Goal: Task Accomplishment & Management: Complete application form

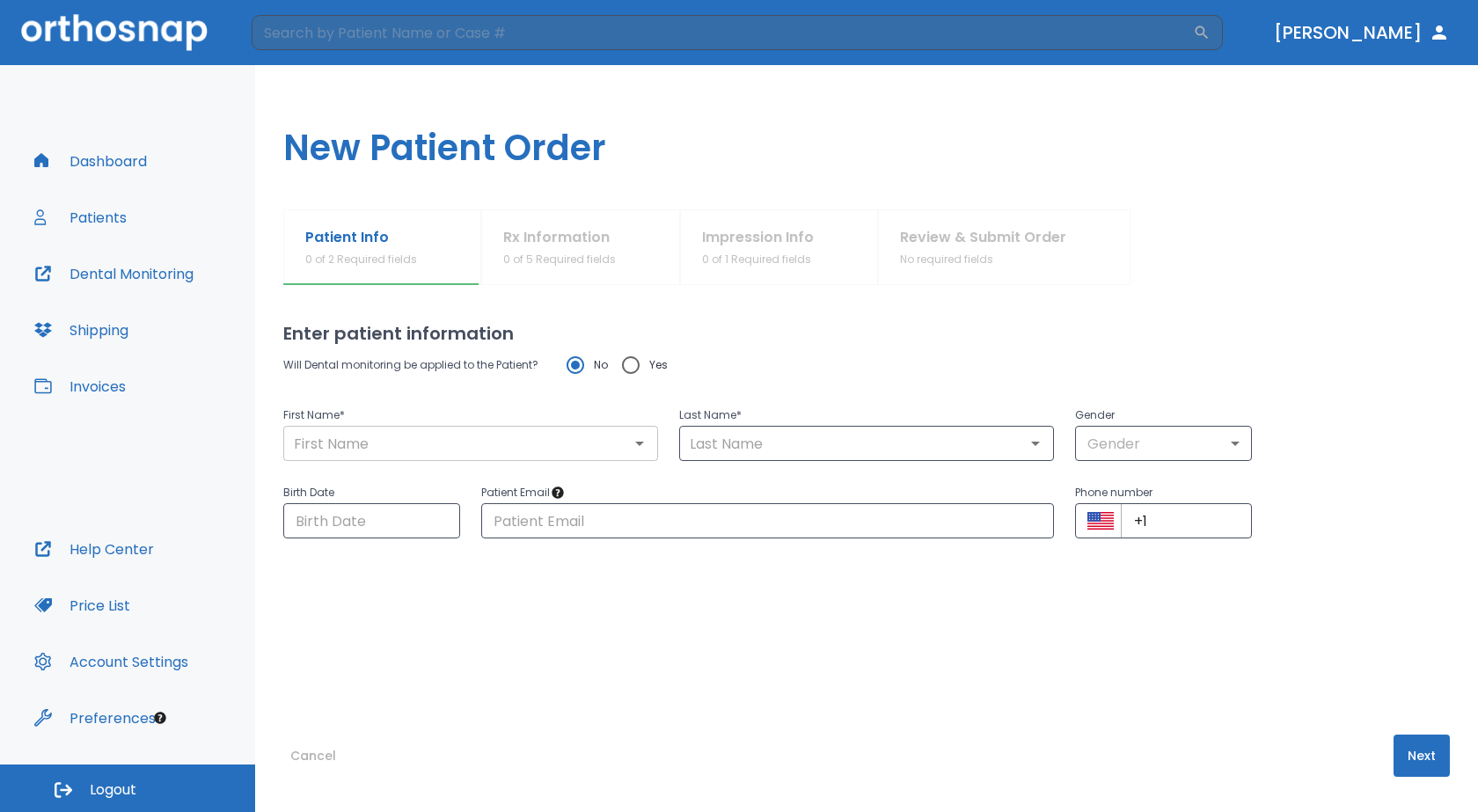
click at [543, 451] on input "text" at bounding box center [470, 444] width 364 height 25
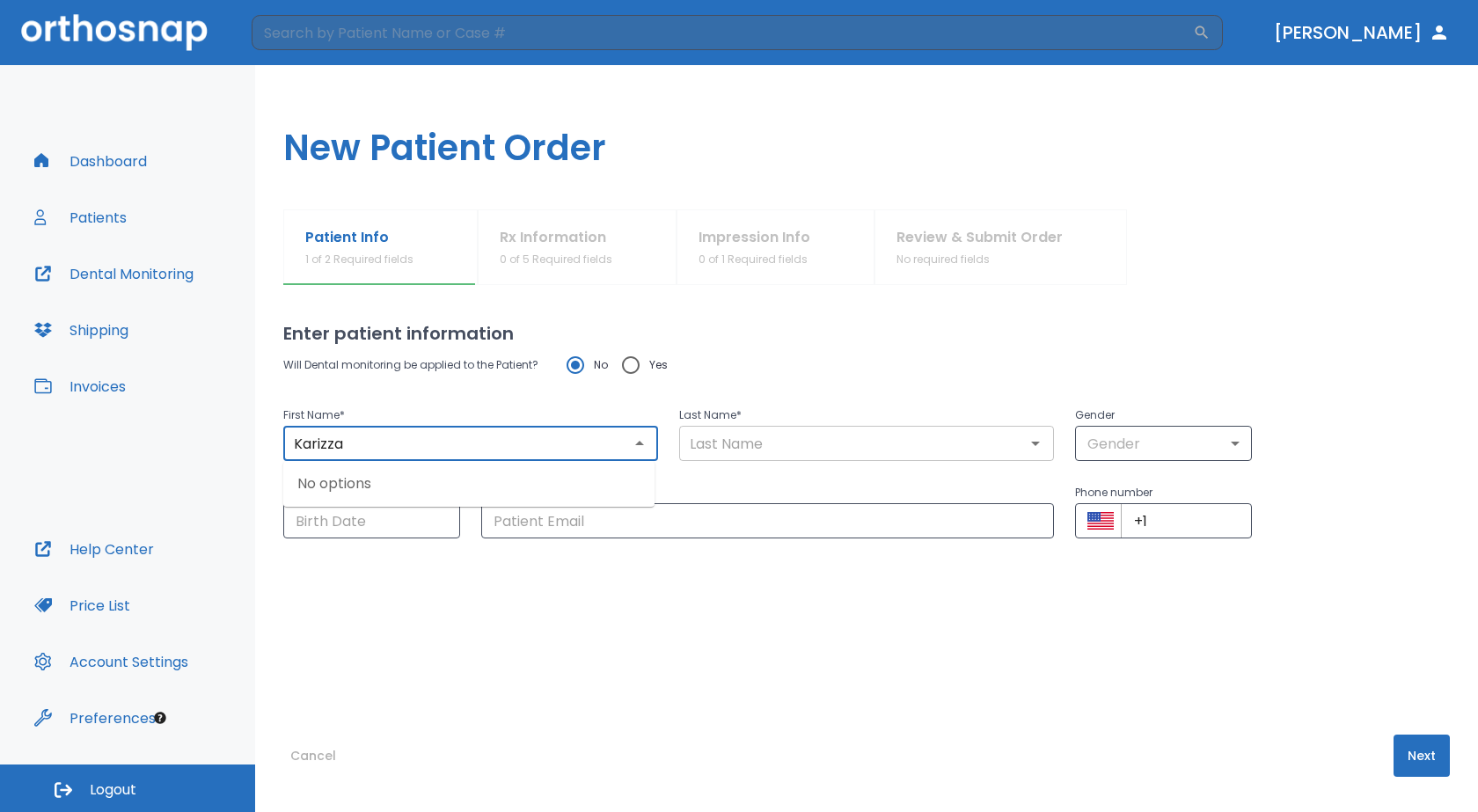
type input "Karizza"
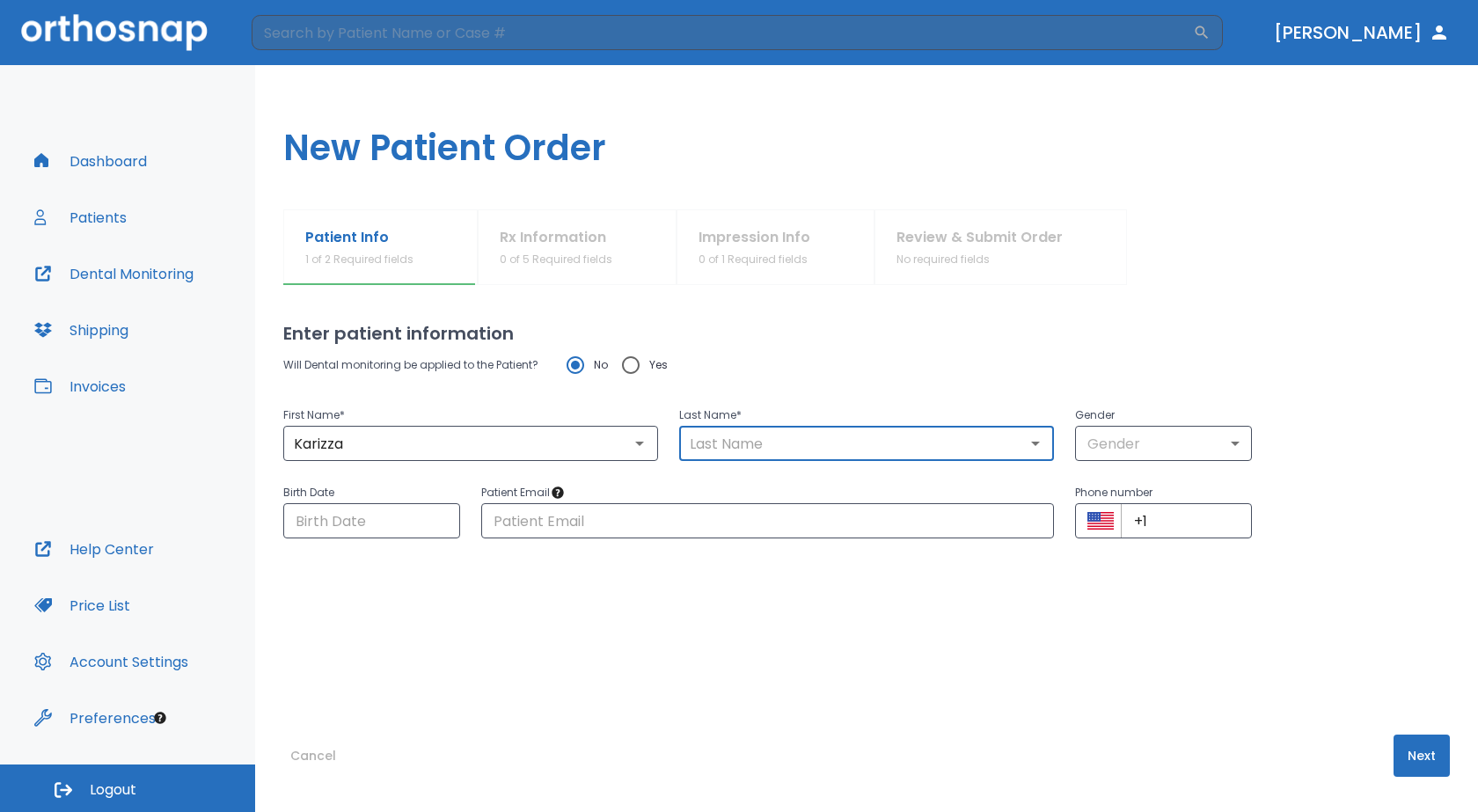
click at [717, 445] on input "text" at bounding box center [866, 444] width 364 height 25
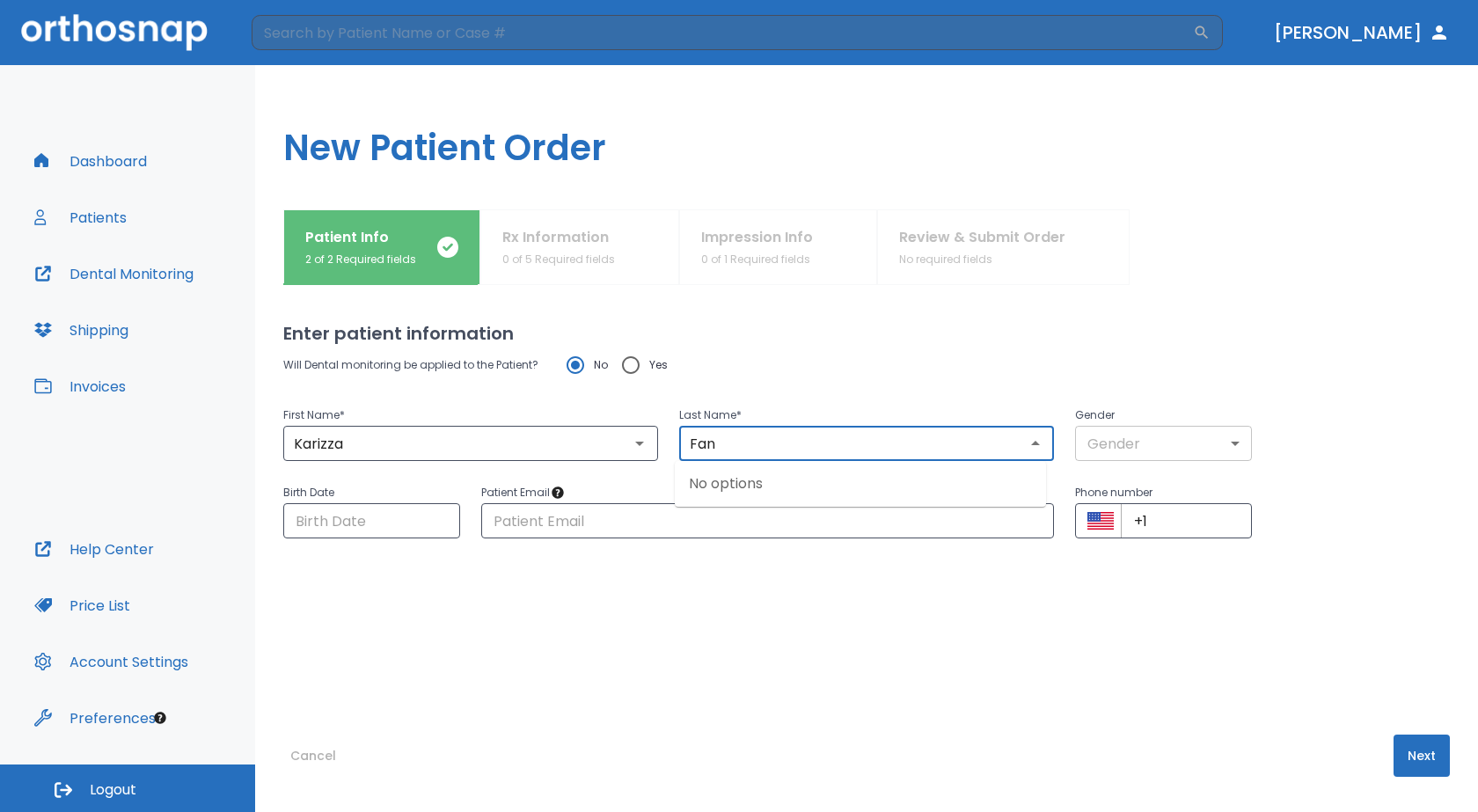
type input "Fan"
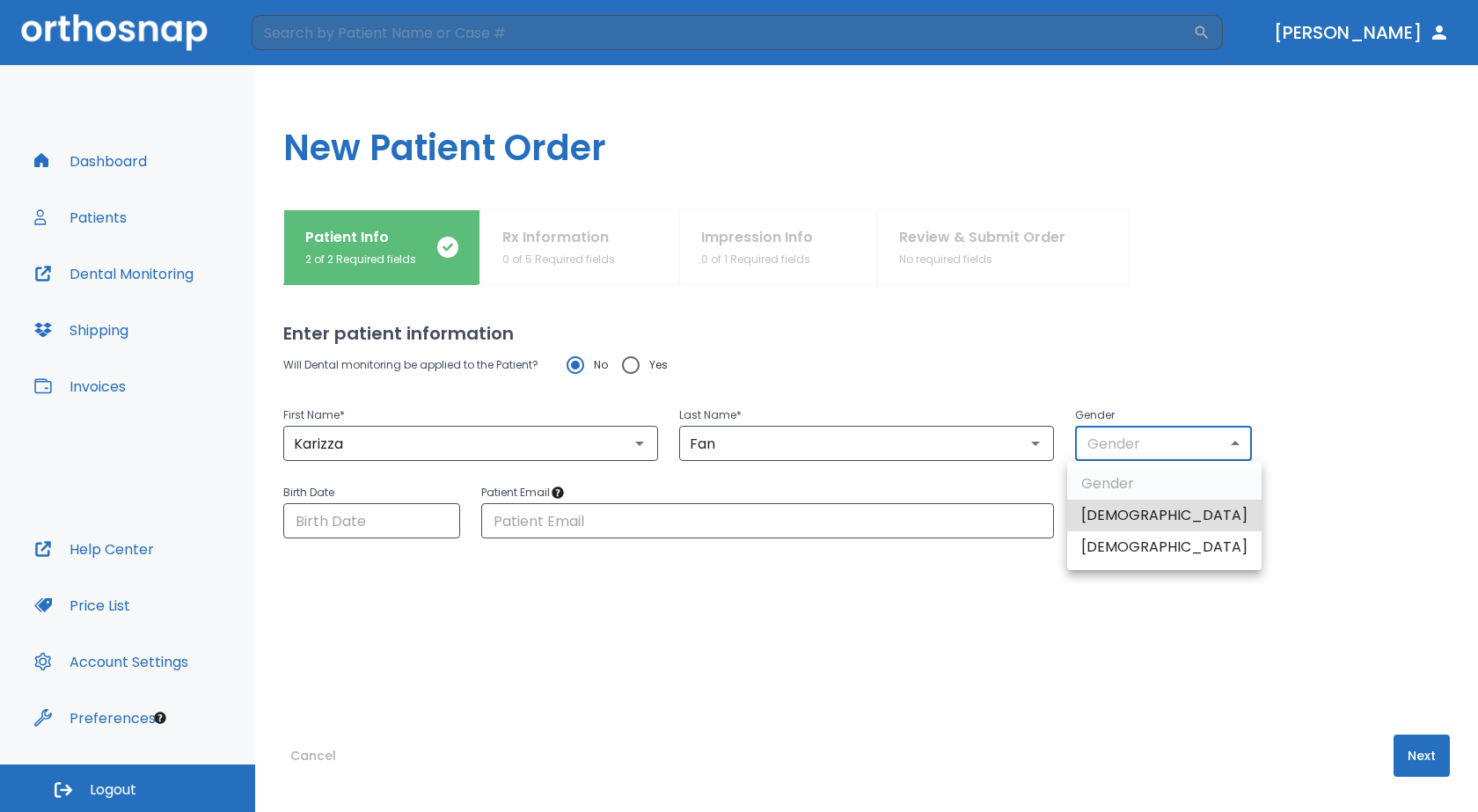
click at [1220, 448] on body "​ [PERSON_NAME] Dashboard Patients Dental Monitoring Shipping Invoices Help Cen…" at bounding box center [739, 406] width 1478 height 812
click at [1177, 550] on li "[DEMOGRAPHIC_DATA]" at bounding box center [1164, 547] width 194 height 32
type input "0"
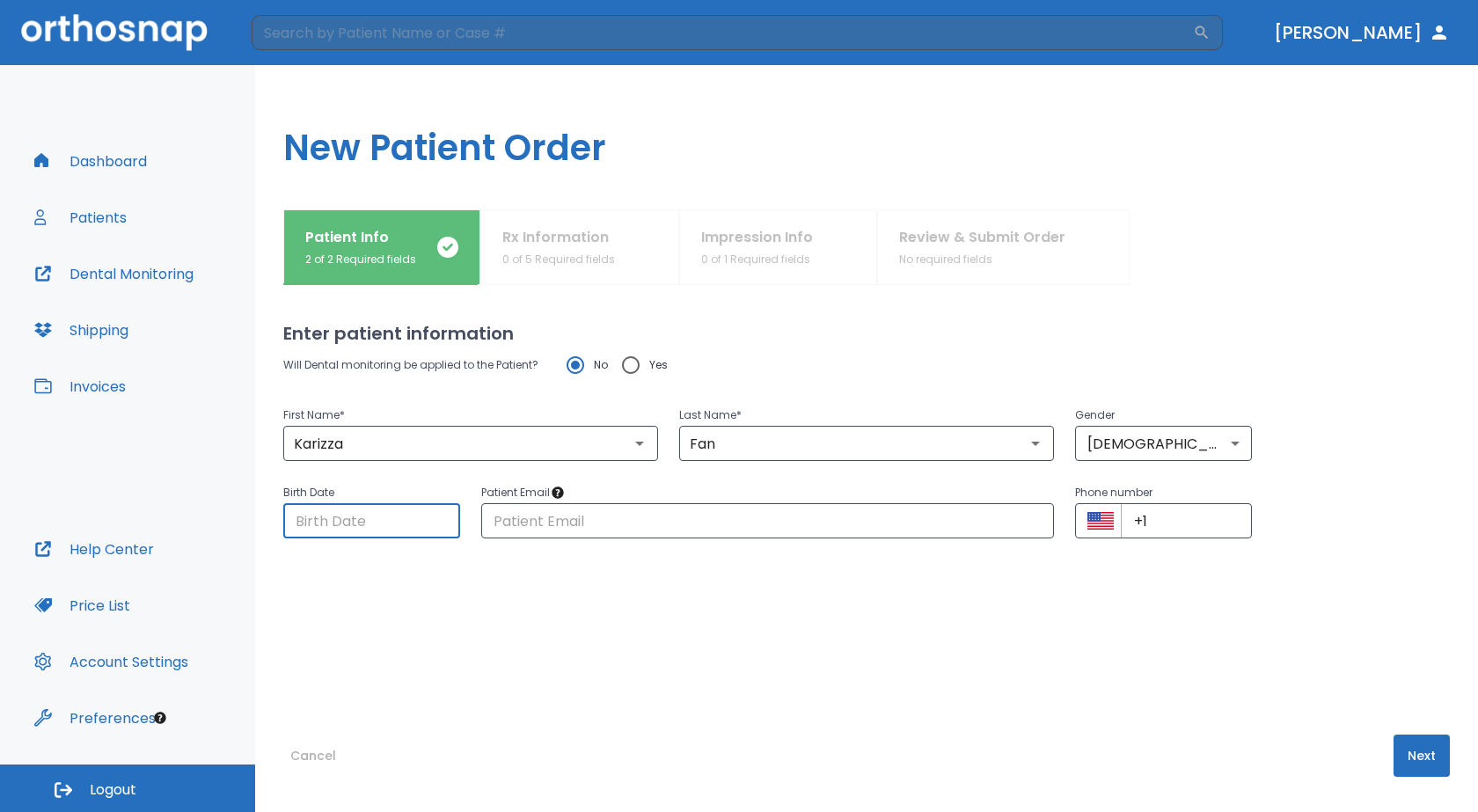
click at [350, 527] on input "Choose date" at bounding box center [371, 520] width 177 height 35
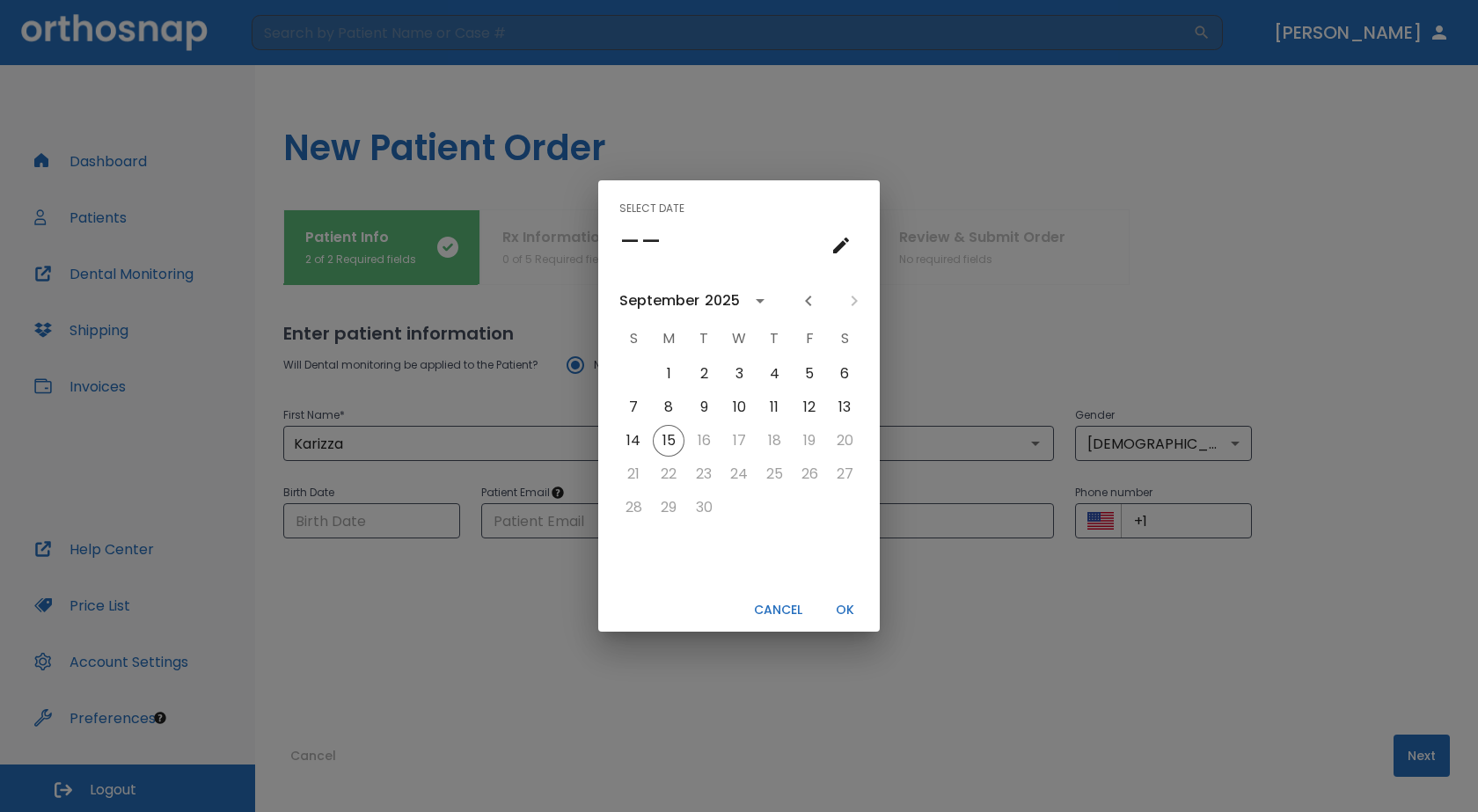
click at [829, 247] on button "calendar view is open, go to text input view" at bounding box center [842, 246] width 35 height 35
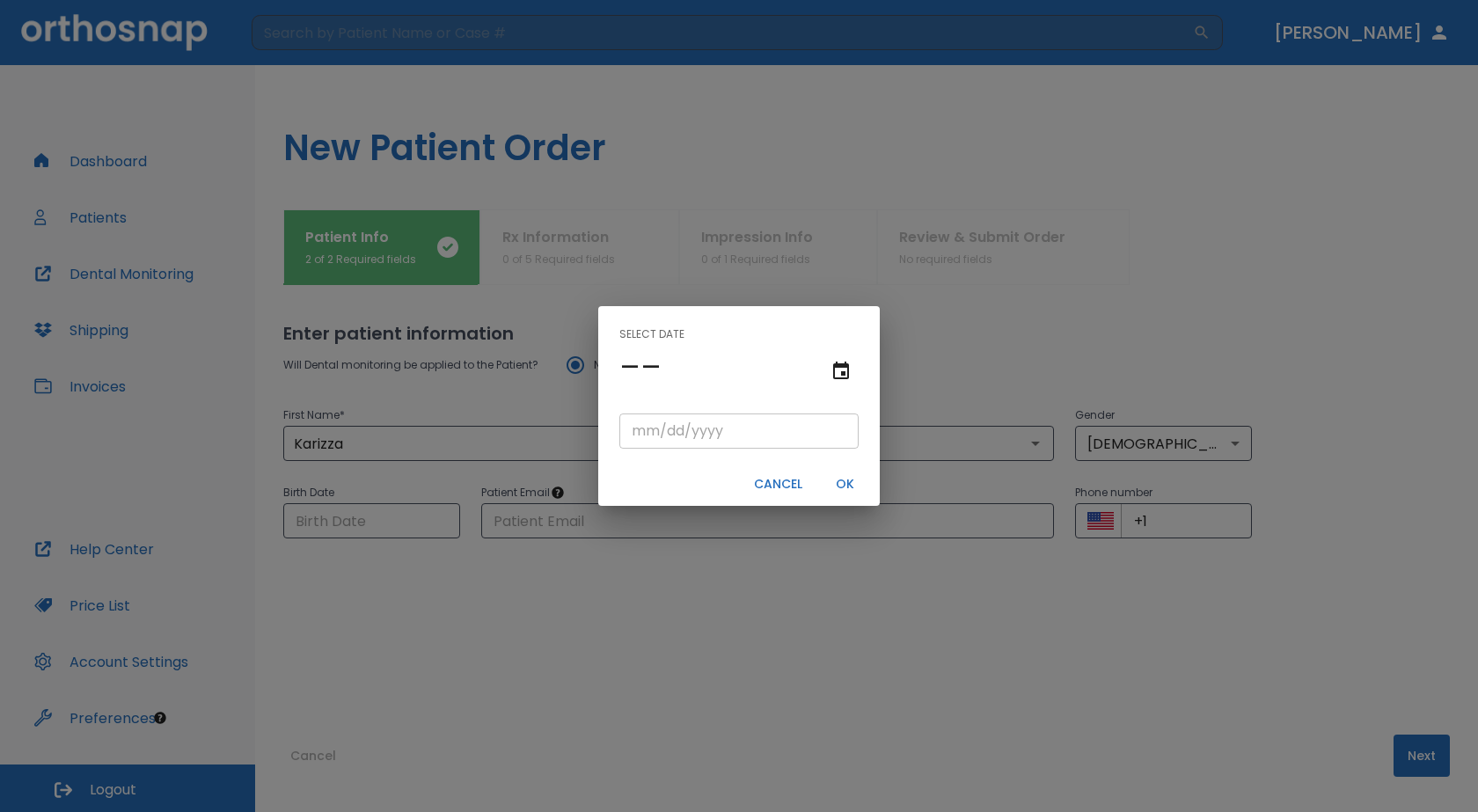
click at [652, 438] on input "tel" at bounding box center [739, 431] width 240 height 35
type input "05/17/"
type input "05/17/0001"
type input "05/17/1"
type input "05/17/0019"
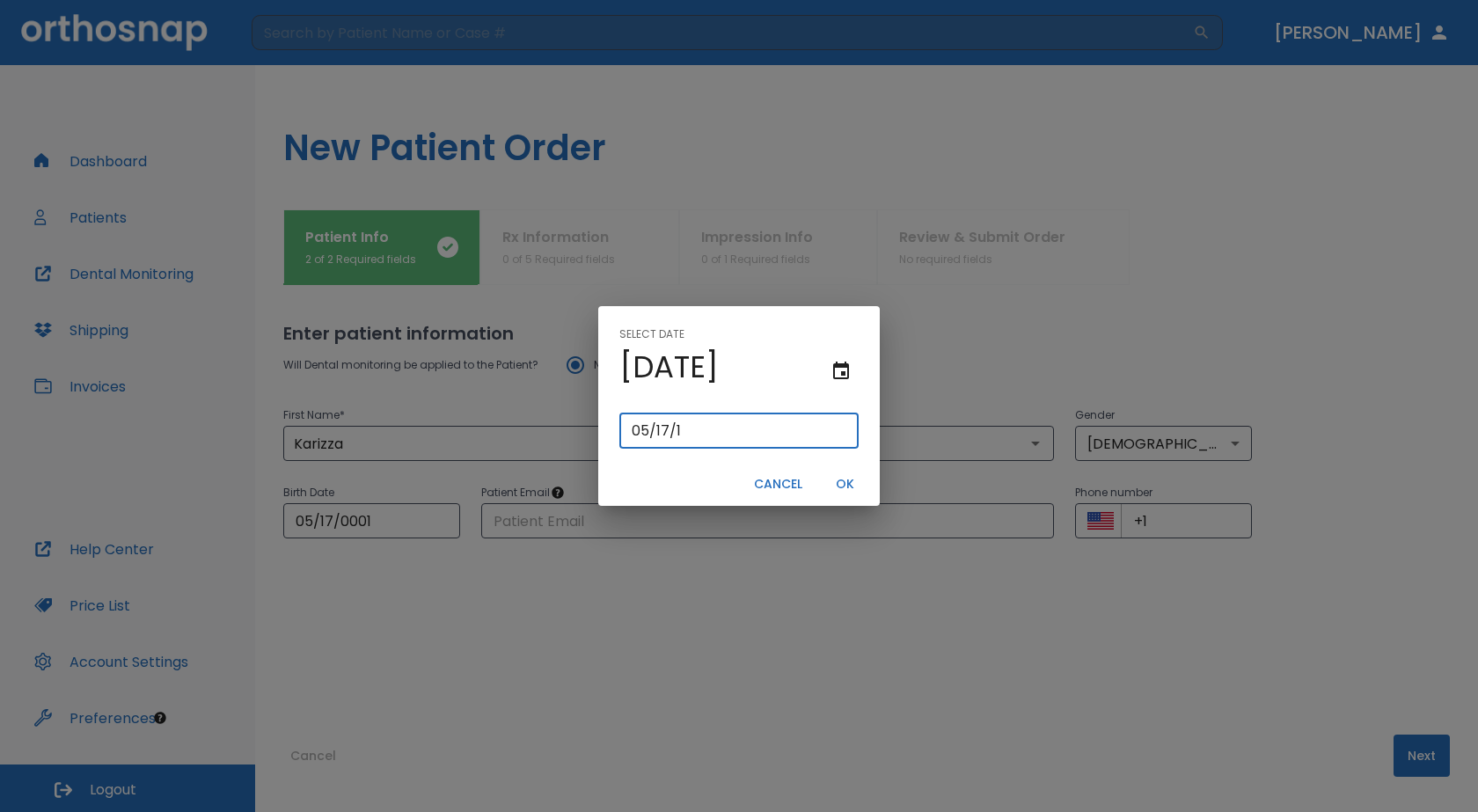
type input "[DATE]"
type input "05/17/0199"
type input "05/17/199"
type input "[DATE]"
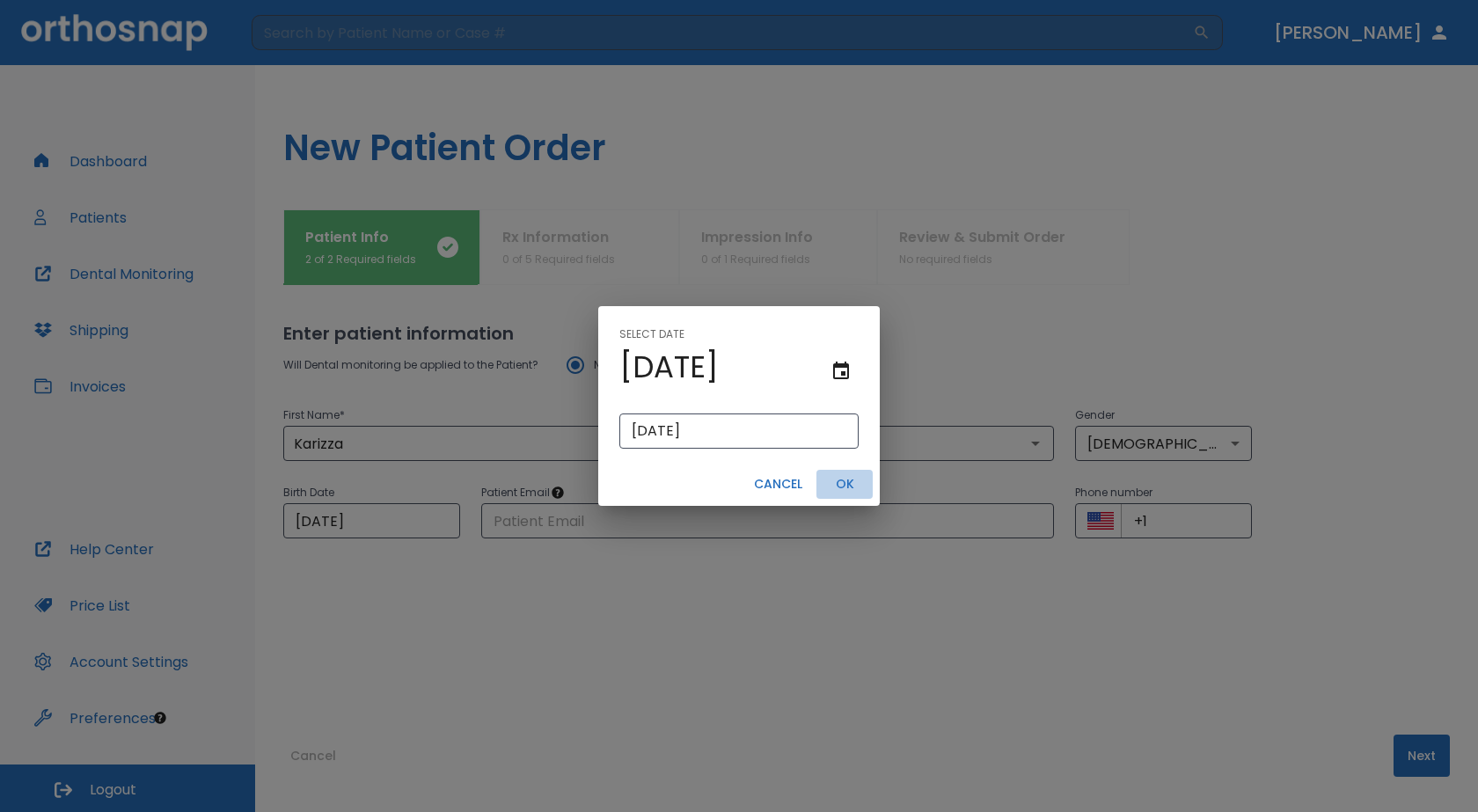
click at [840, 488] on button "OK" at bounding box center [845, 483] width 57 height 29
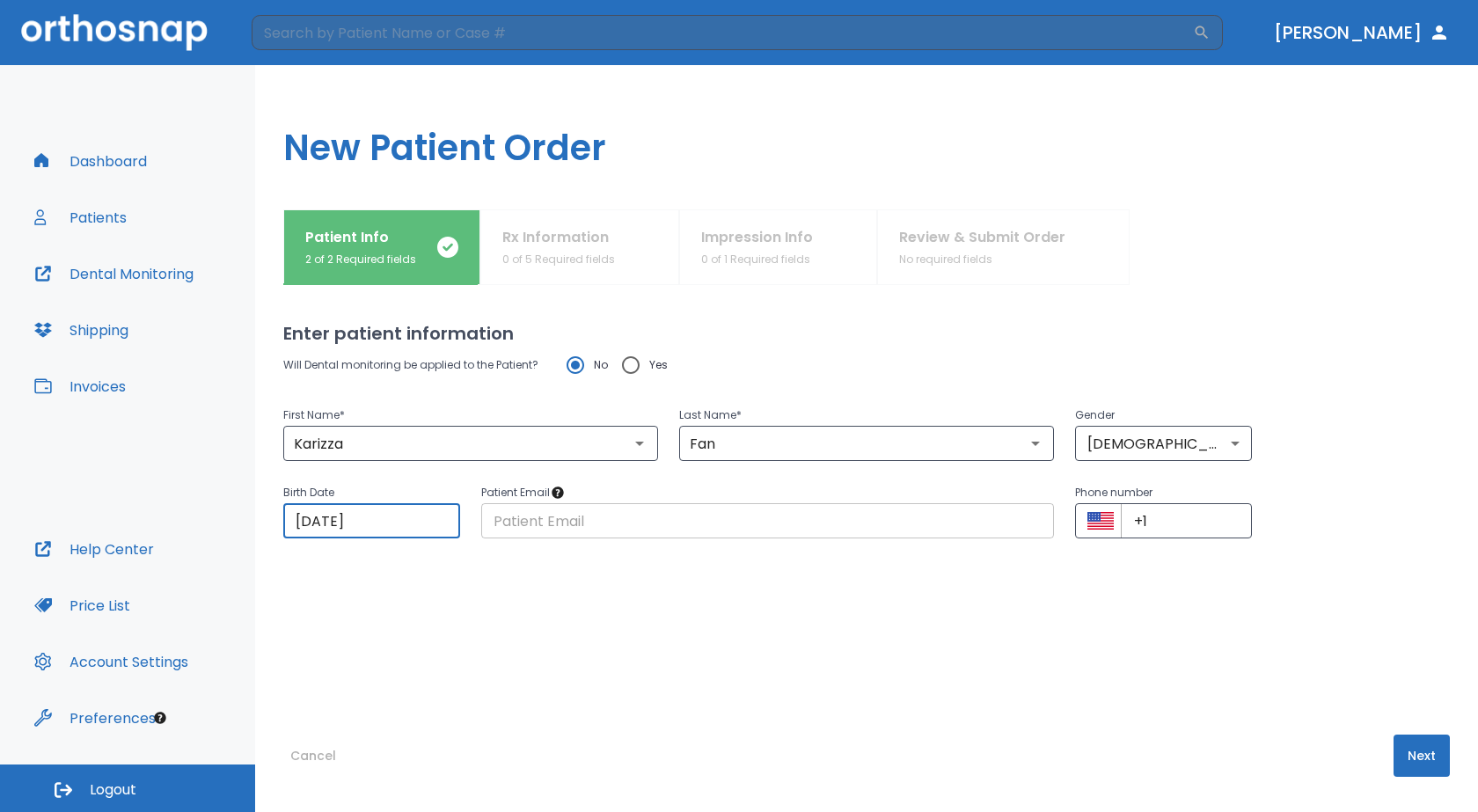
click at [710, 527] on input "text" at bounding box center [767, 520] width 573 height 35
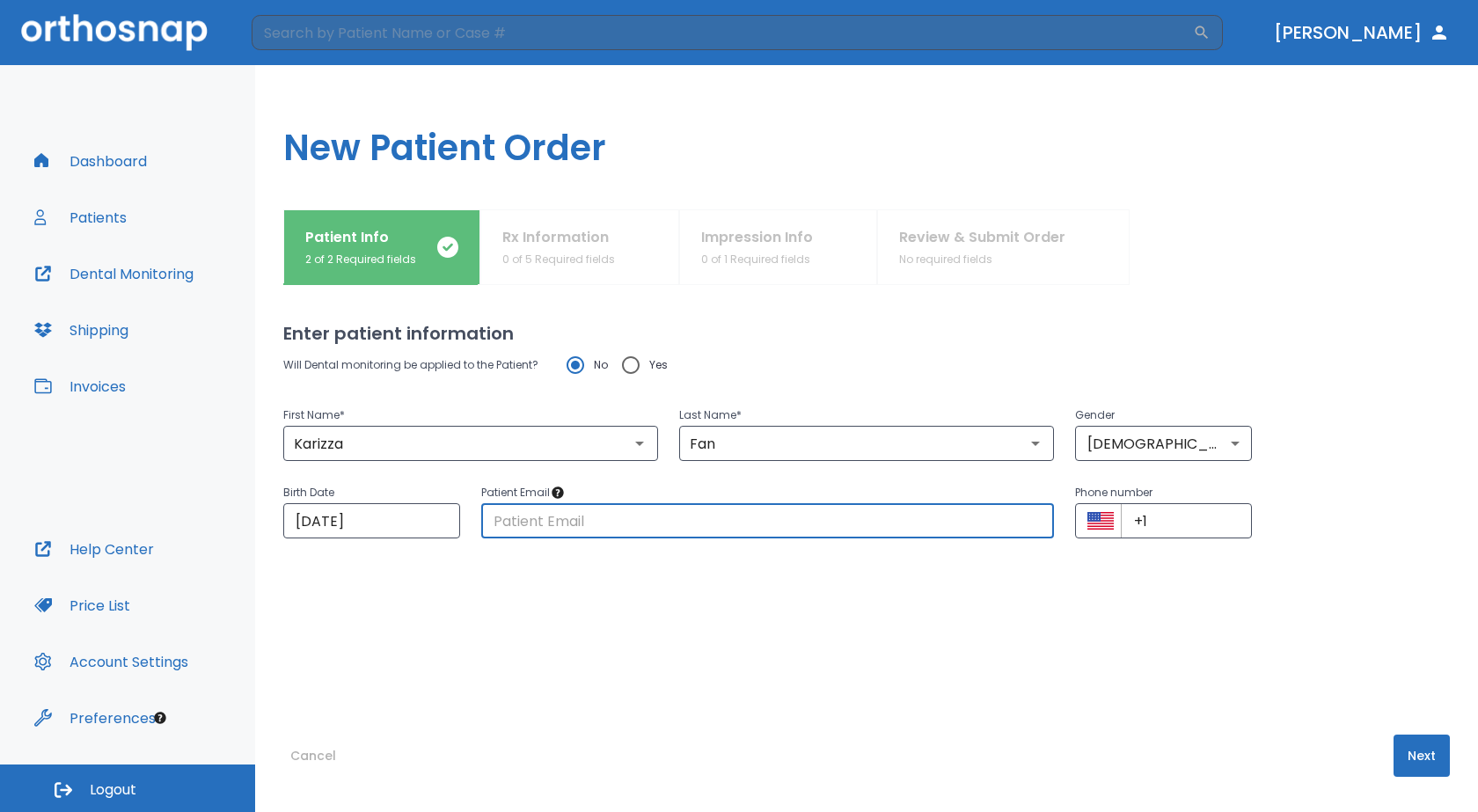
type input "[EMAIL_ADDRESS][DOMAIN_NAME]"
click at [1193, 516] on input "+1" at bounding box center [1186, 520] width 131 height 35
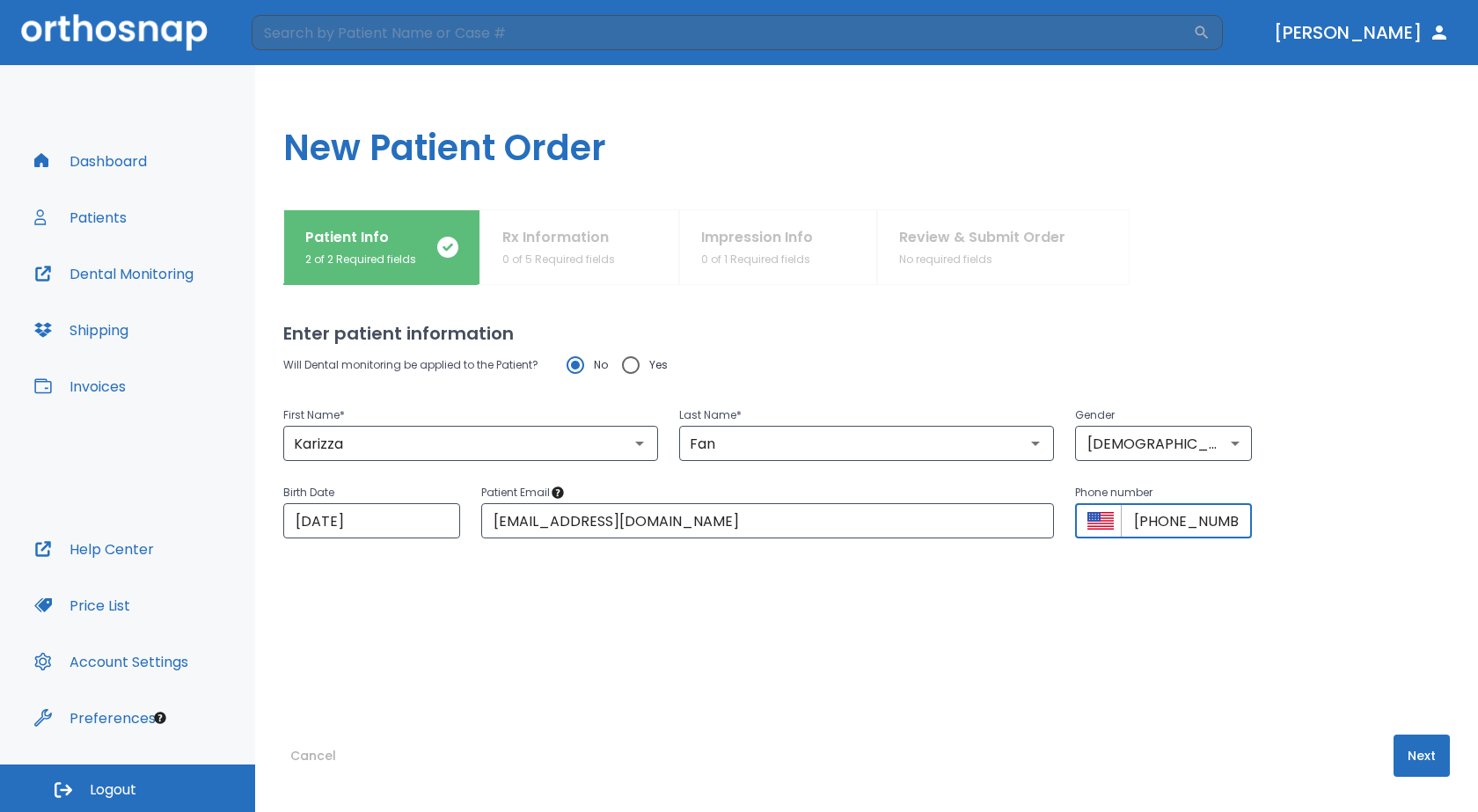
click at [1227, 526] on input "[PHONE_NUMBER]" at bounding box center [1186, 520] width 131 height 35
type input "[PHONE_NUMBER]"
click at [1428, 754] on button "Next" at bounding box center [1422, 755] width 57 height 42
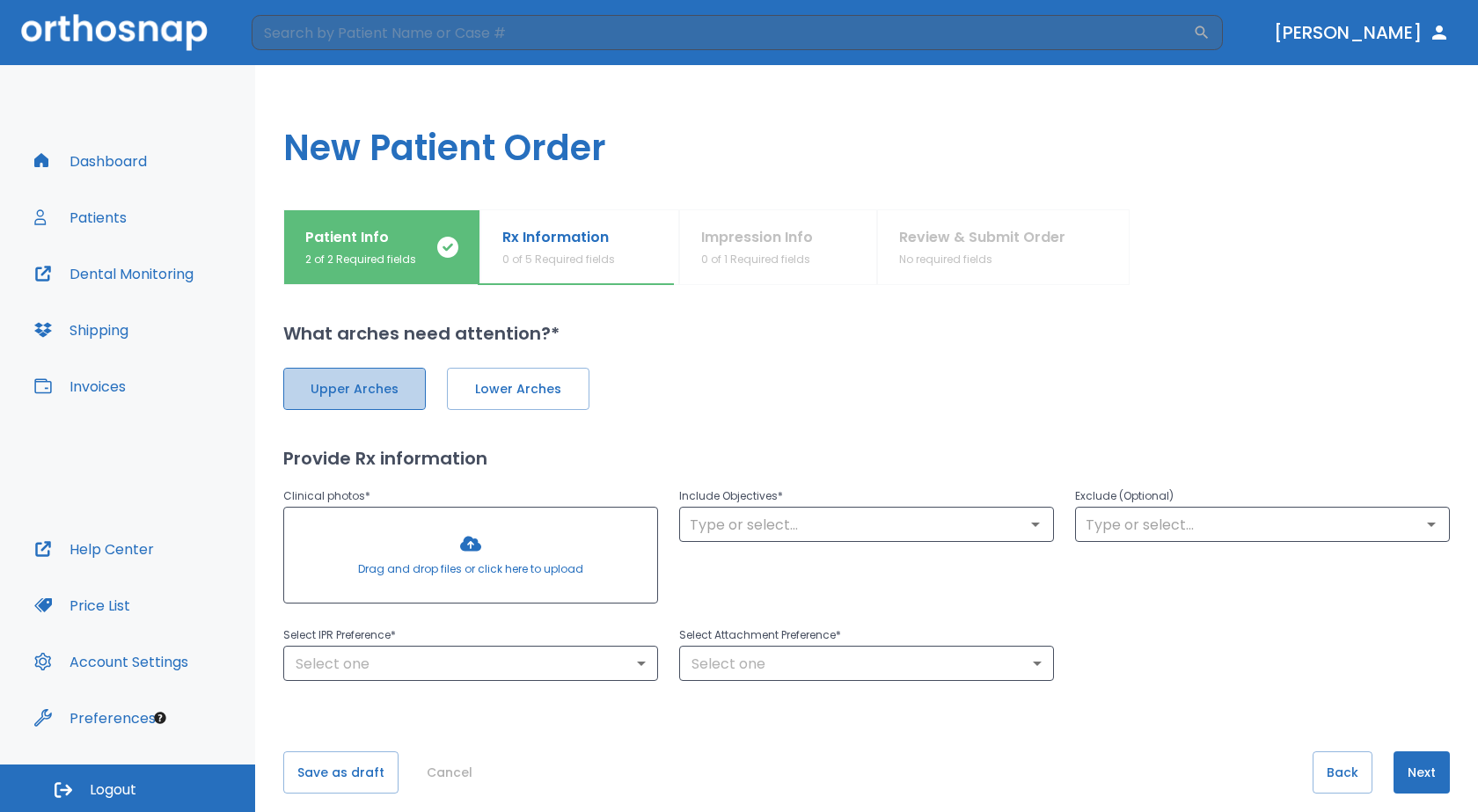
click at [336, 394] on span "Upper Arches" at bounding box center [354, 389] width 105 height 19
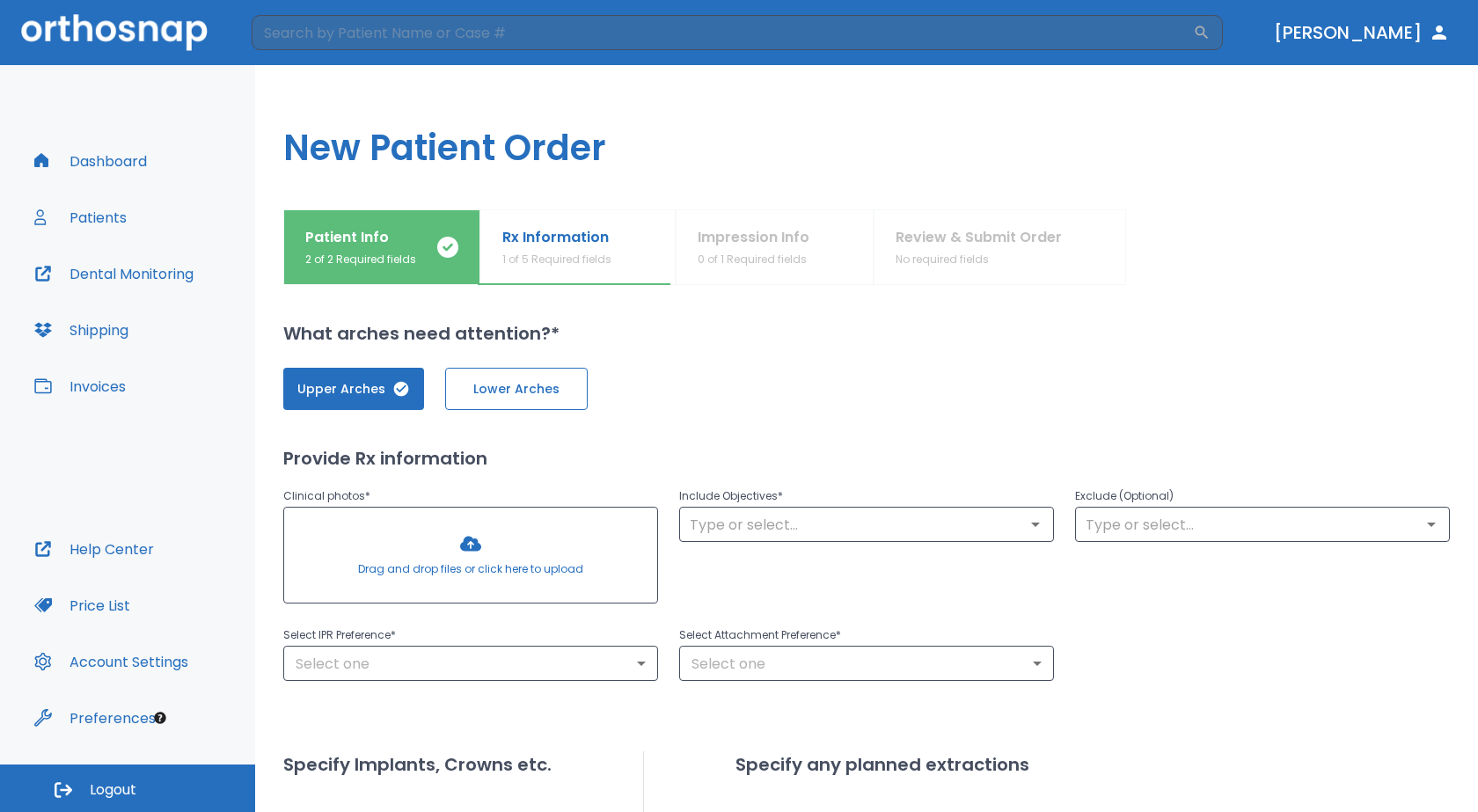
click at [499, 396] on span "Lower Arches" at bounding box center [516, 389] width 105 height 19
click at [1036, 532] on icon "Open" at bounding box center [1036, 524] width 21 height 21
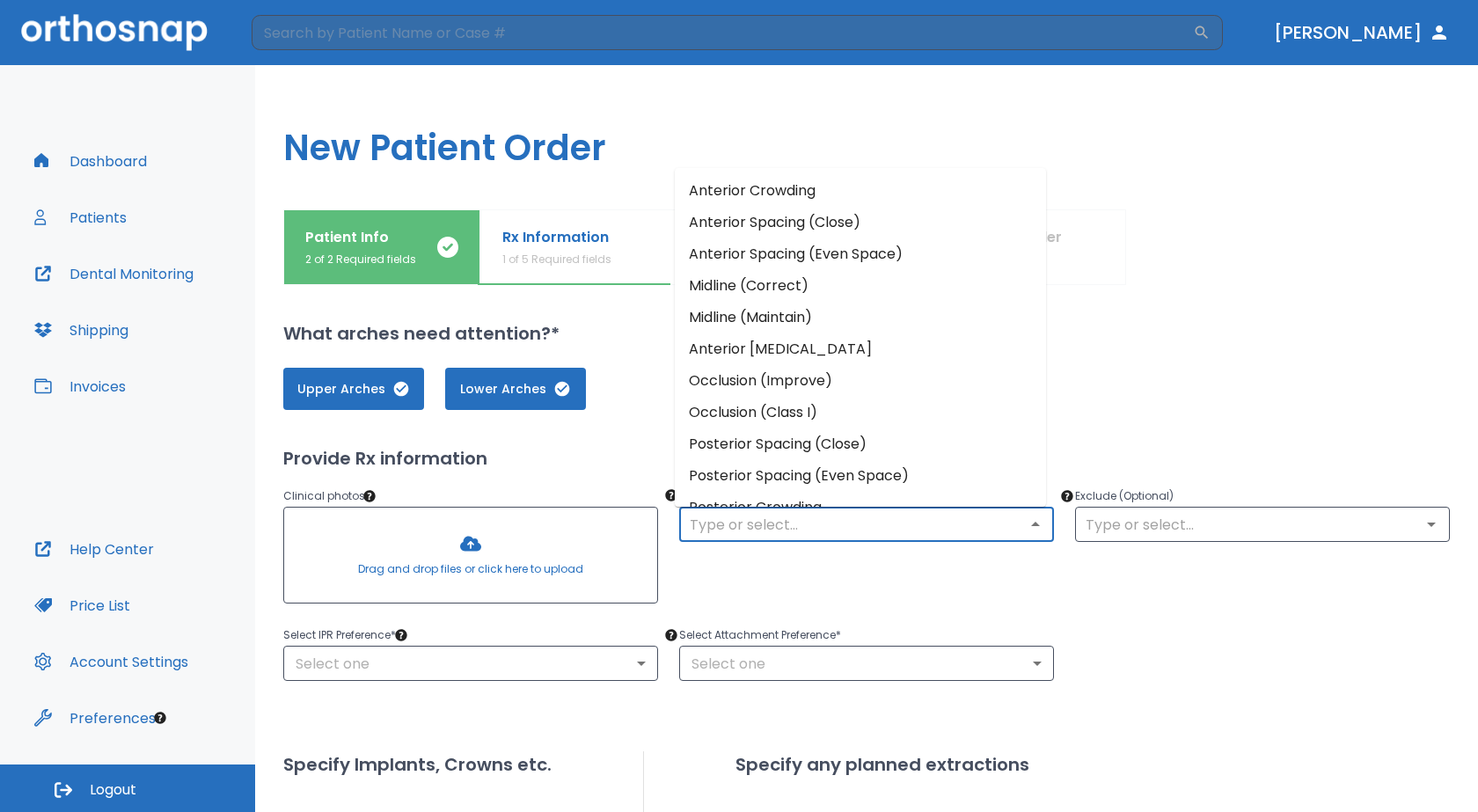
click at [766, 535] on input "text" at bounding box center [866, 524] width 364 height 25
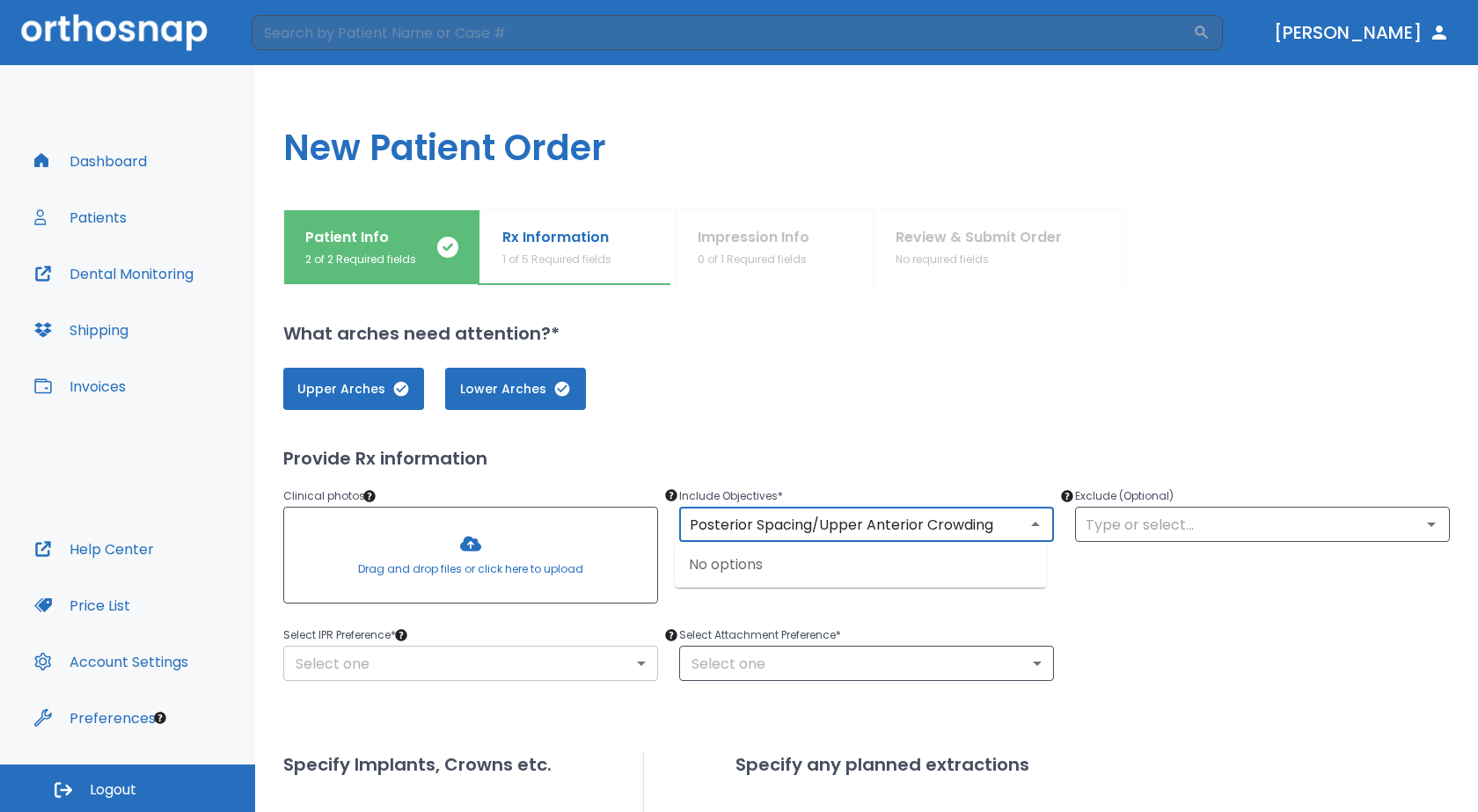
type input "Posterior Spacing/Upper Anterior Crowding"
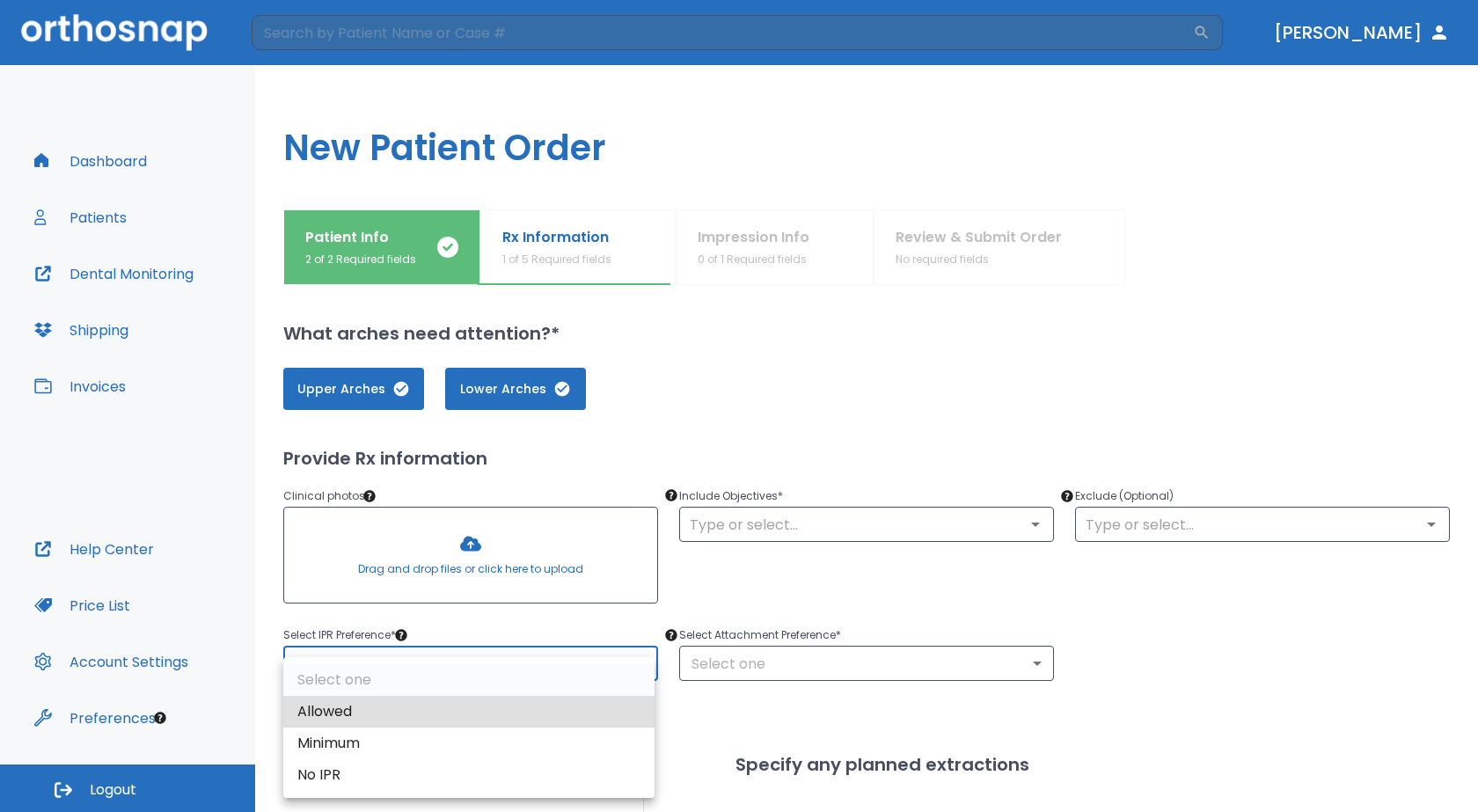
click at [625, 666] on body "​ [PERSON_NAME] Dashboard Patients Dental Monitoring Shipping Invoices Help Cen…" at bounding box center [739, 406] width 1478 height 812
click at [590, 711] on li "Allowed" at bounding box center [469, 711] width 371 height 32
type input "1"
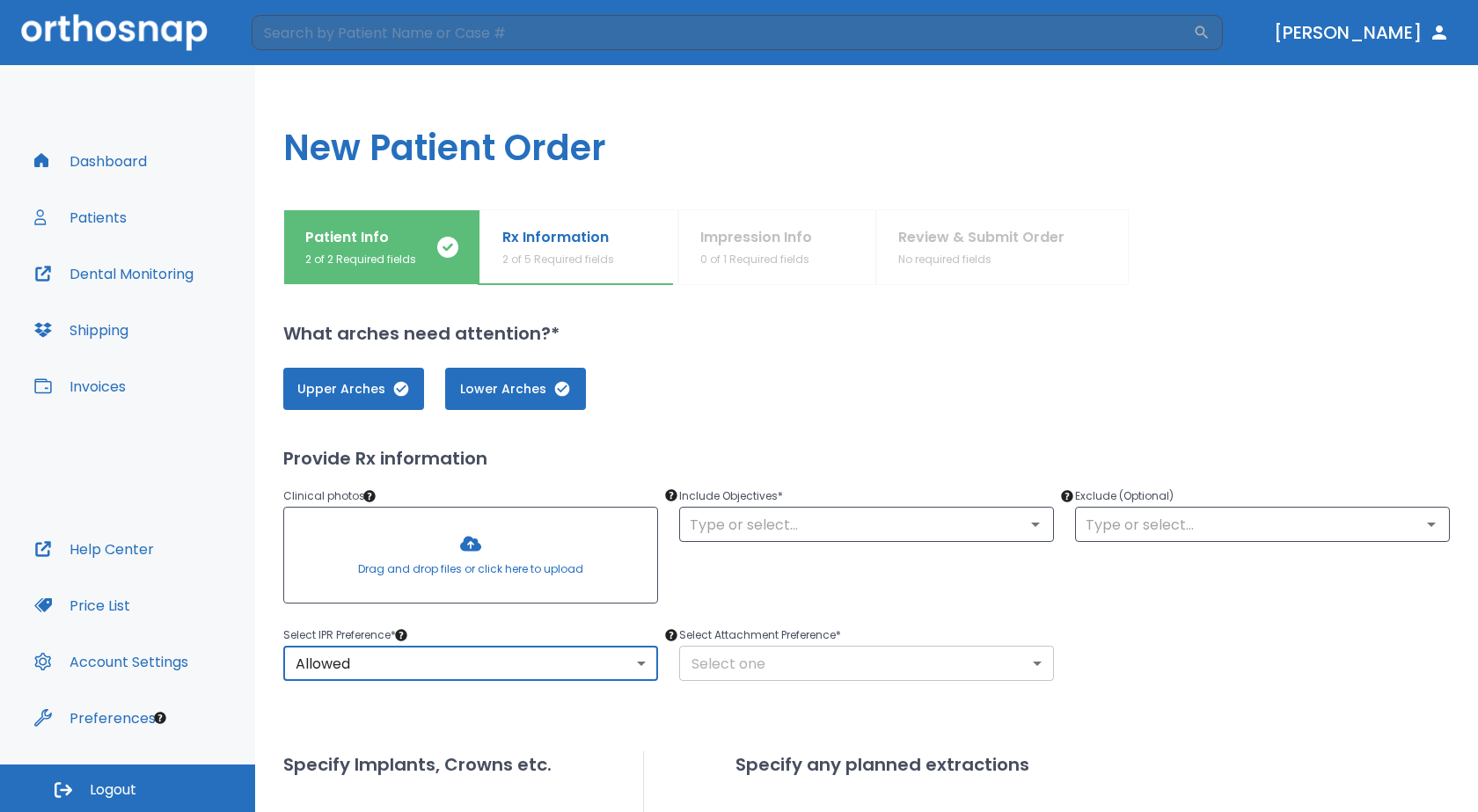
click at [1032, 664] on body "​ [PERSON_NAME] Dashboard Patients Dental Monitoring Shipping Invoices Help Cen…" at bounding box center [739, 406] width 1478 height 812
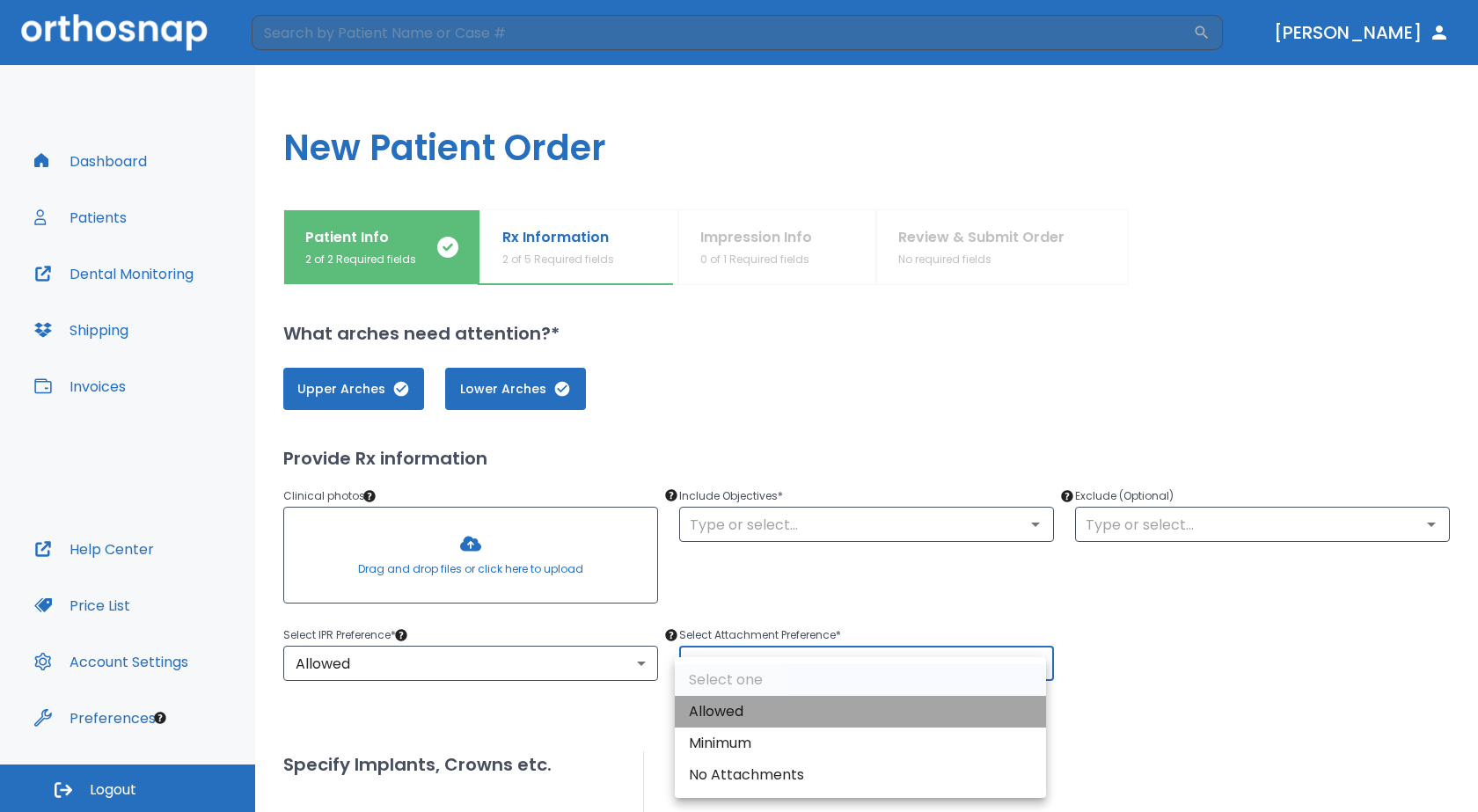
click at [1013, 707] on li "Allowed" at bounding box center [860, 711] width 371 height 32
type input "1"
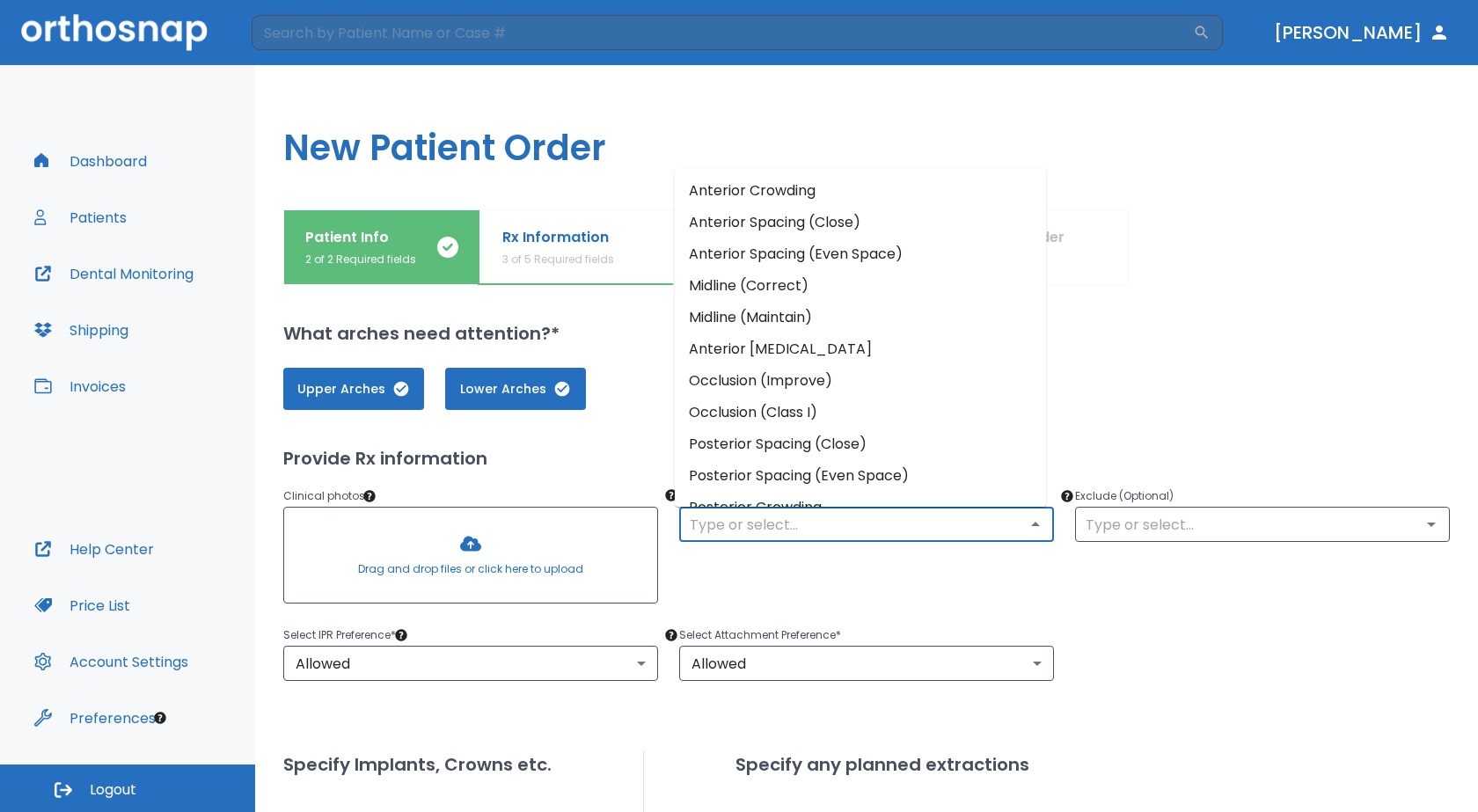
click at [1016, 529] on div "​" at bounding box center [866, 524] width 375 height 35
click at [800, 533] on input "text" at bounding box center [866, 524] width 364 height 25
click at [800, 534] on input "text" at bounding box center [866, 524] width 364 height 25
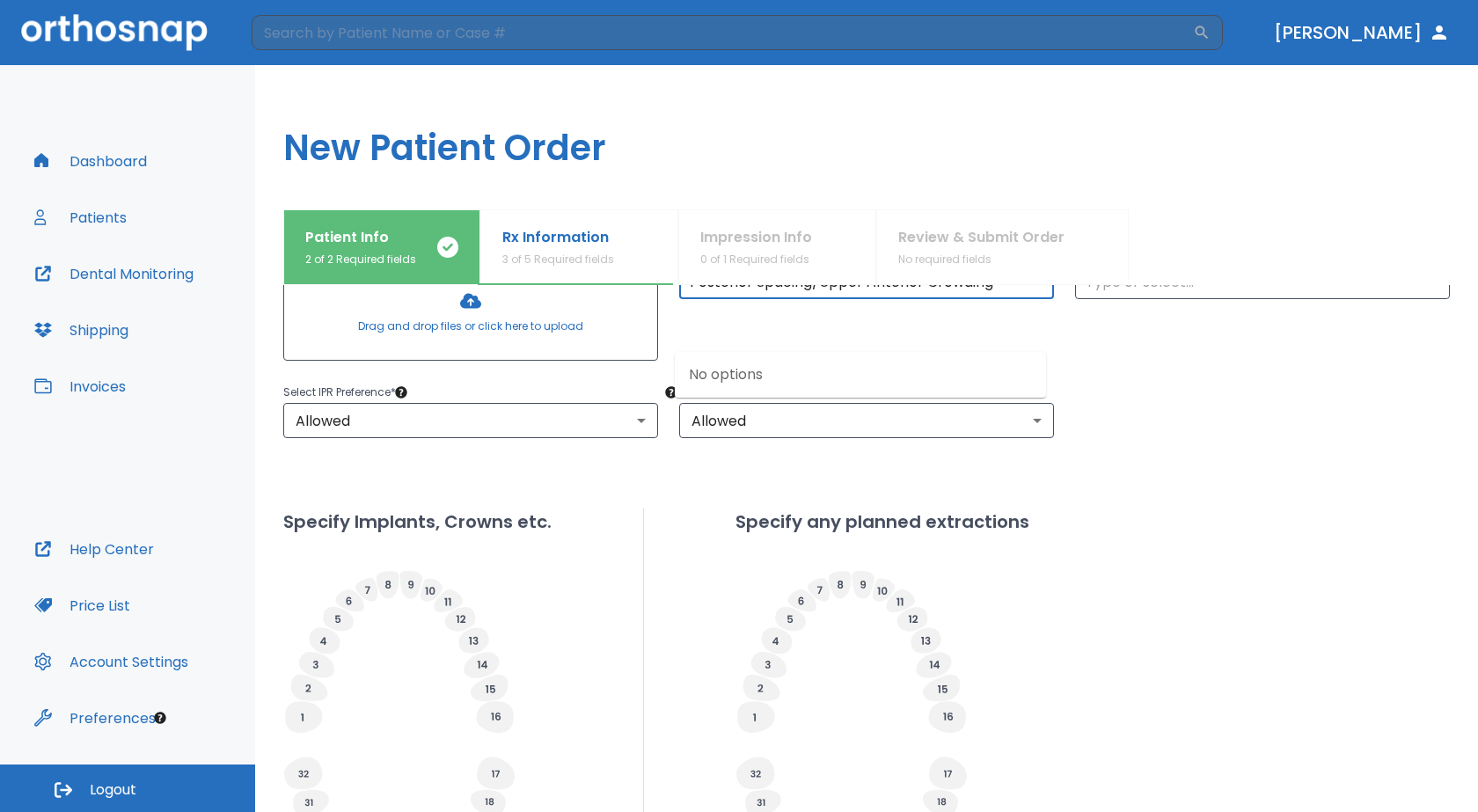
scroll to position [352, 0]
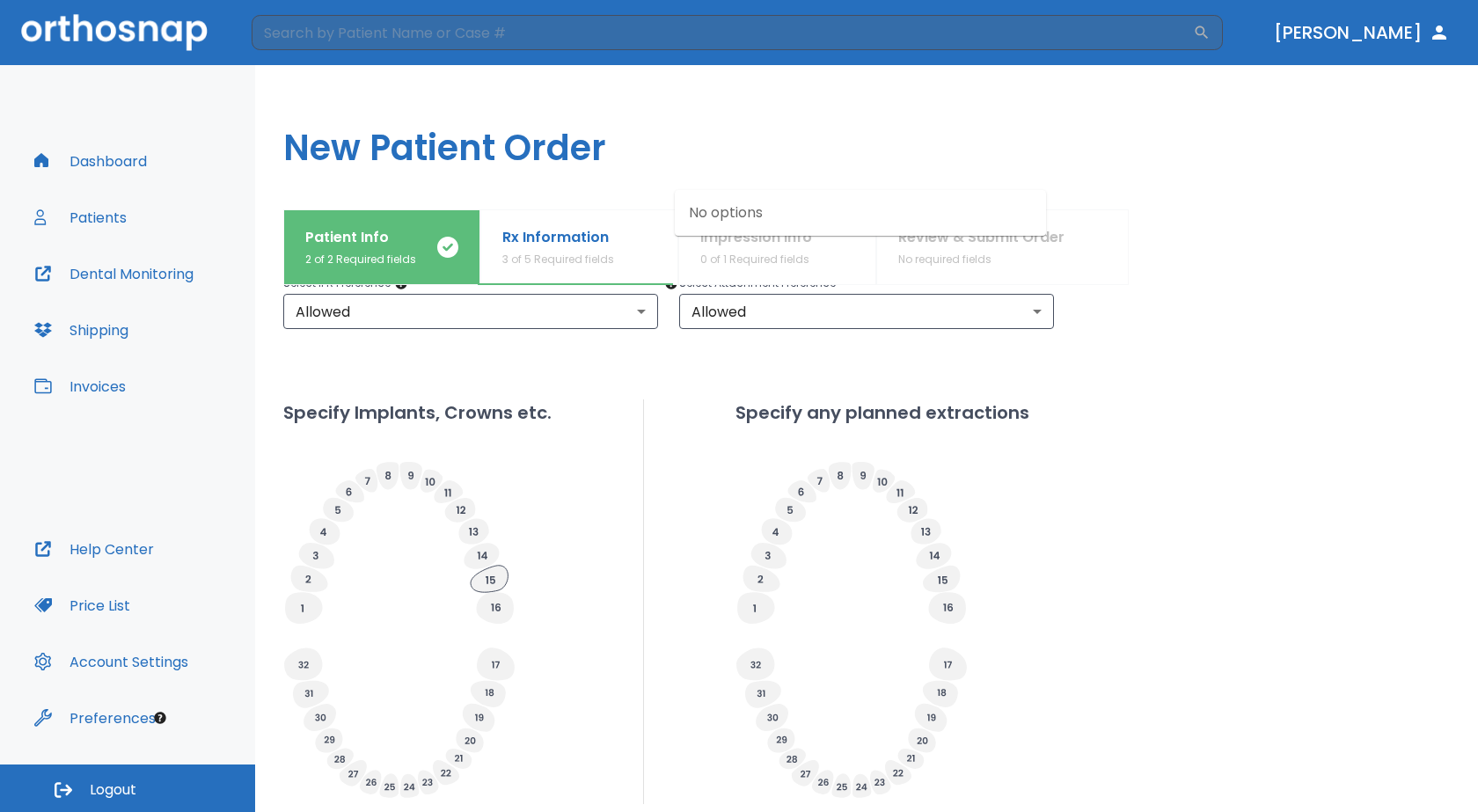
type input "Posterior Spacing/Upper Anterior Crowding"
click at [494, 584] on icon at bounding box center [489, 579] width 37 height 27
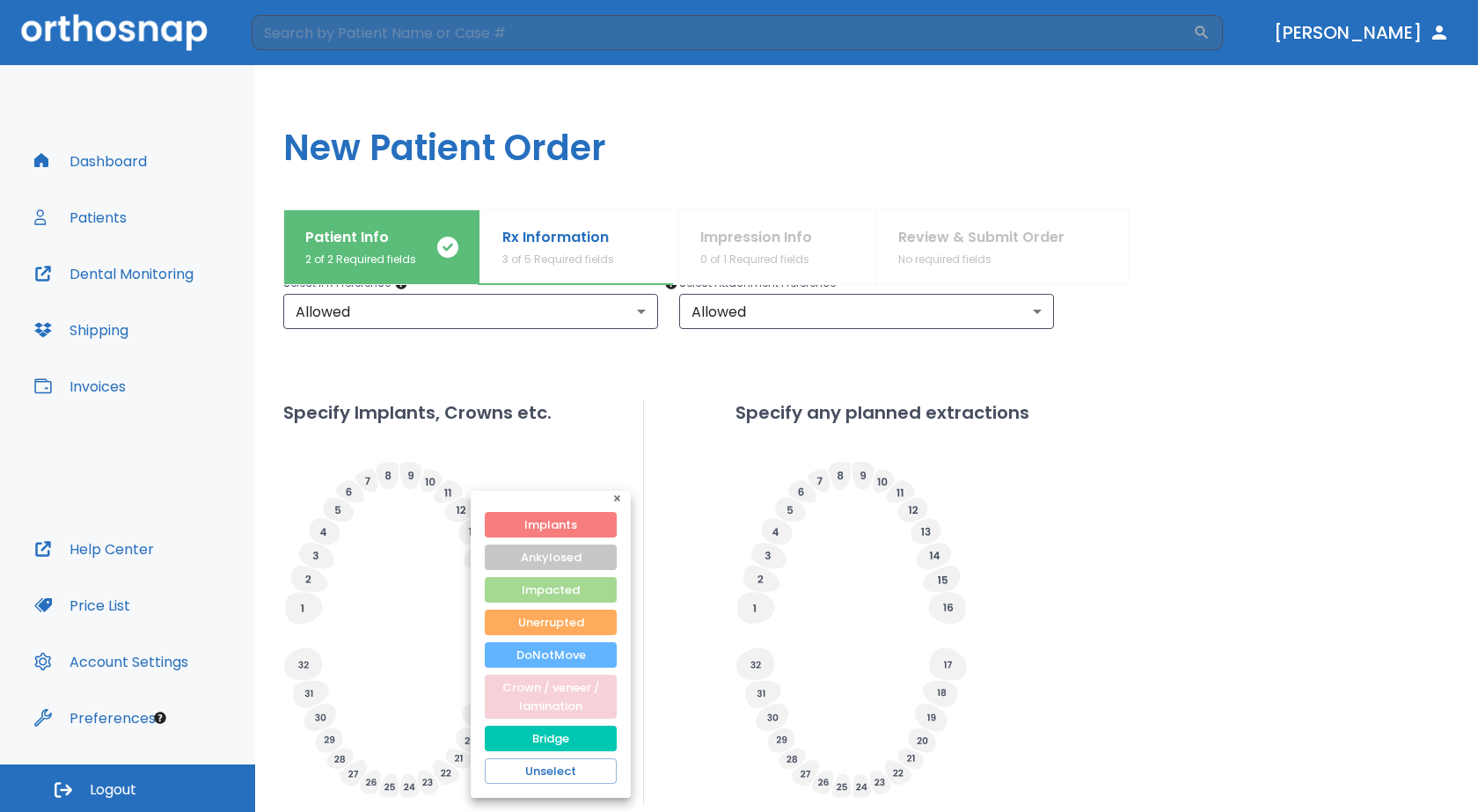
click at [527, 698] on button "Crown / veneer / lamination" at bounding box center [550, 696] width 132 height 44
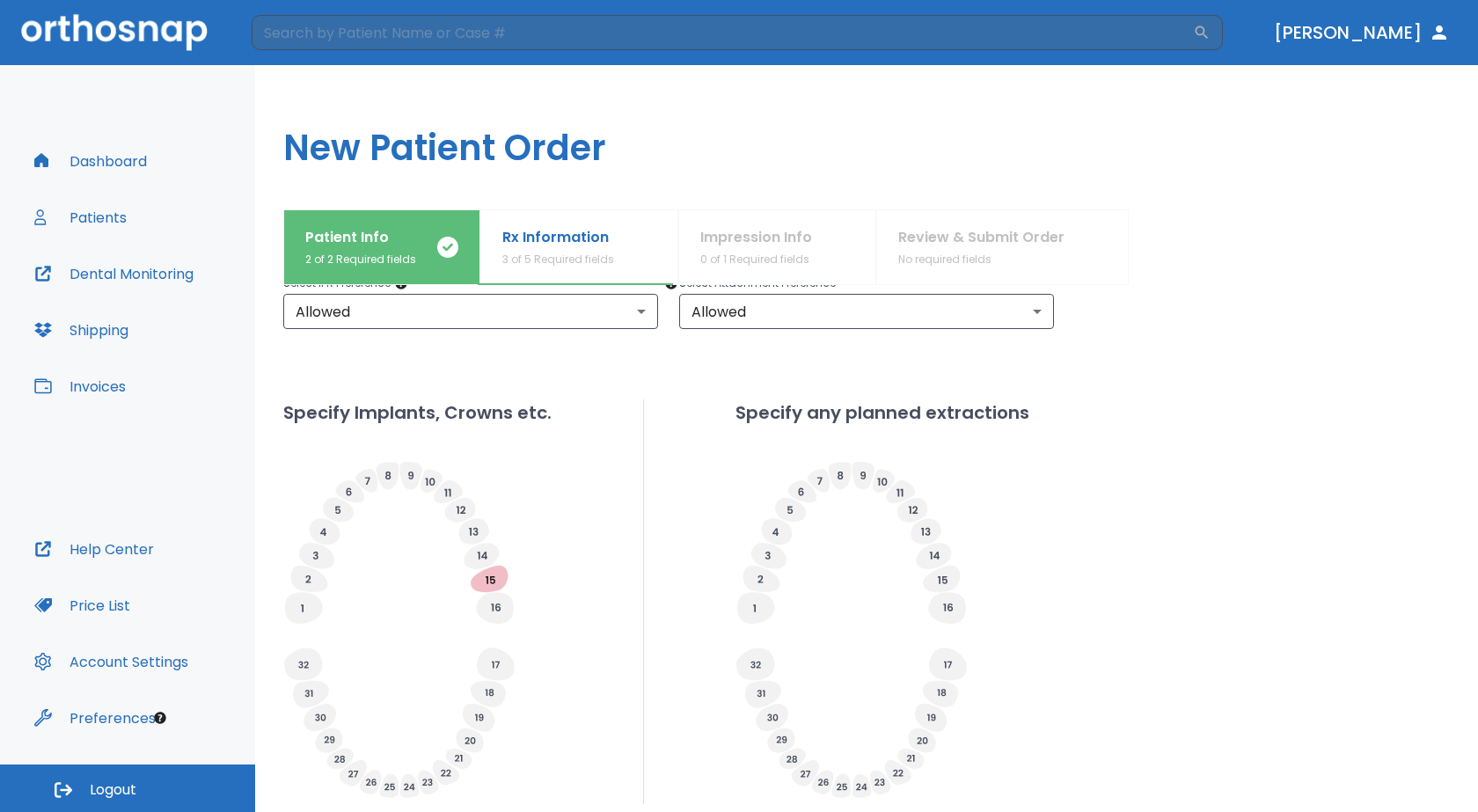
click at [484, 555] on g at bounding box center [482, 555] width 35 height 26
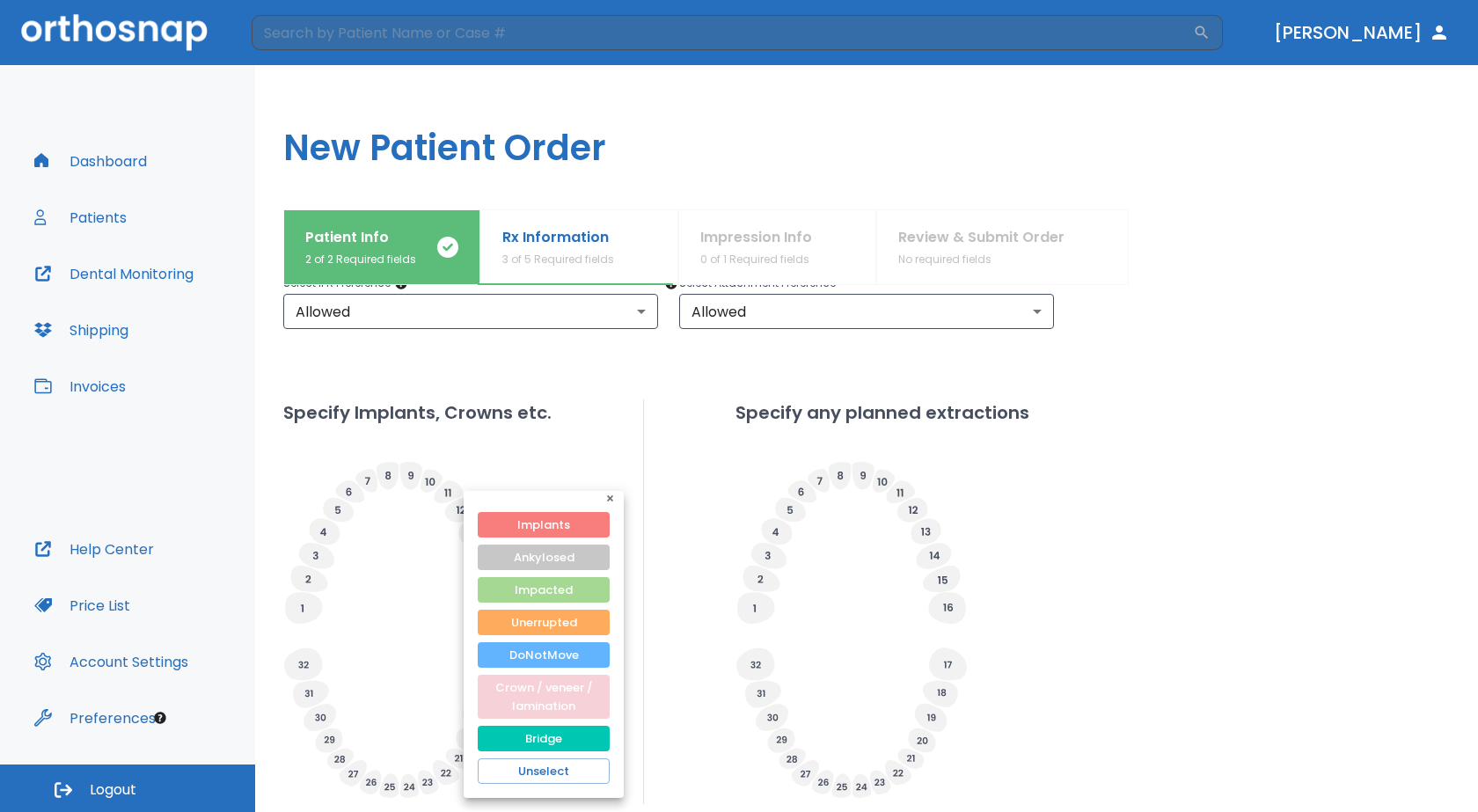
click at [571, 706] on button "Crown / veneer / lamination" at bounding box center [543, 696] width 132 height 44
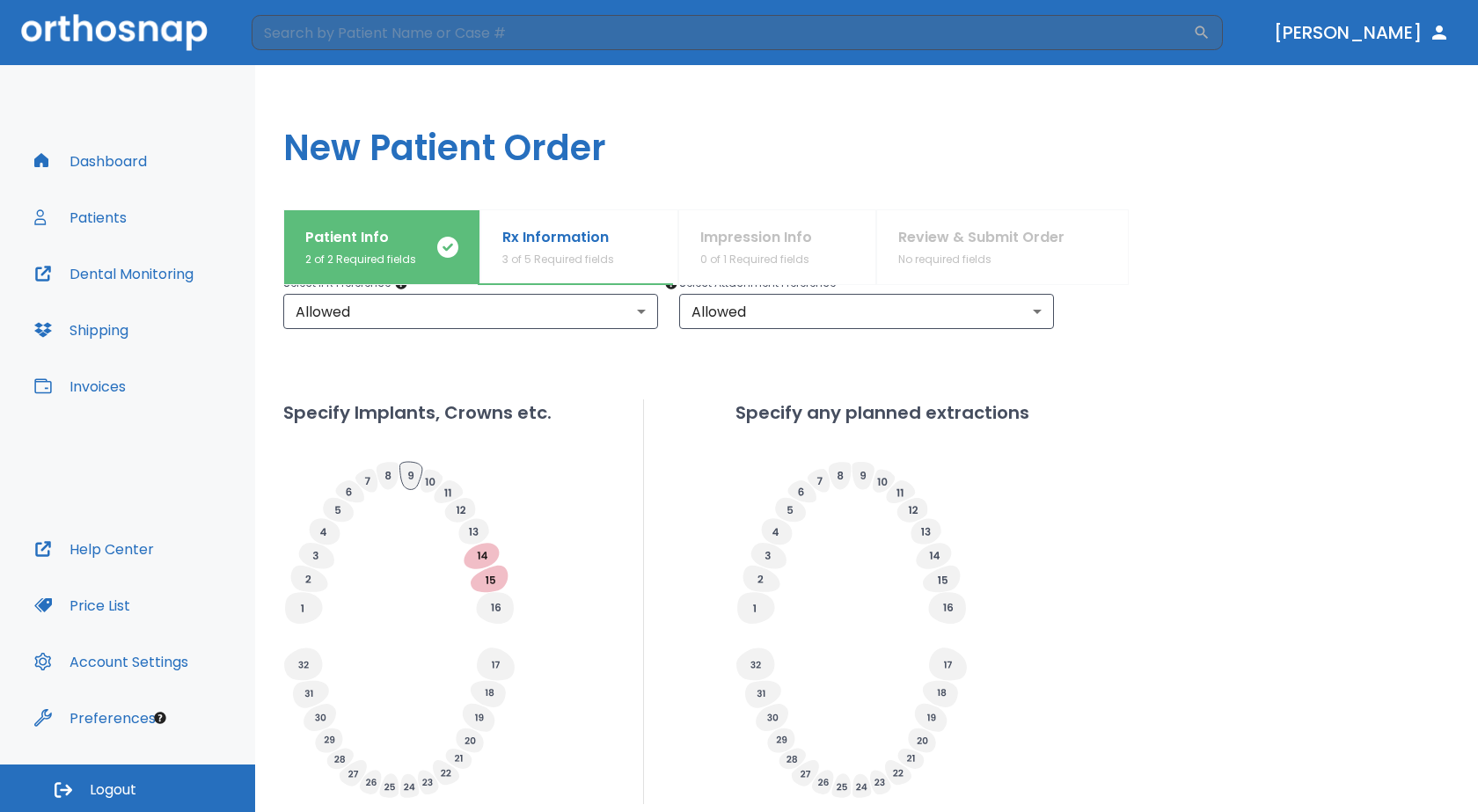
click at [407, 482] on icon at bounding box center [410, 475] width 22 height 27
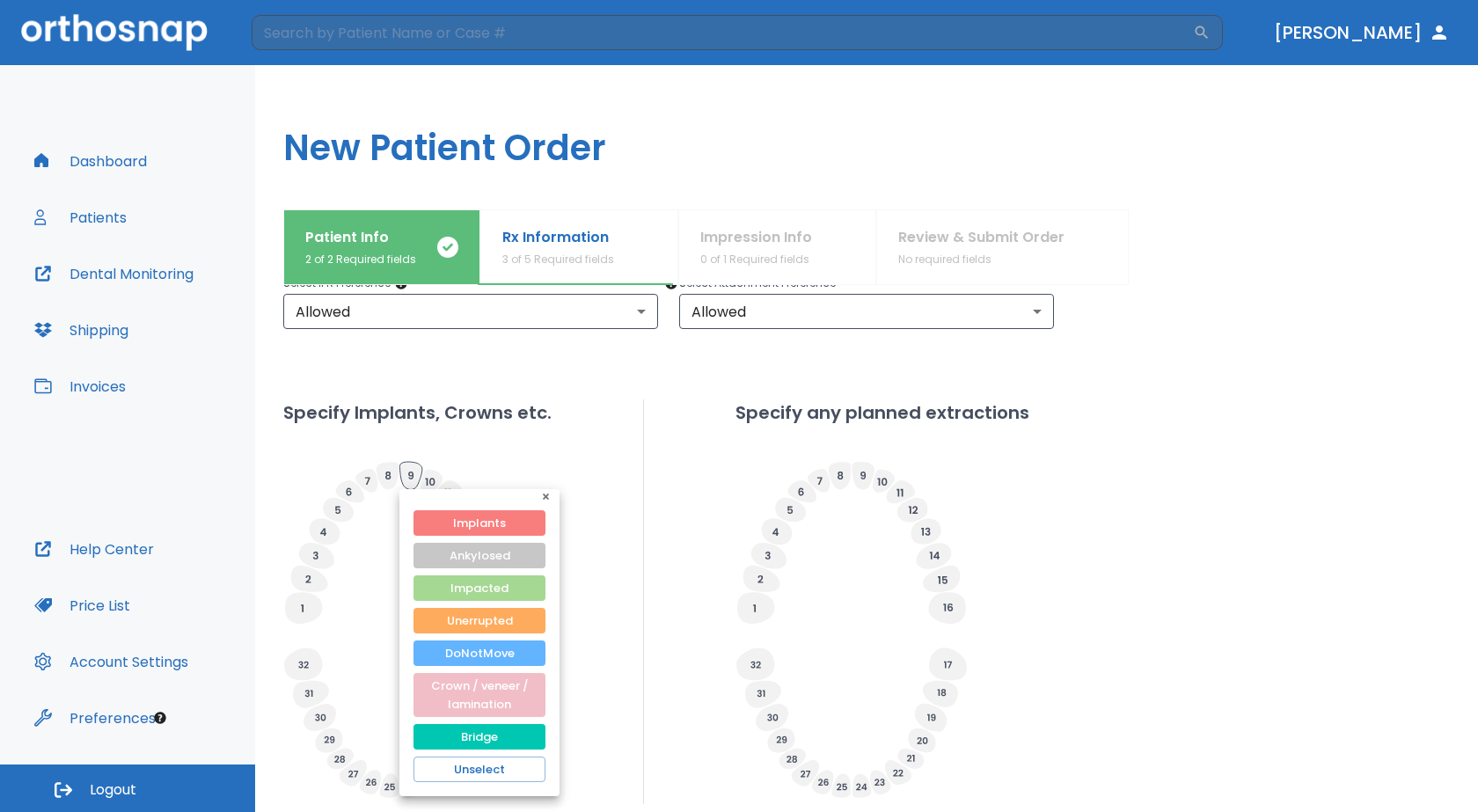
click at [407, 482] on div at bounding box center [739, 406] width 1478 height 812
click at [563, 465] on div at bounding box center [739, 406] width 1478 height 812
click at [549, 496] on icon "button" at bounding box center [549, 499] width 12 height 12
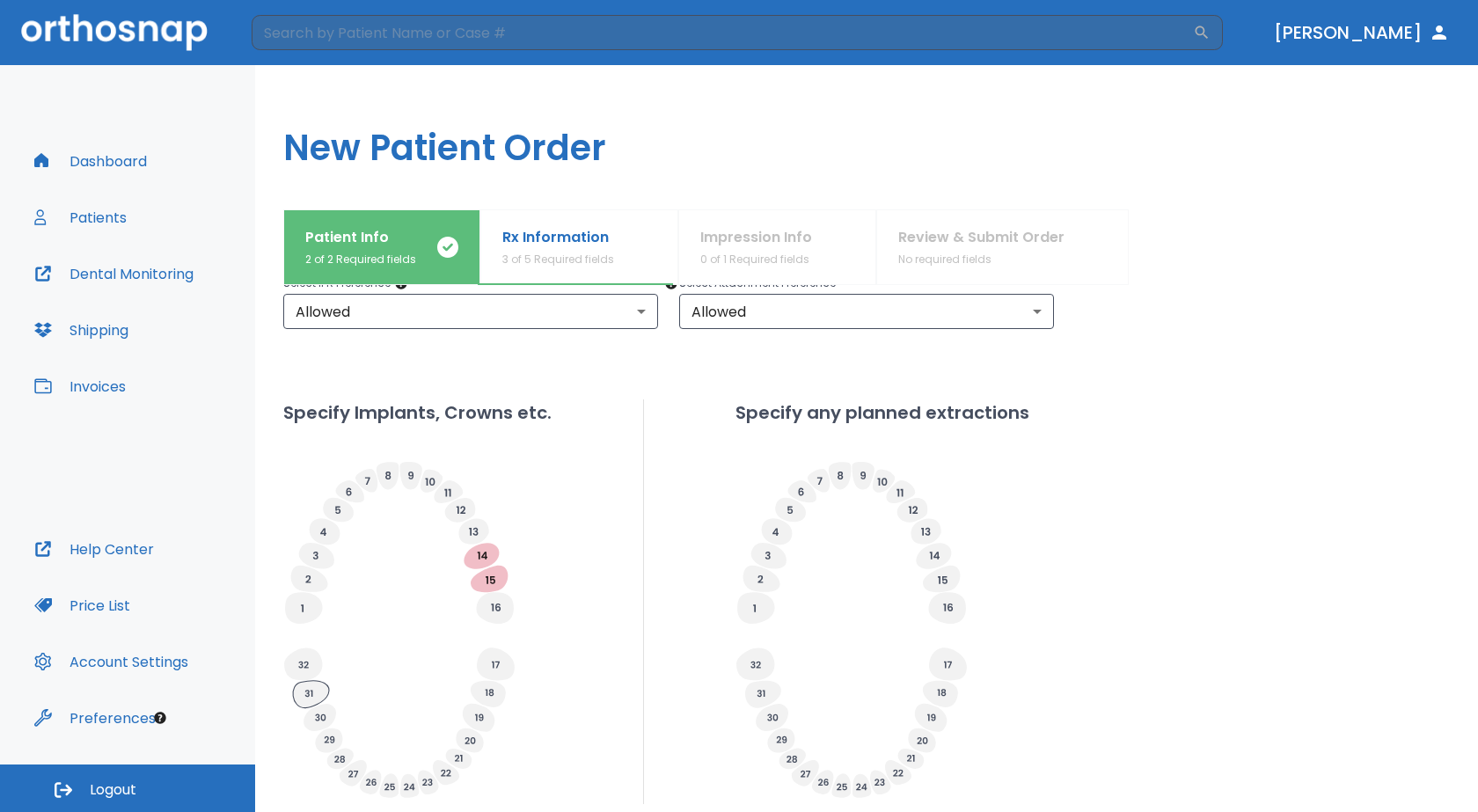
click at [301, 689] on icon at bounding box center [310, 694] width 36 height 27
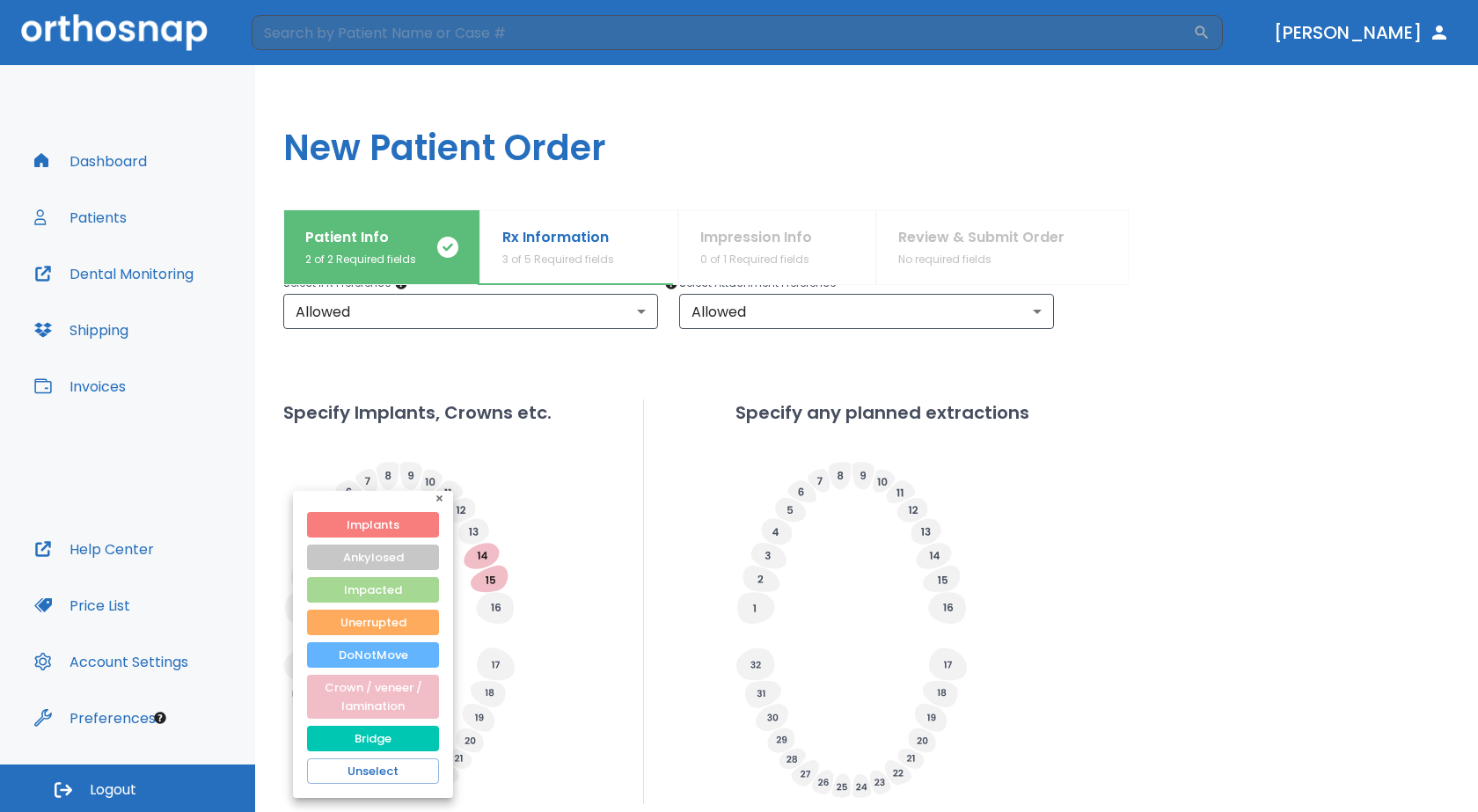
click at [301, 689] on div "Implants Ankylosed Impacted Unerrupted DoNotMove Crown / veneer / lamination Br…" at bounding box center [372, 654] width 160 height 285
click at [587, 656] on div at bounding box center [739, 406] width 1478 height 812
click at [560, 472] on div at bounding box center [739, 406] width 1478 height 812
click at [440, 497] on icon "button" at bounding box center [439, 497] width 6 height 6
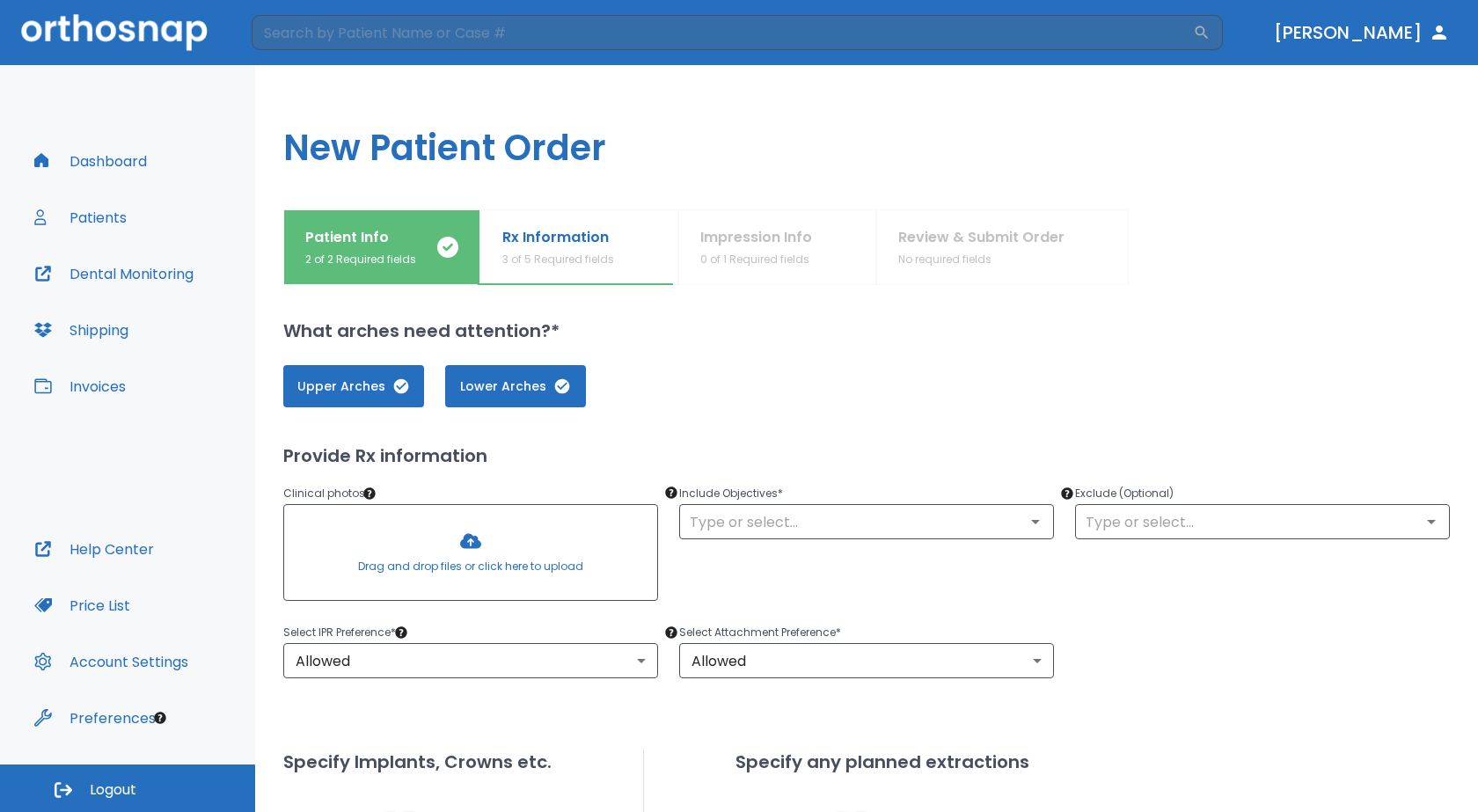
scroll to position [0, 0]
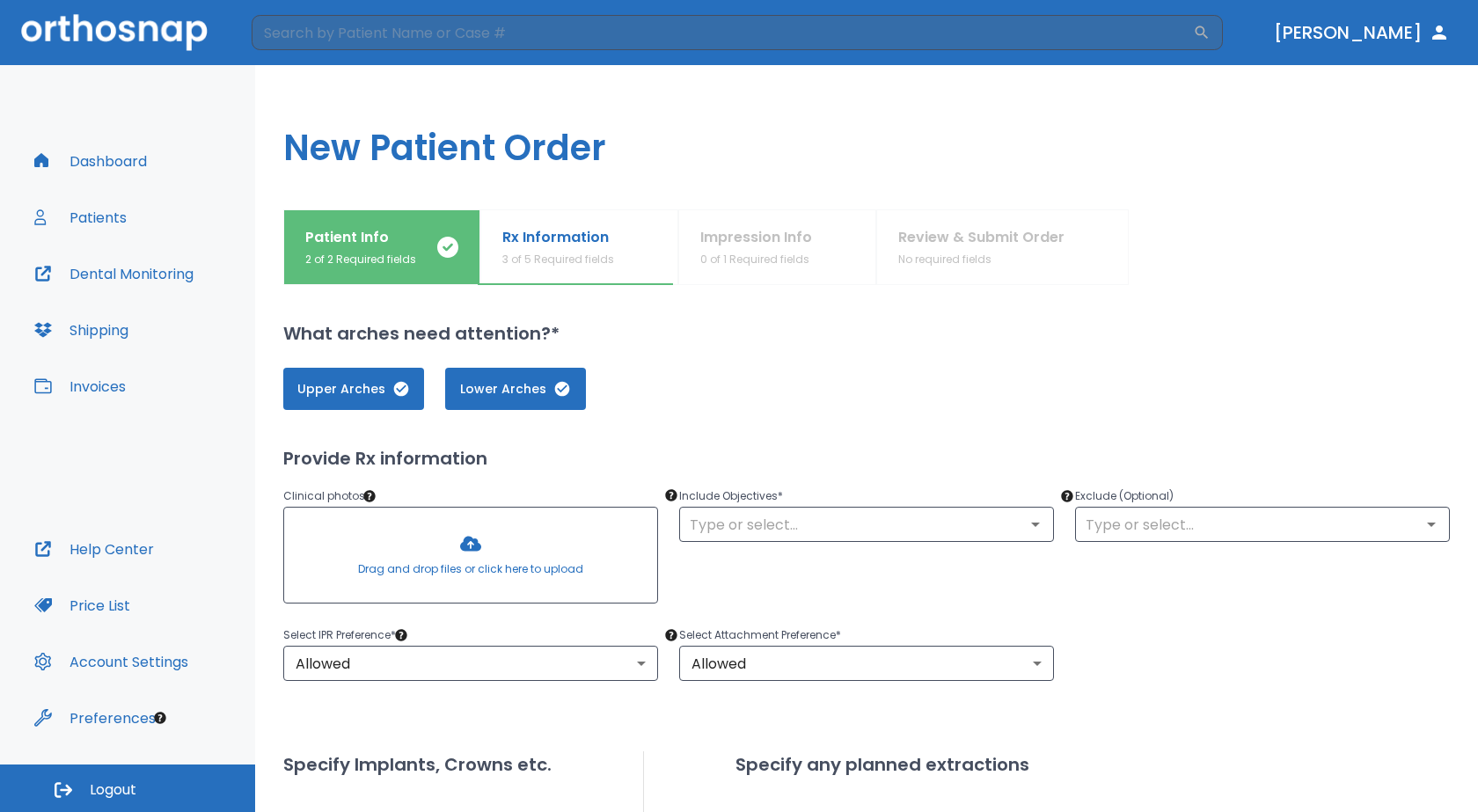
click at [467, 549] on div at bounding box center [470, 554] width 373 height 95
click at [498, 540] on div at bounding box center [470, 554] width 373 height 95
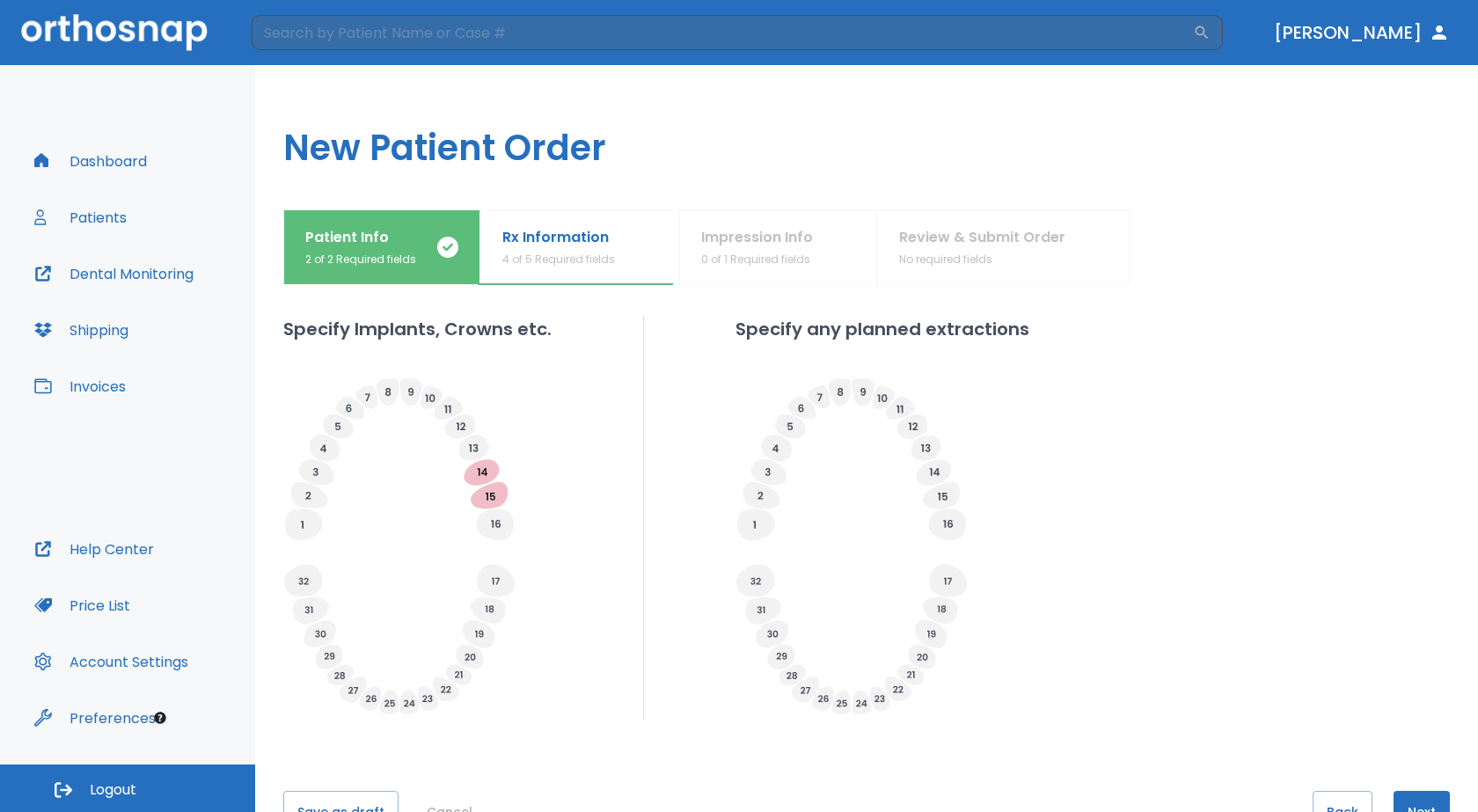
scroll to position [548, 0]
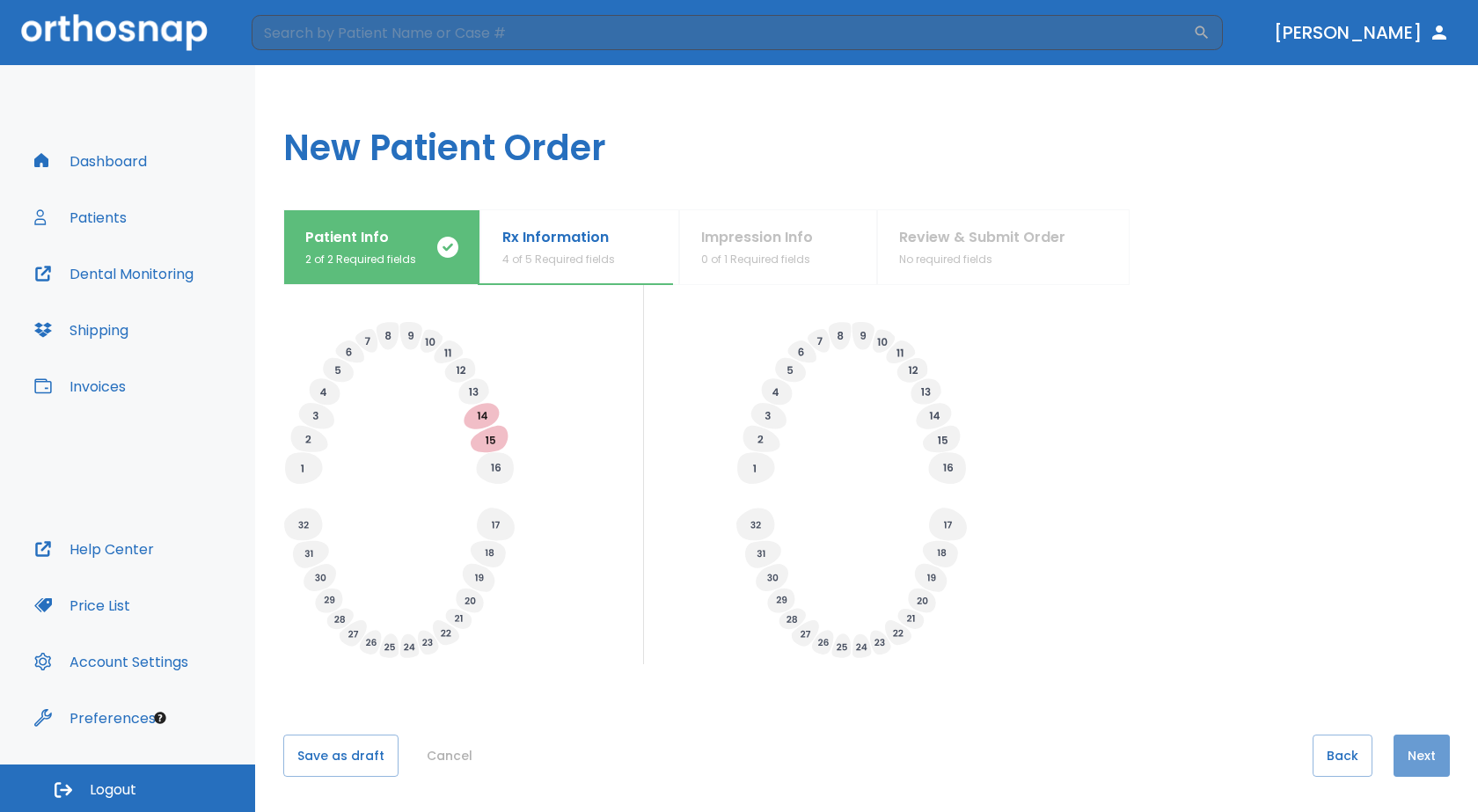
click at [1422, 757] on button "Next" at bounding box center [1422, 755] width 57 height 42
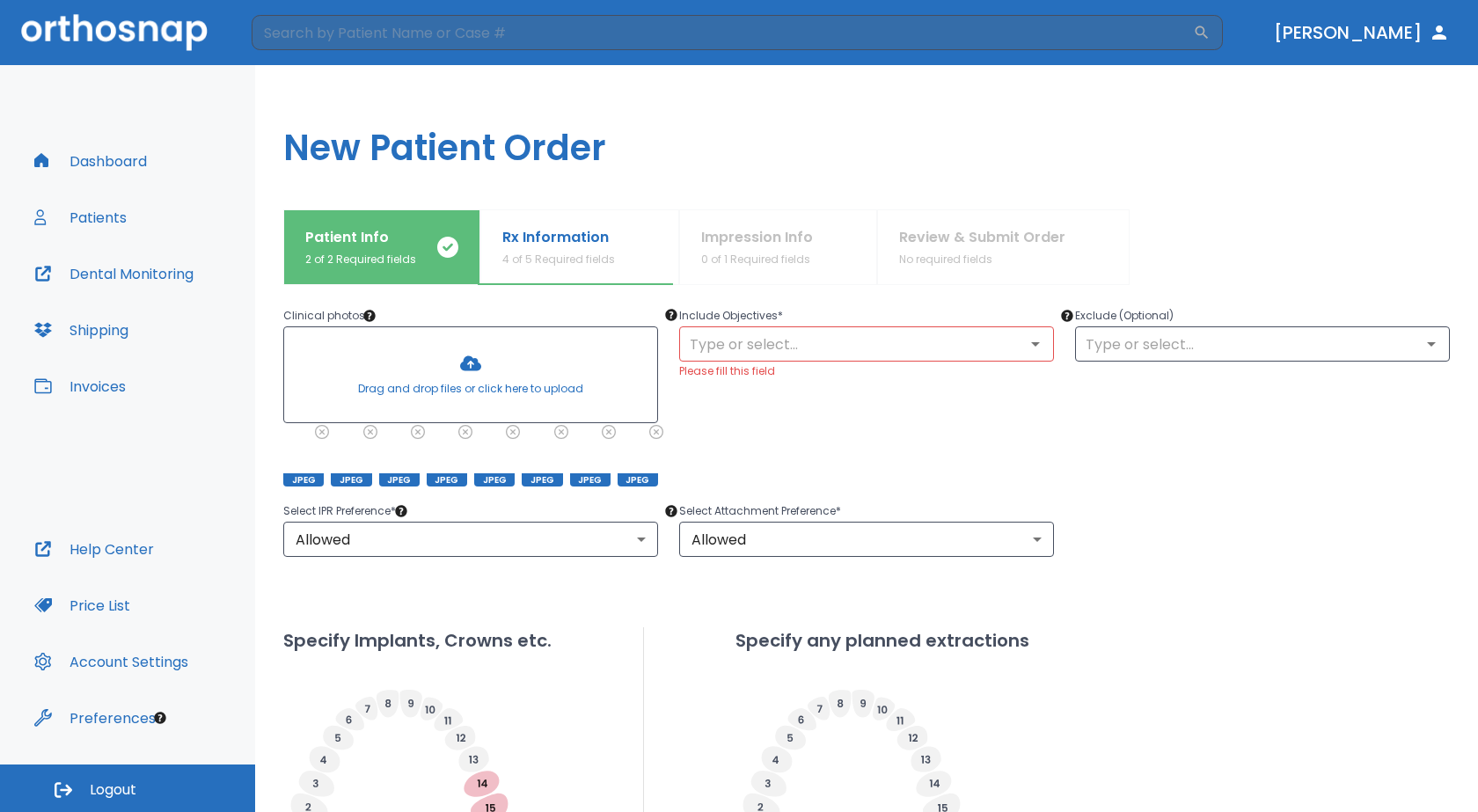
scroll to position [179, 0]
click at [907, 351] on input "text" at bounding box center [866, 345] width 364 height 25
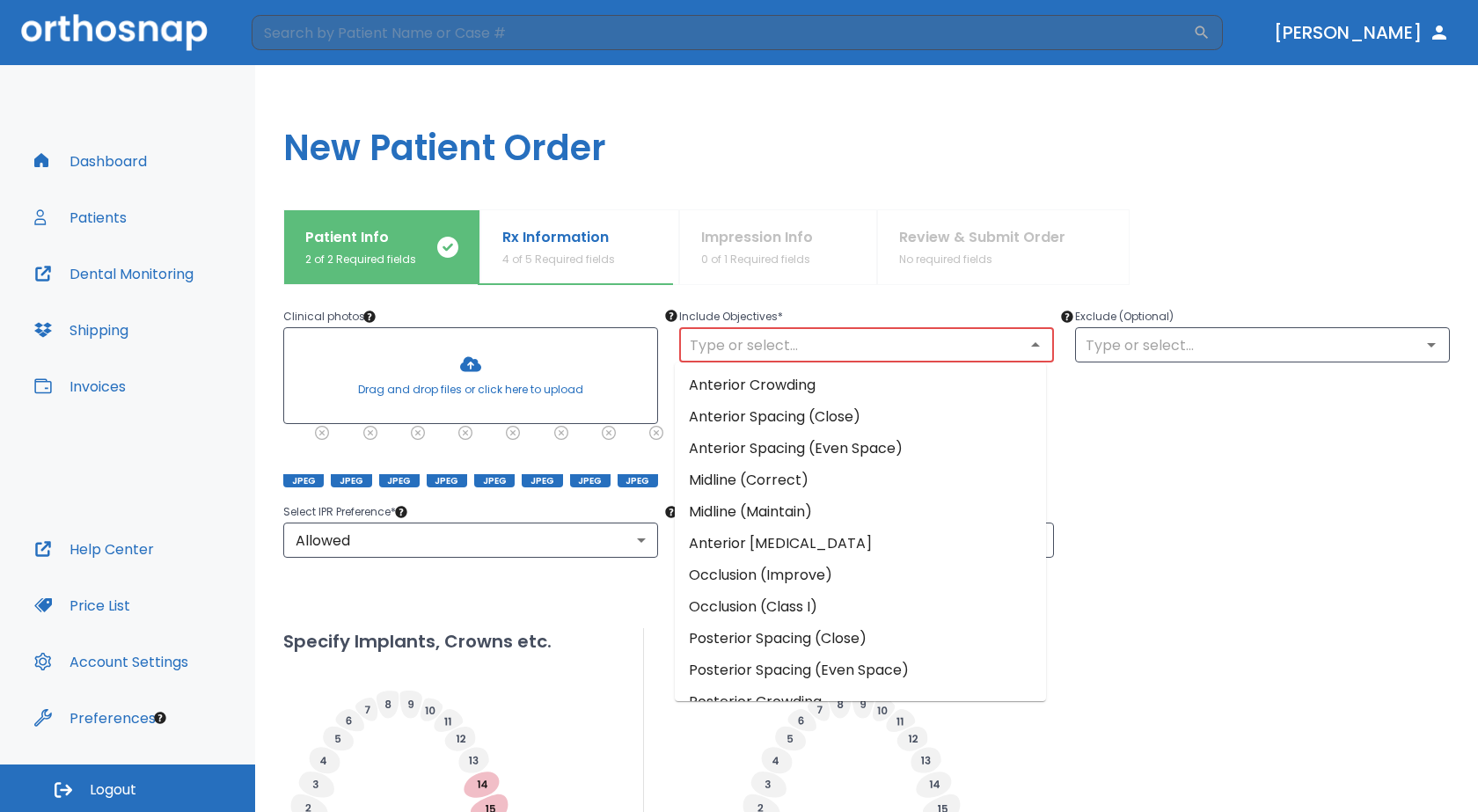
click at [842, 642] on li "Posterior Spacing (Close)" at bounding box center [860, 639] width 371 height 32
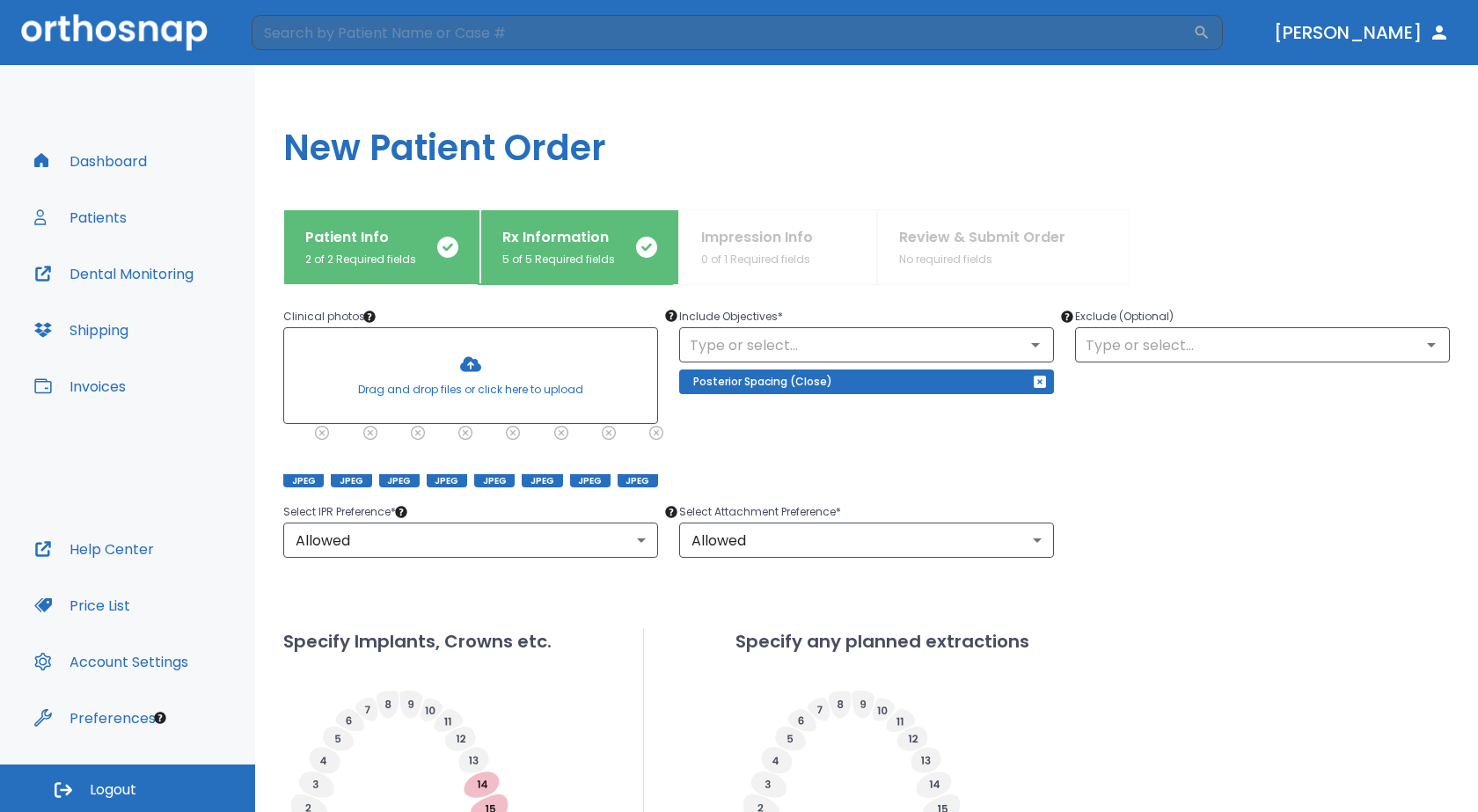
click at [831, 378] on div "Posterior Spacing (Close)" at bounding box center [866, 382] width 375 height 25
click at [787, 354] on input "text" at bounding box center [866, 345] width 364 height 25
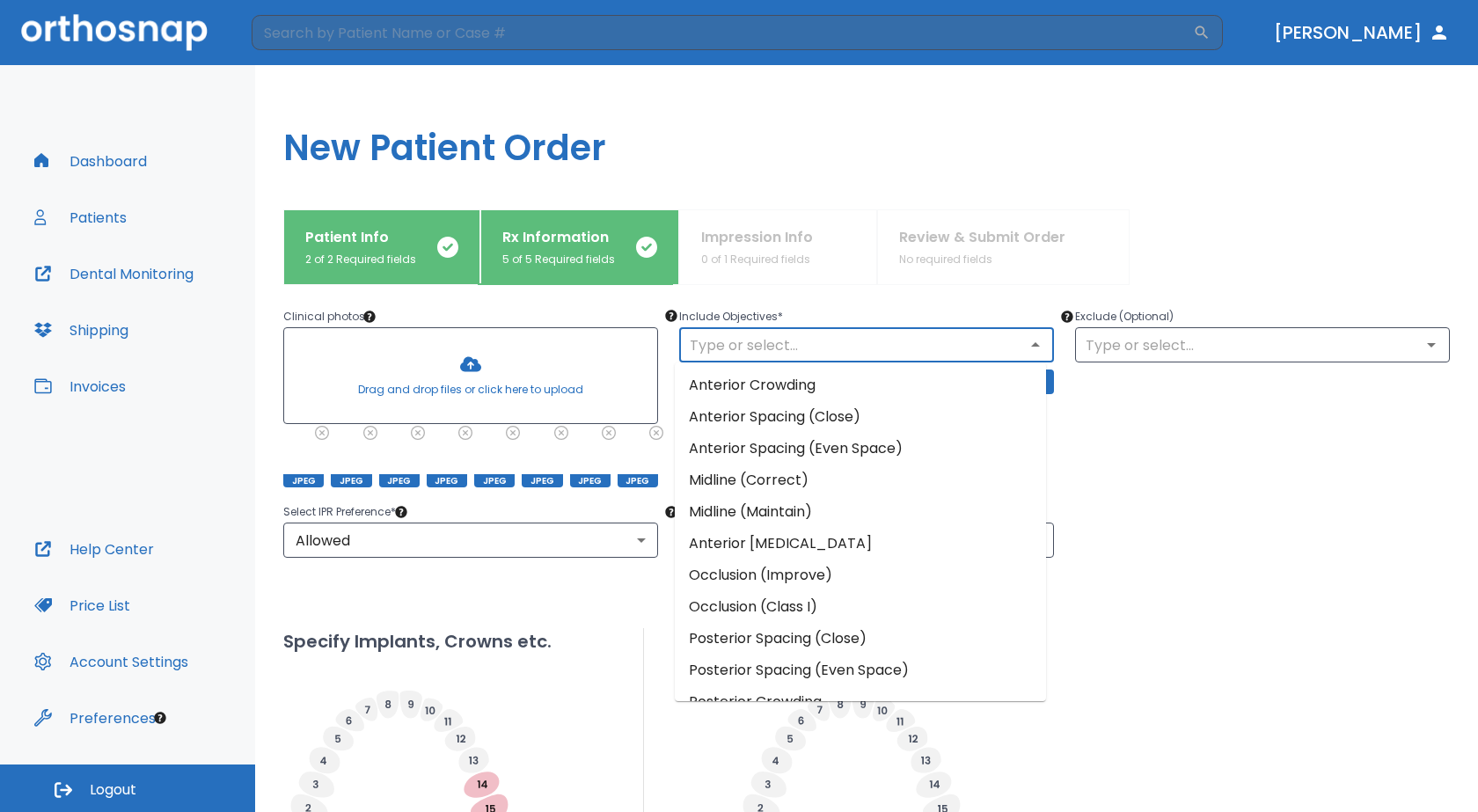
scroll to position [150, 0]
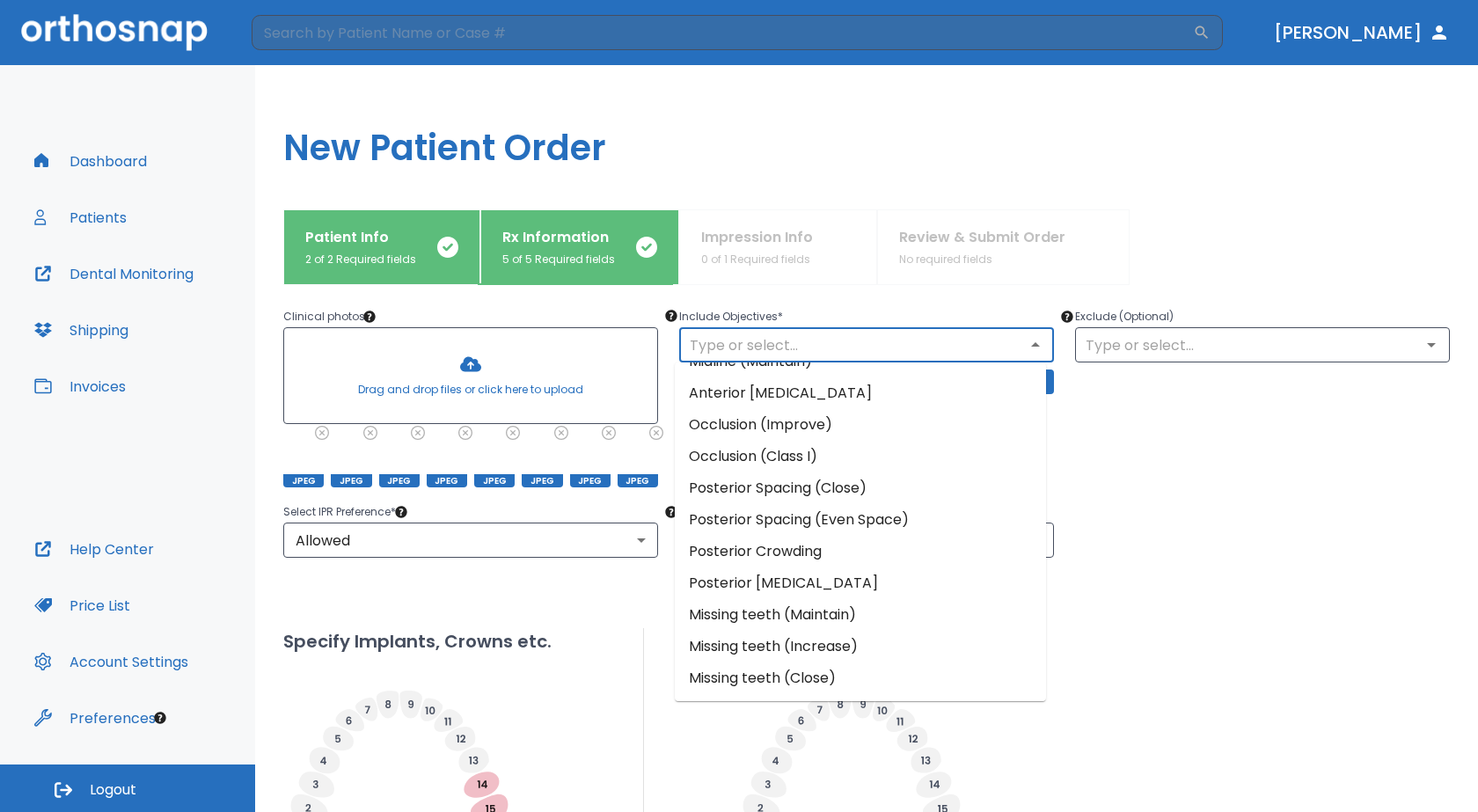
click at [799, 349] on input "text" at bounding box center [866, 345] width 364 height 25
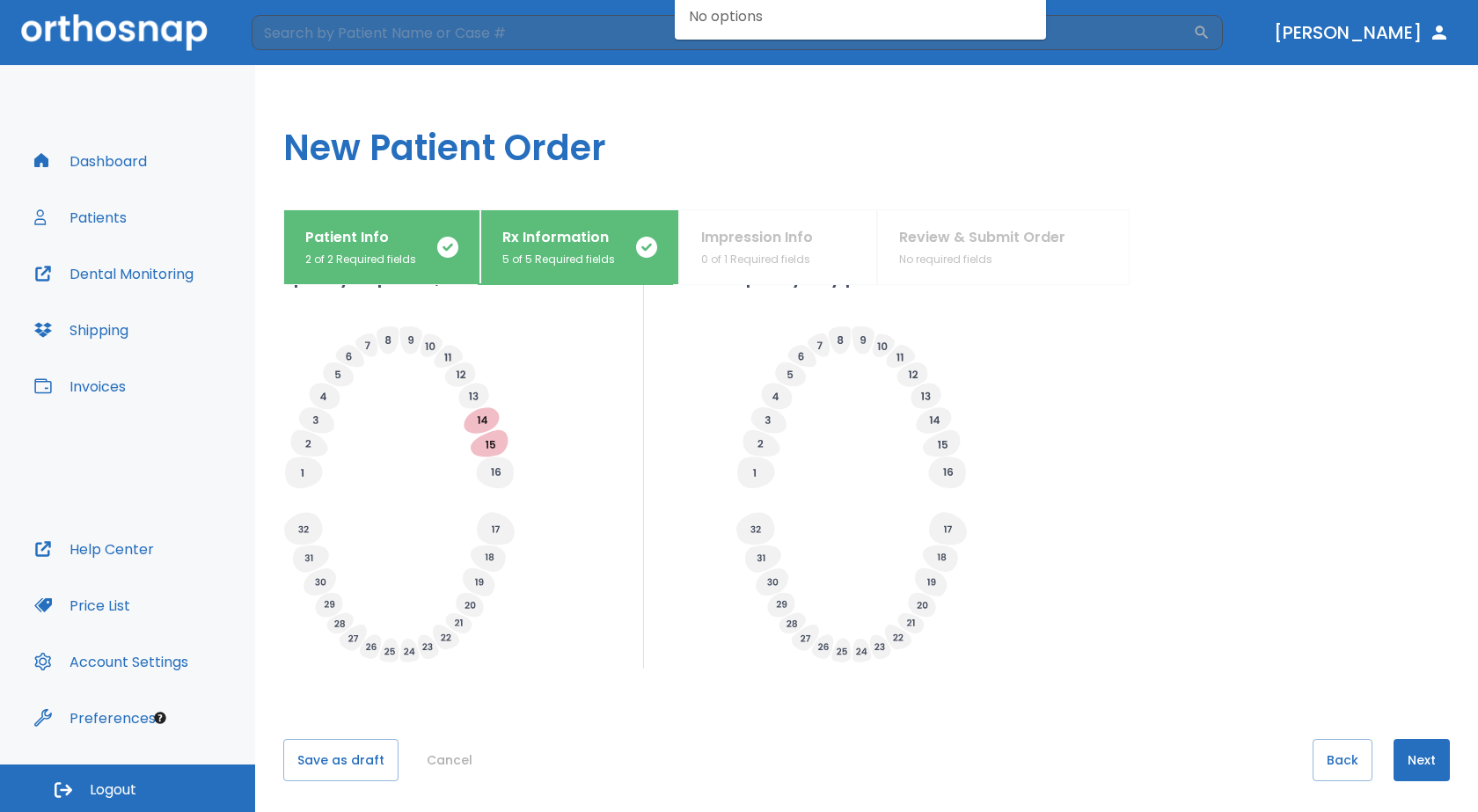
scroll to position [548, 0]
type input "Posterior Spacing/Upper Anterior Crowding"
click at [1423, 750] on button "Next" at bounding box center [1422, 755] width 57 height 42
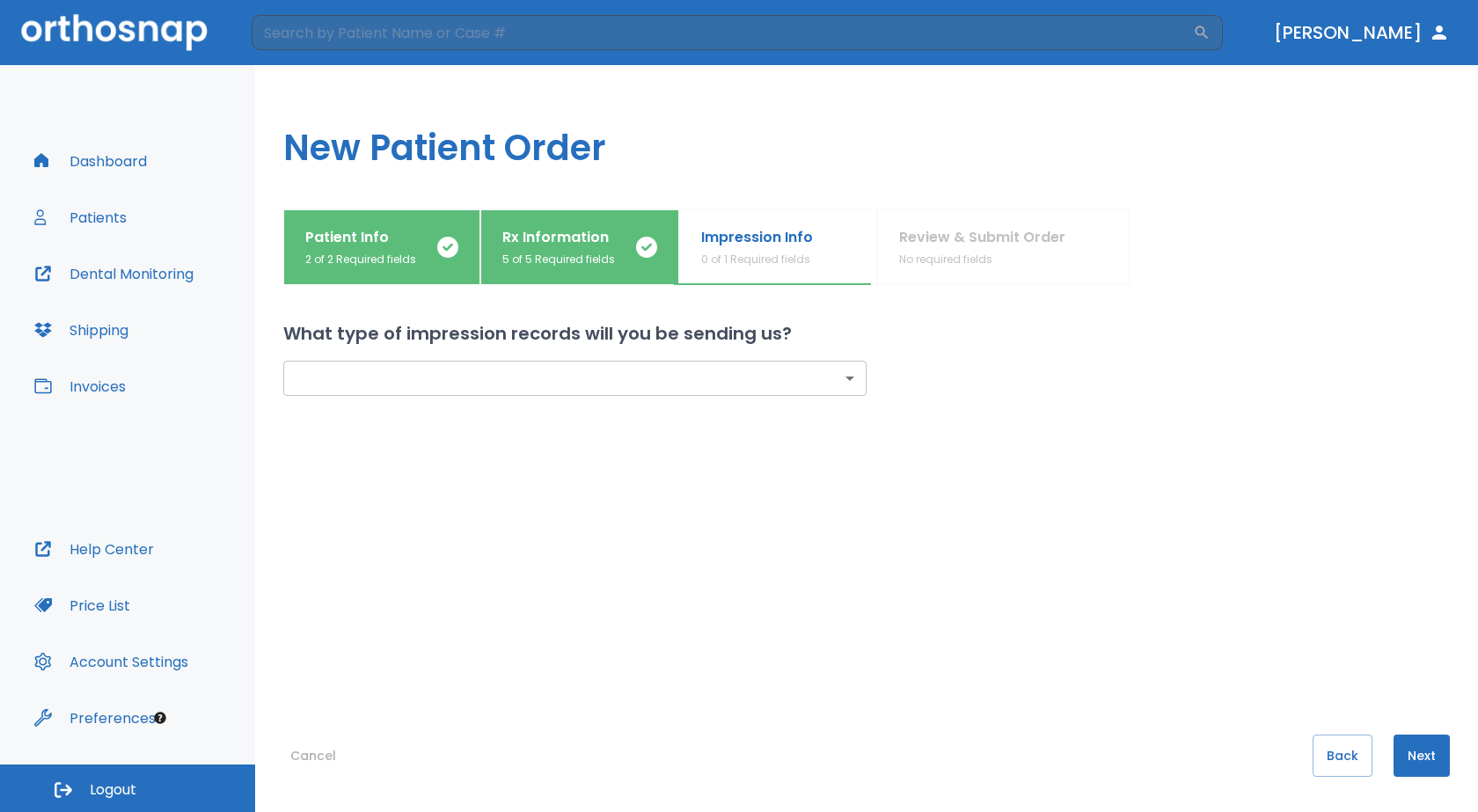
scroll to position [0, 0]
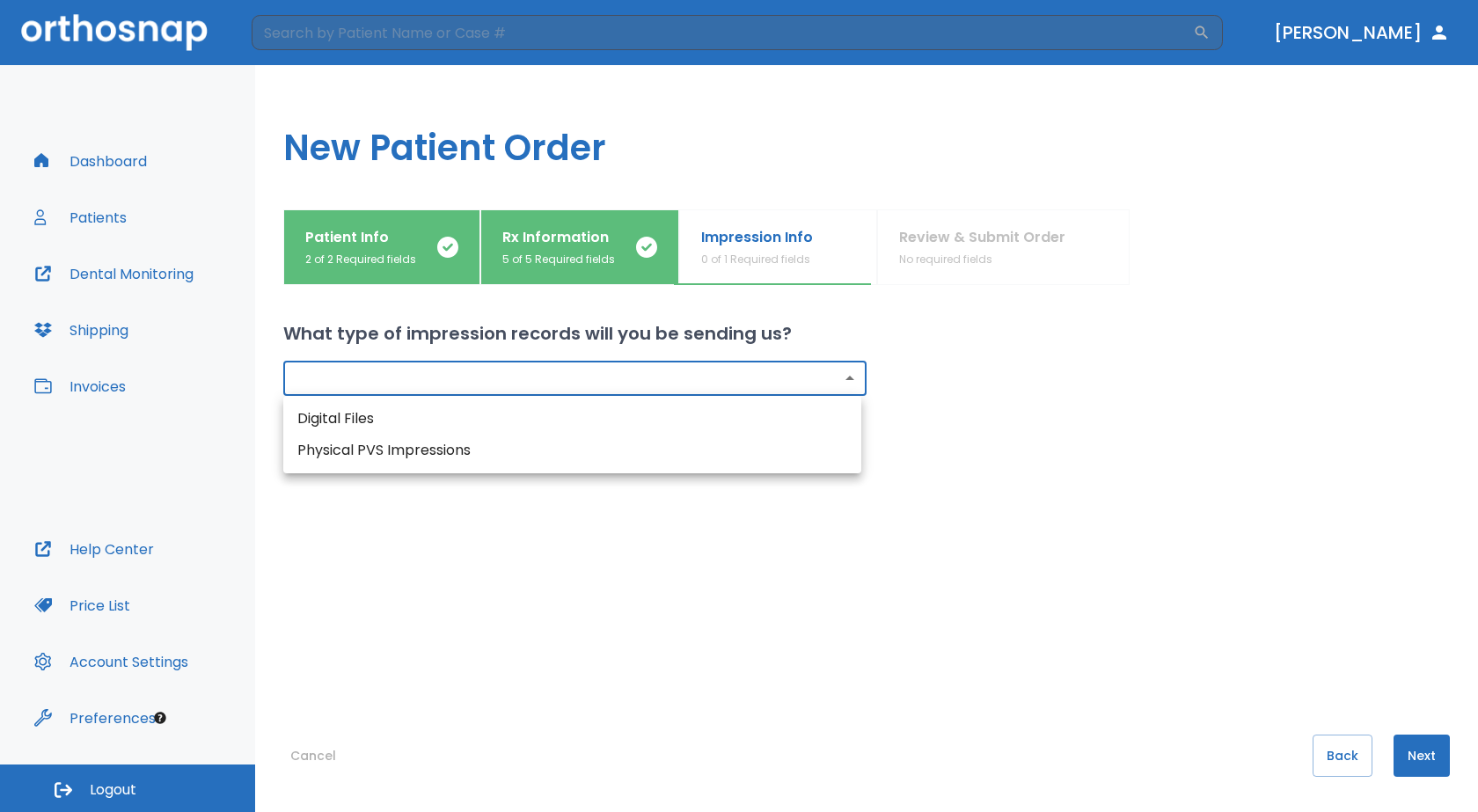
click at [838, 380] on body "​ [PERSON_NAME] Dashboard Patients Dental Monitoring Shipping Invoices Help Cen…" at bounding box center [739, 406] width 1478 height 812
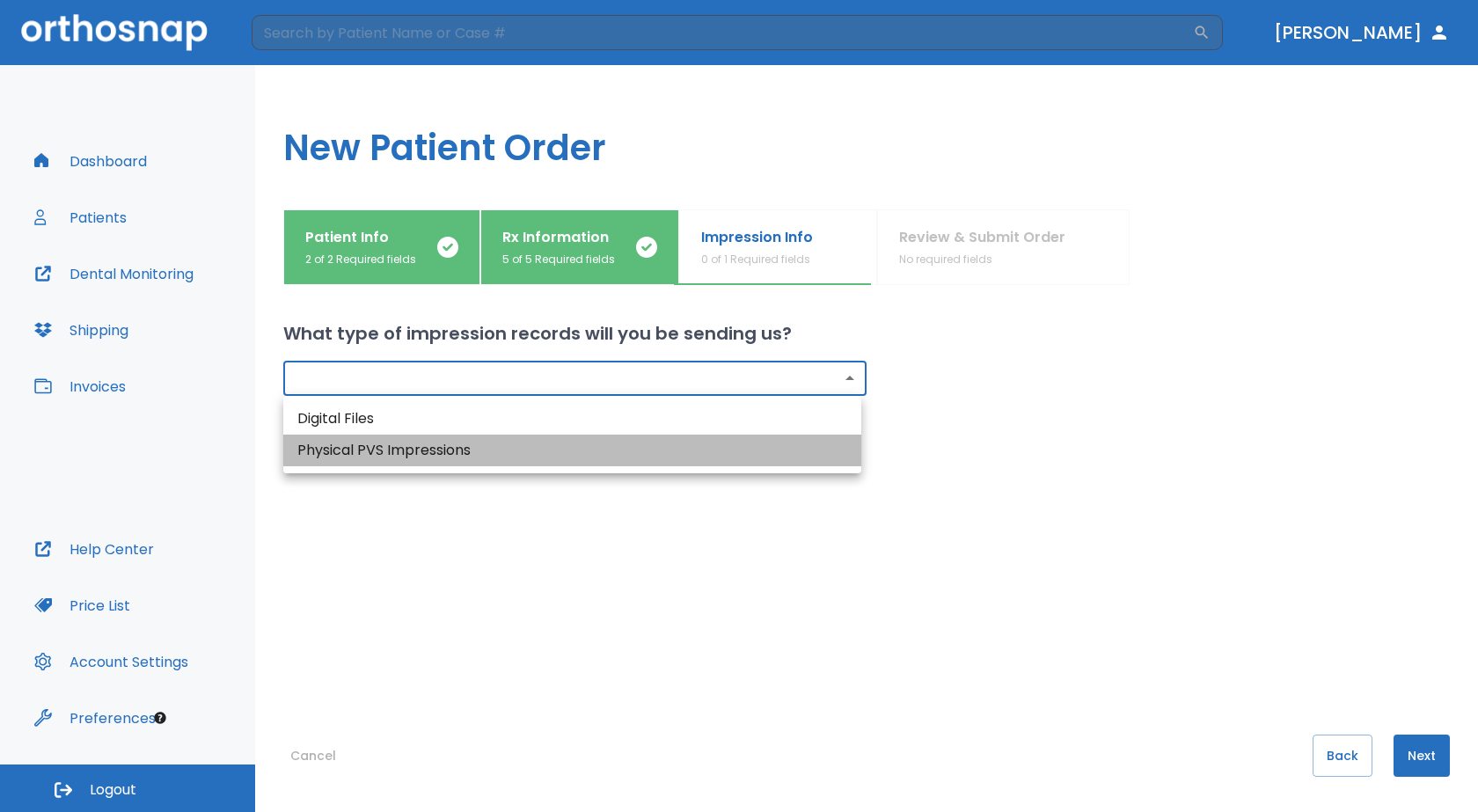
click at [478, 459] on li "Physical PVS Impressions" at bounding box center [572, 451] width 578 height 32
type input "physical"
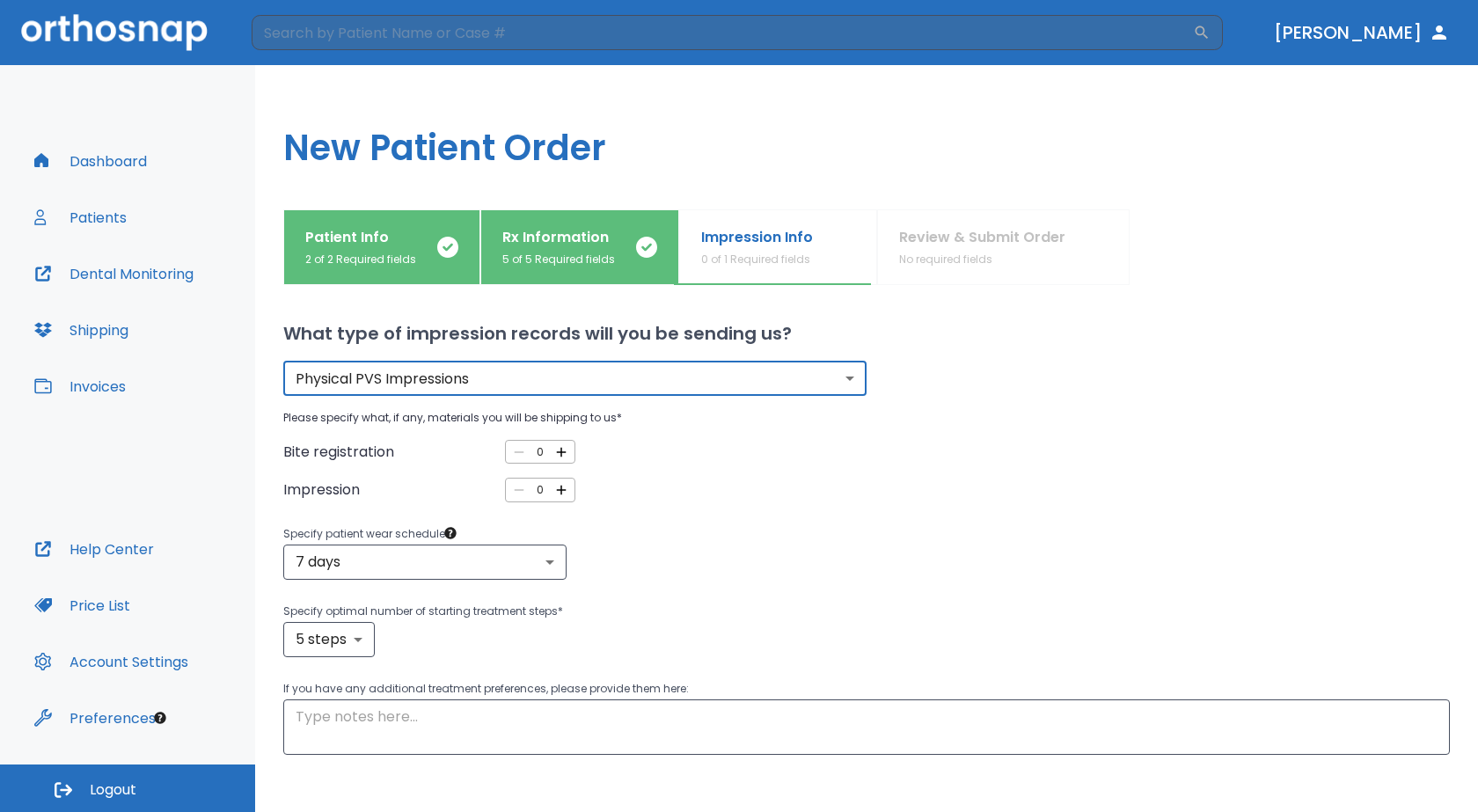
click at [559, 459] on icon "button" at bounding box center [561, 452] width 16 height 16
type input "1"
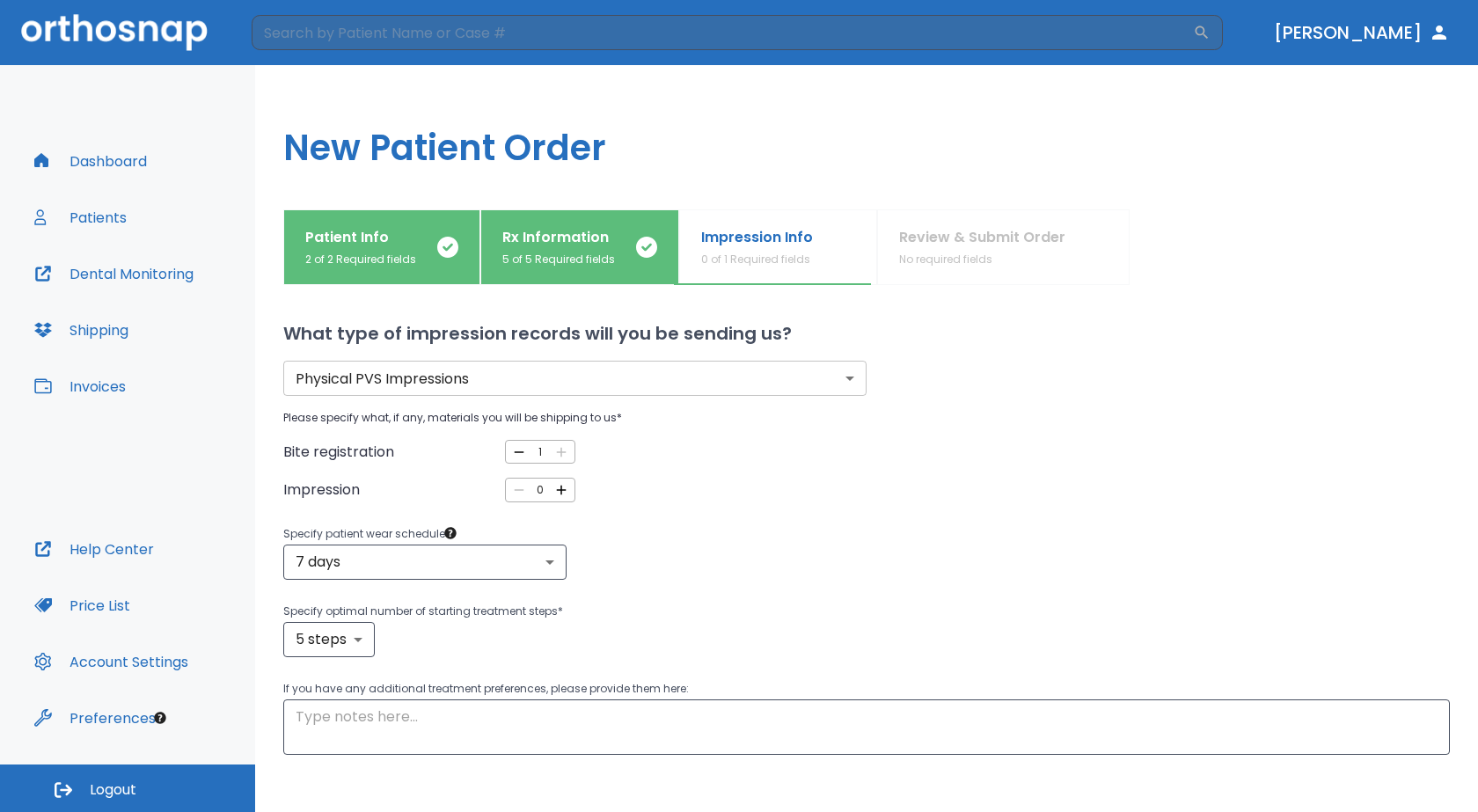
click at [558, 493] on icon "button" at bounding box center [560, 489] width 10 height 10
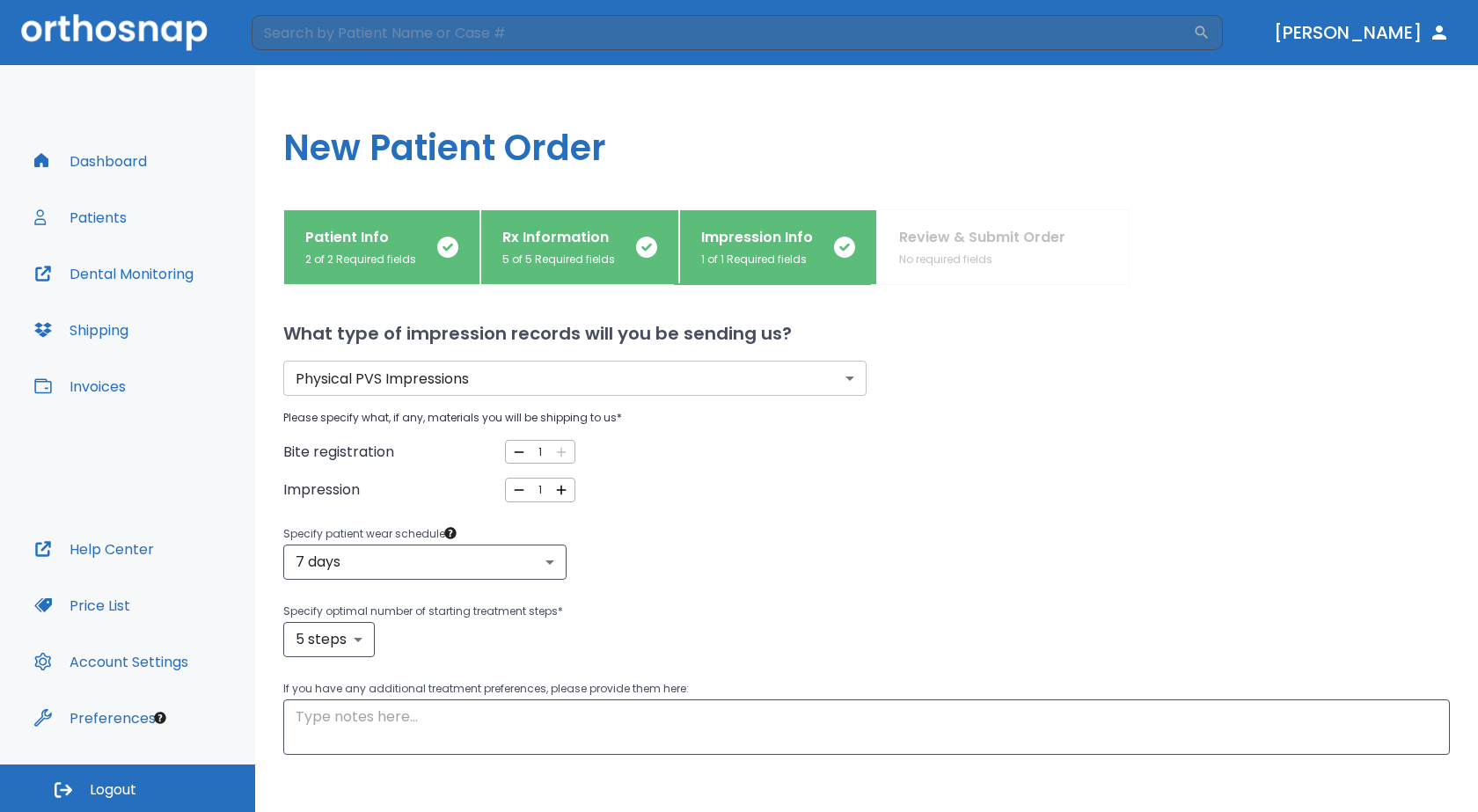
click at [553, 491] on icon "button" at bounding box center [561, 489] width 16 height 16
type input "2"
click at [554, 565] on body "​ [PERSON_NAME] Dashboard Patients Dental Monitoring Shipping Invoices Help Cen…" at bounding box center [739, 406] width 1478 height 812
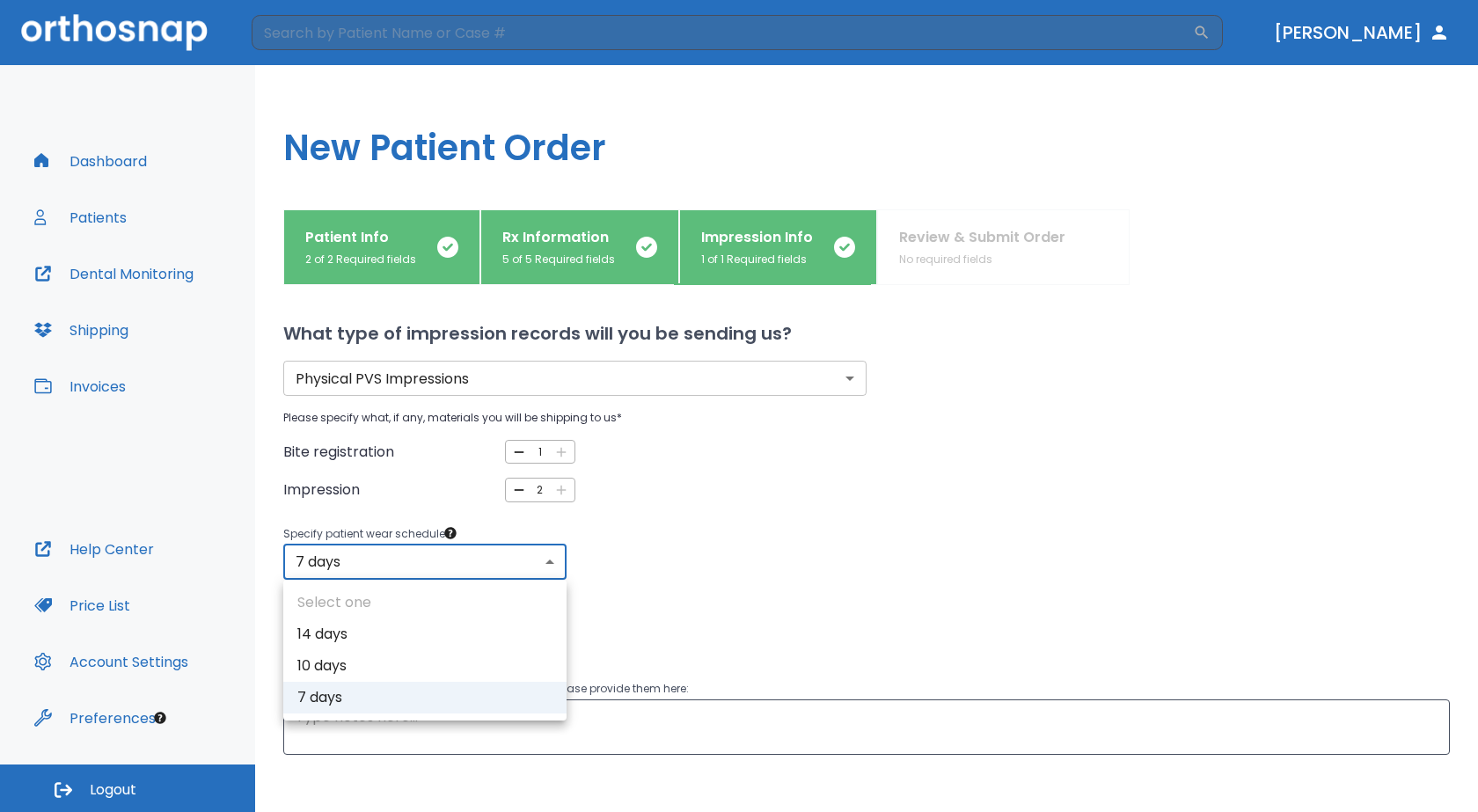
click at [554, 565] on div at bounding box center [739, 406] width 1478 height 812
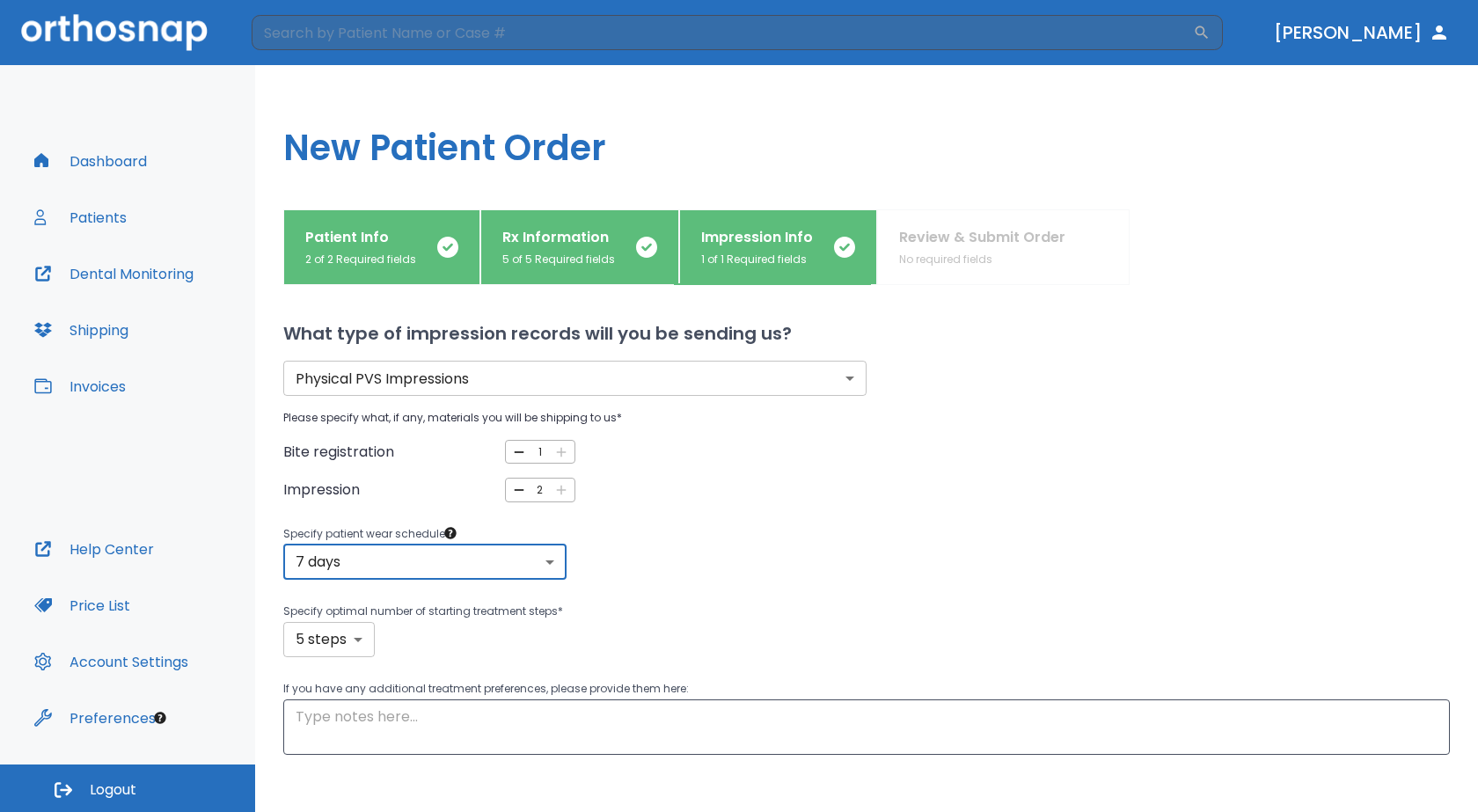
click at [357, 641] on body "​ [PERSON_NAME] Dashboard Patients Dental Monitoring Shipping Invoices Help Cen…" at bounding box center [739, 406] width 1478 height 812
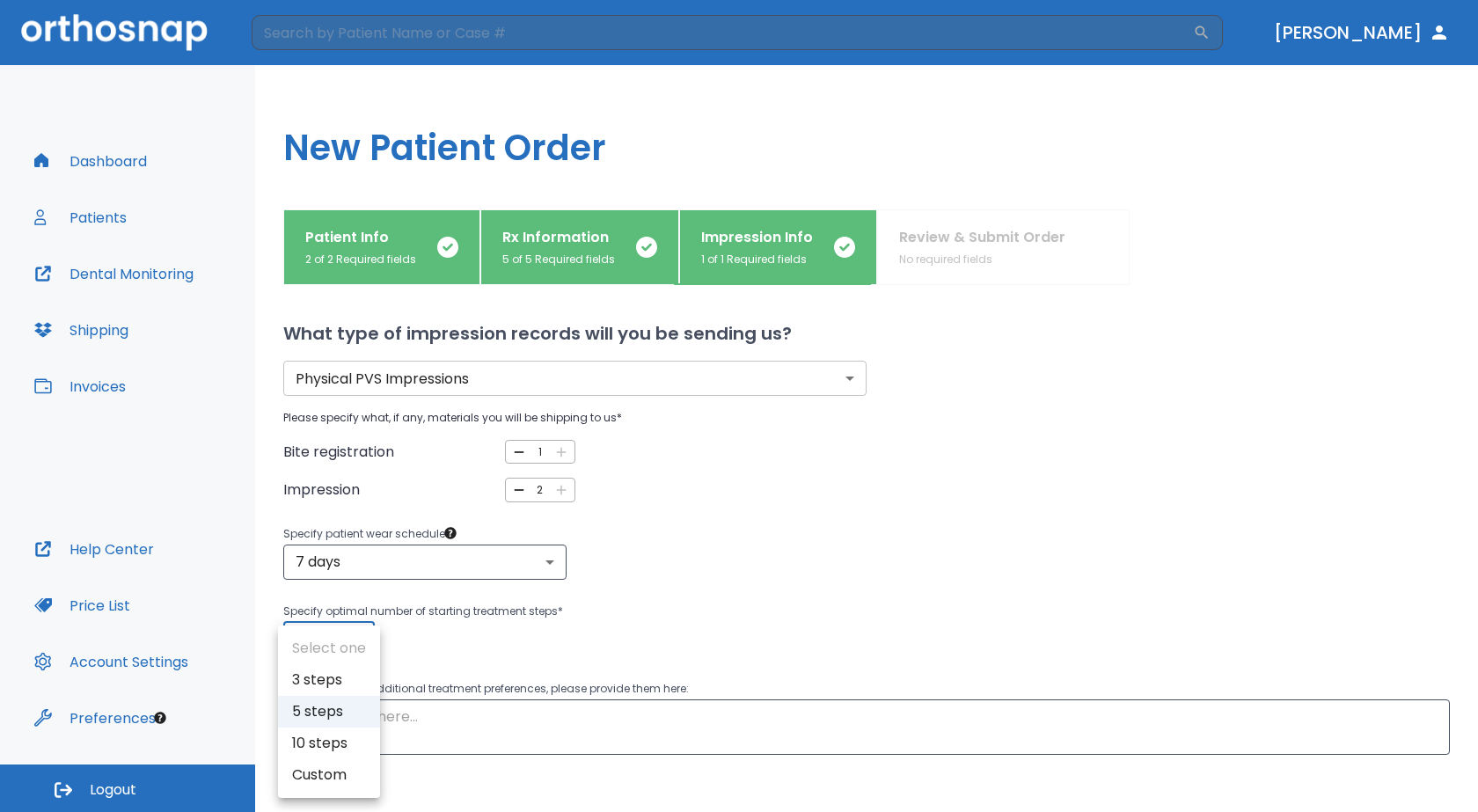
click at [338, 718] on li "5 steps" at bounding box center [329, 711] width 102 height 32
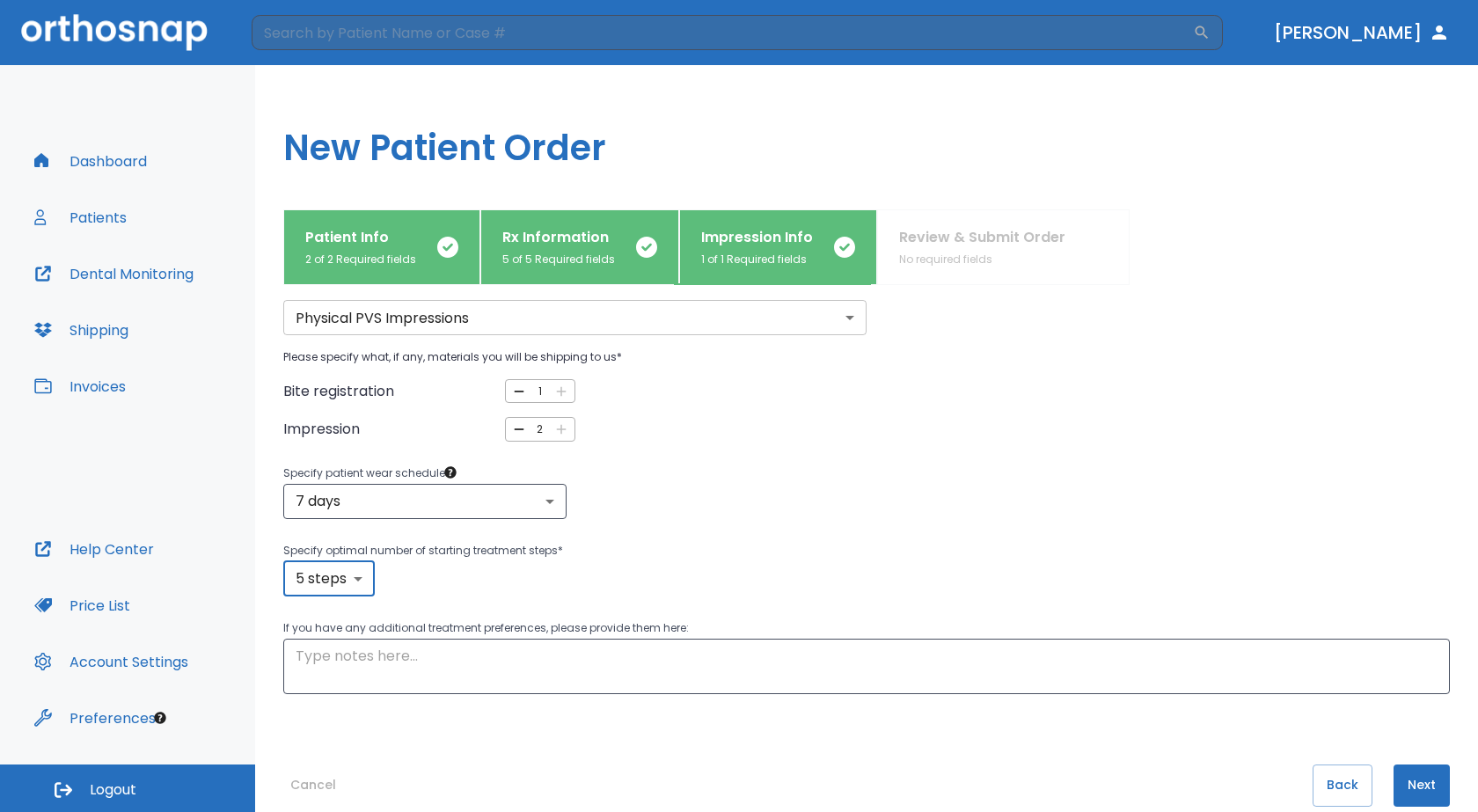
scroll to position [91, 0]
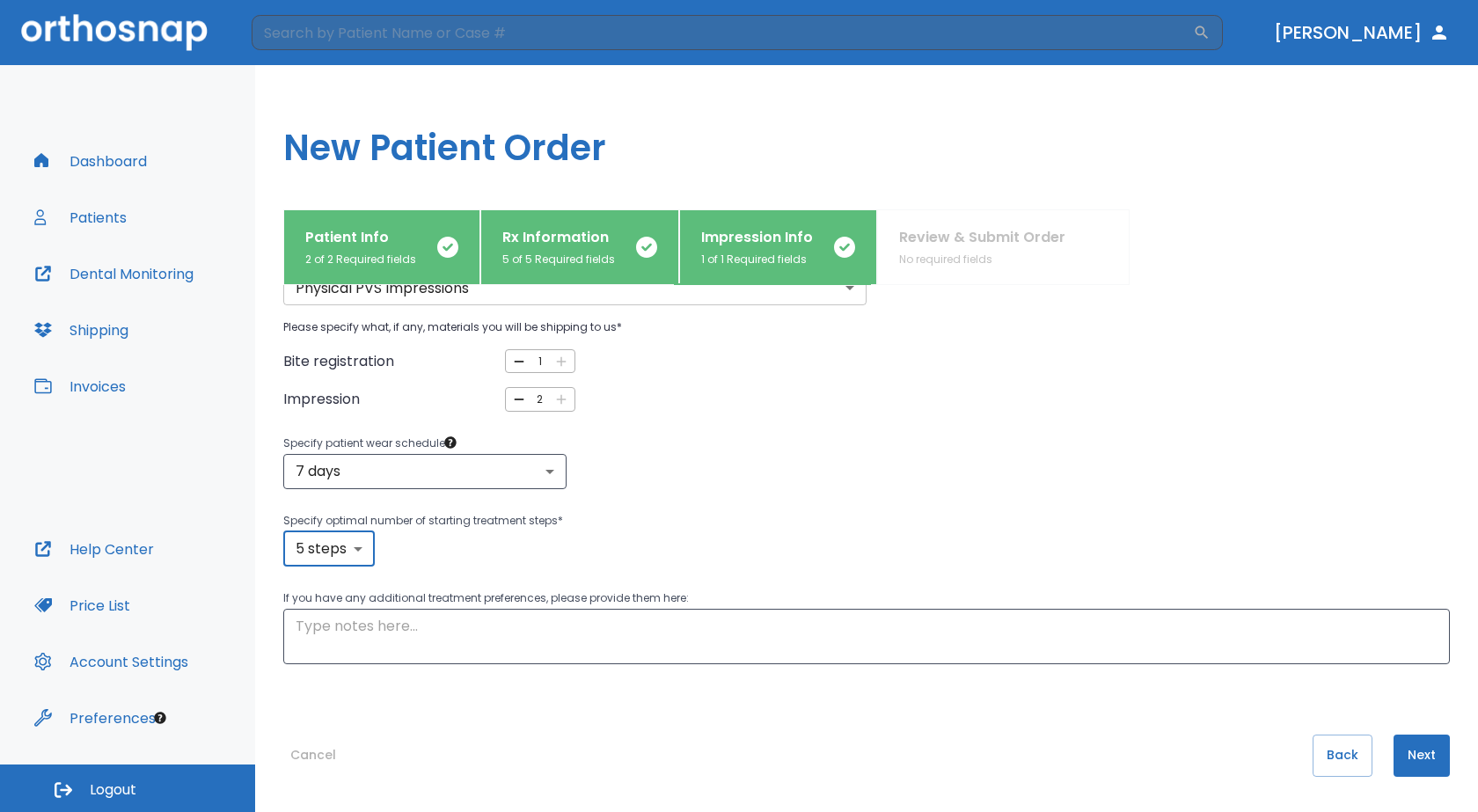
click at [1414, 768] on button "Next" at bounding box center [1422, 755] width 57 height 42
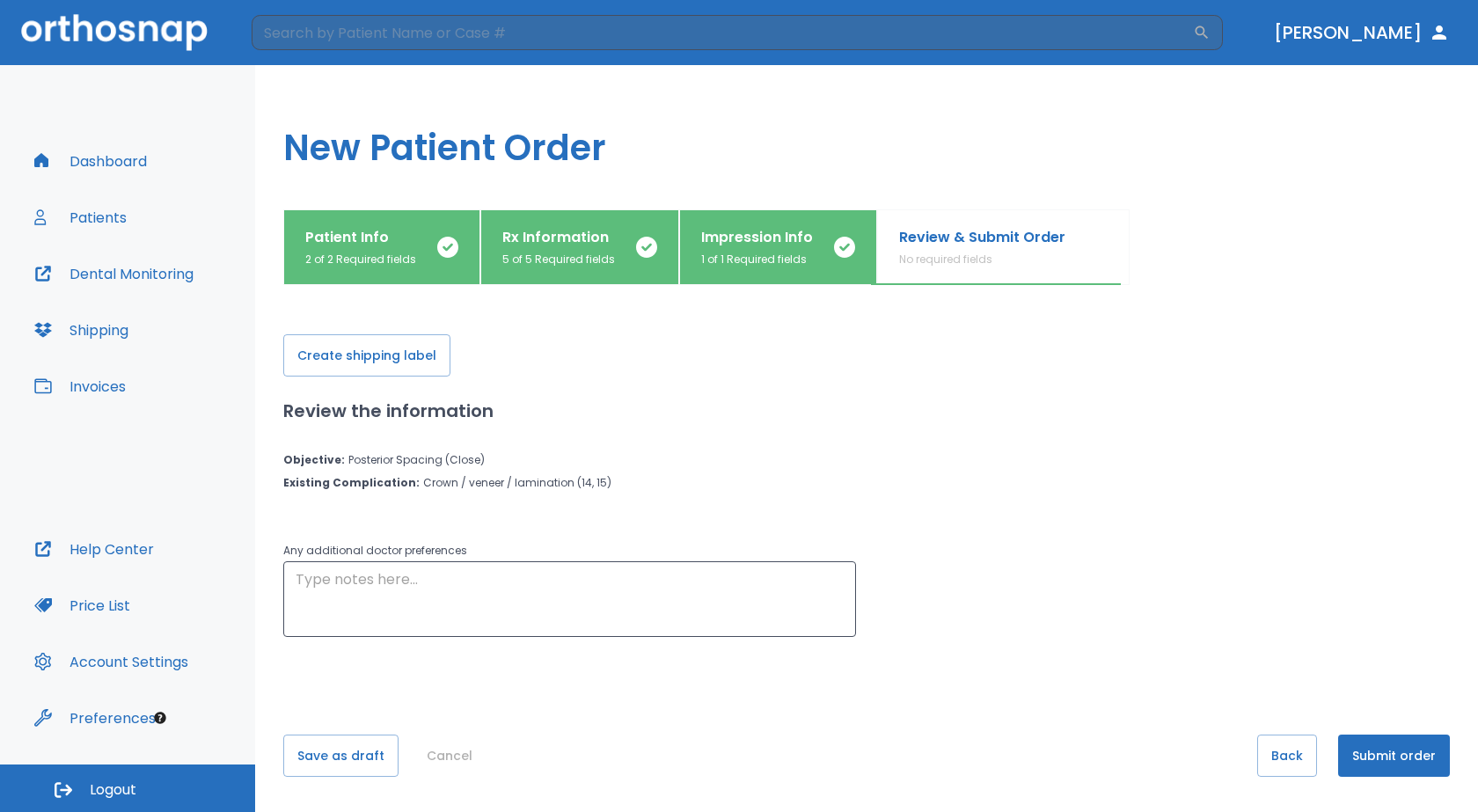
scroll to position [0, 0]
click at [417, 365] on button "Create shipping label" at bounding box center [366, 355] width 167 height 42
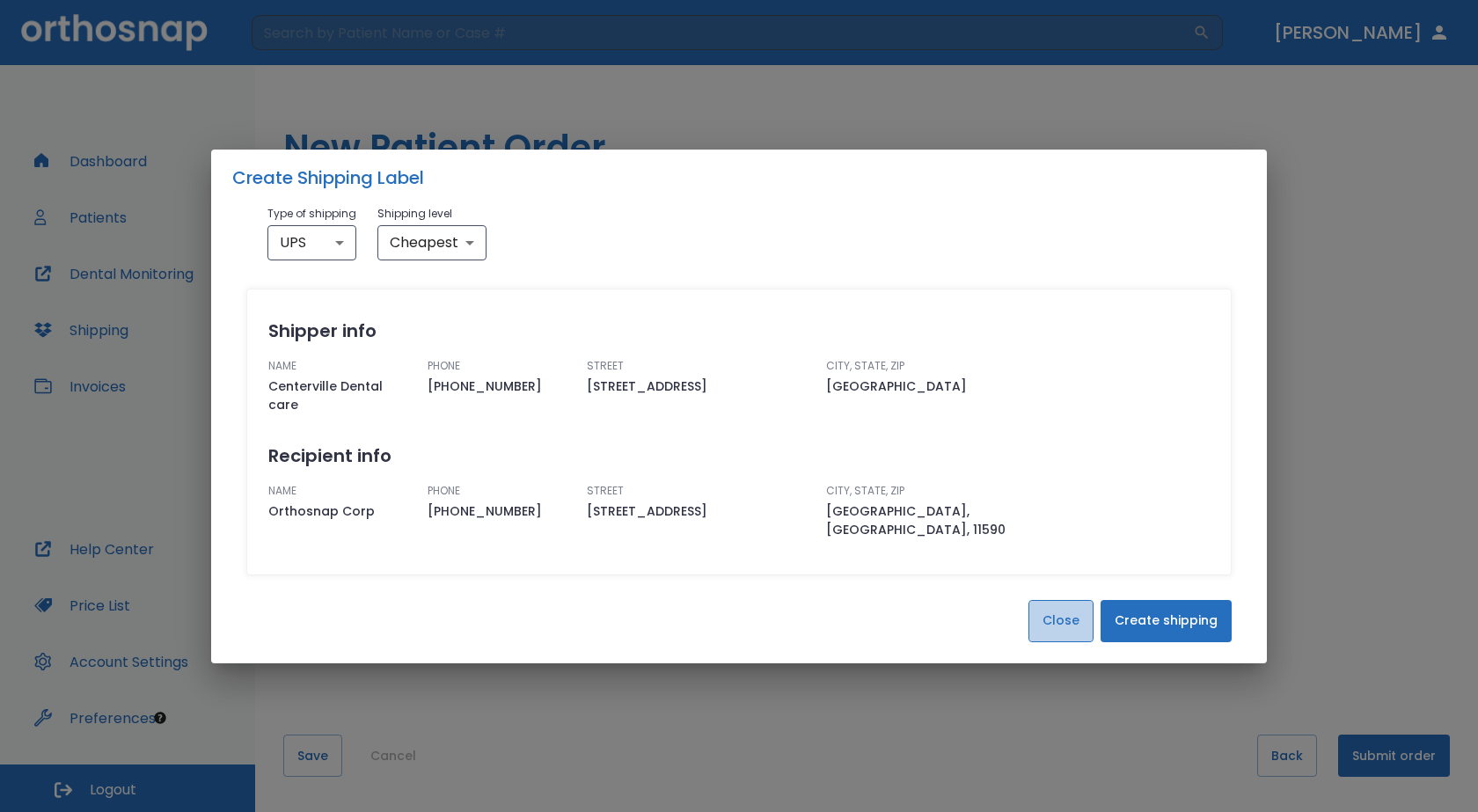
click at [1063, 612] on button "Close" at bounding box center [1062, 621] width 65 height 42
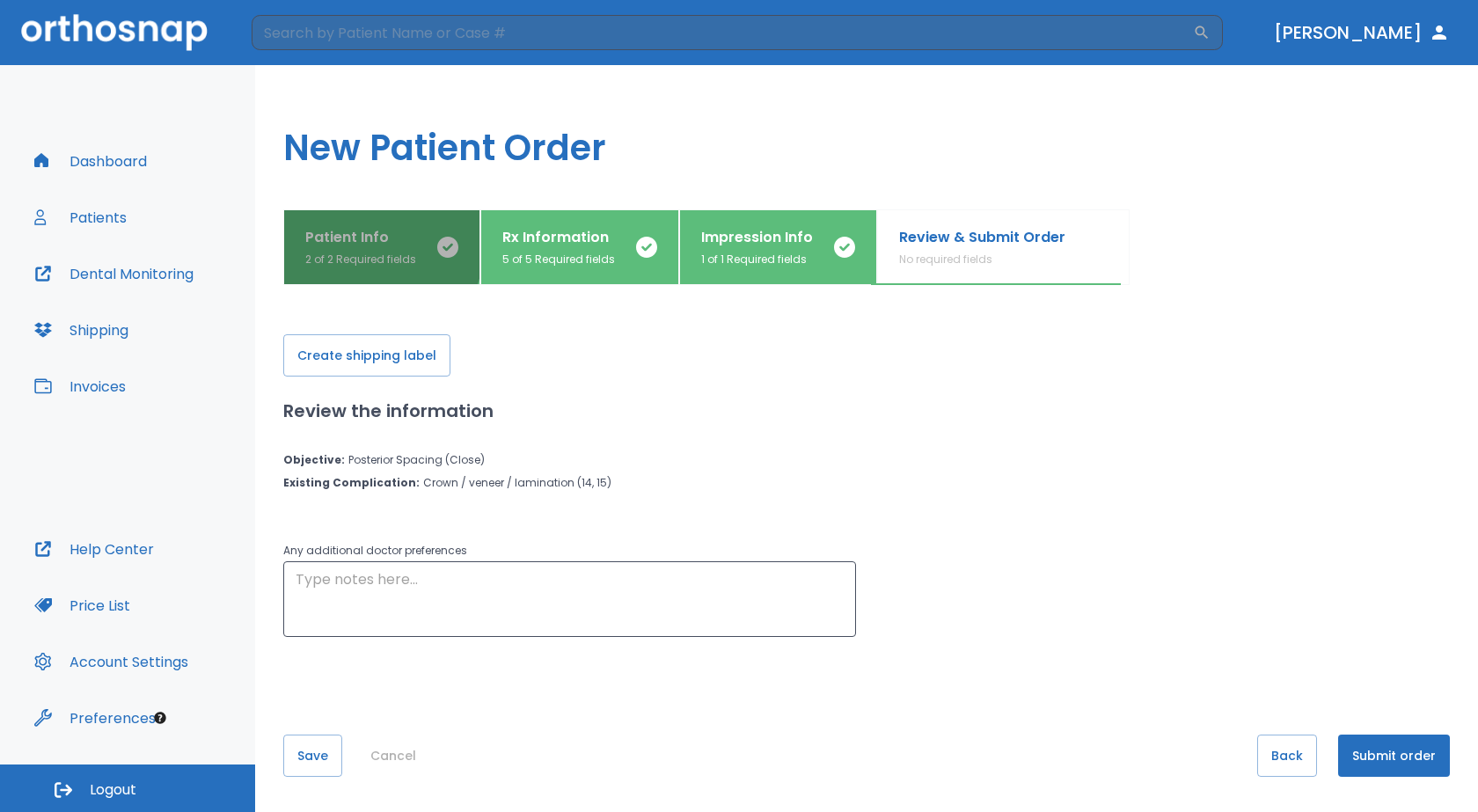
click at [345, 244] on p "Patient Info" at bounding box center [360, 238] width 110 height 21
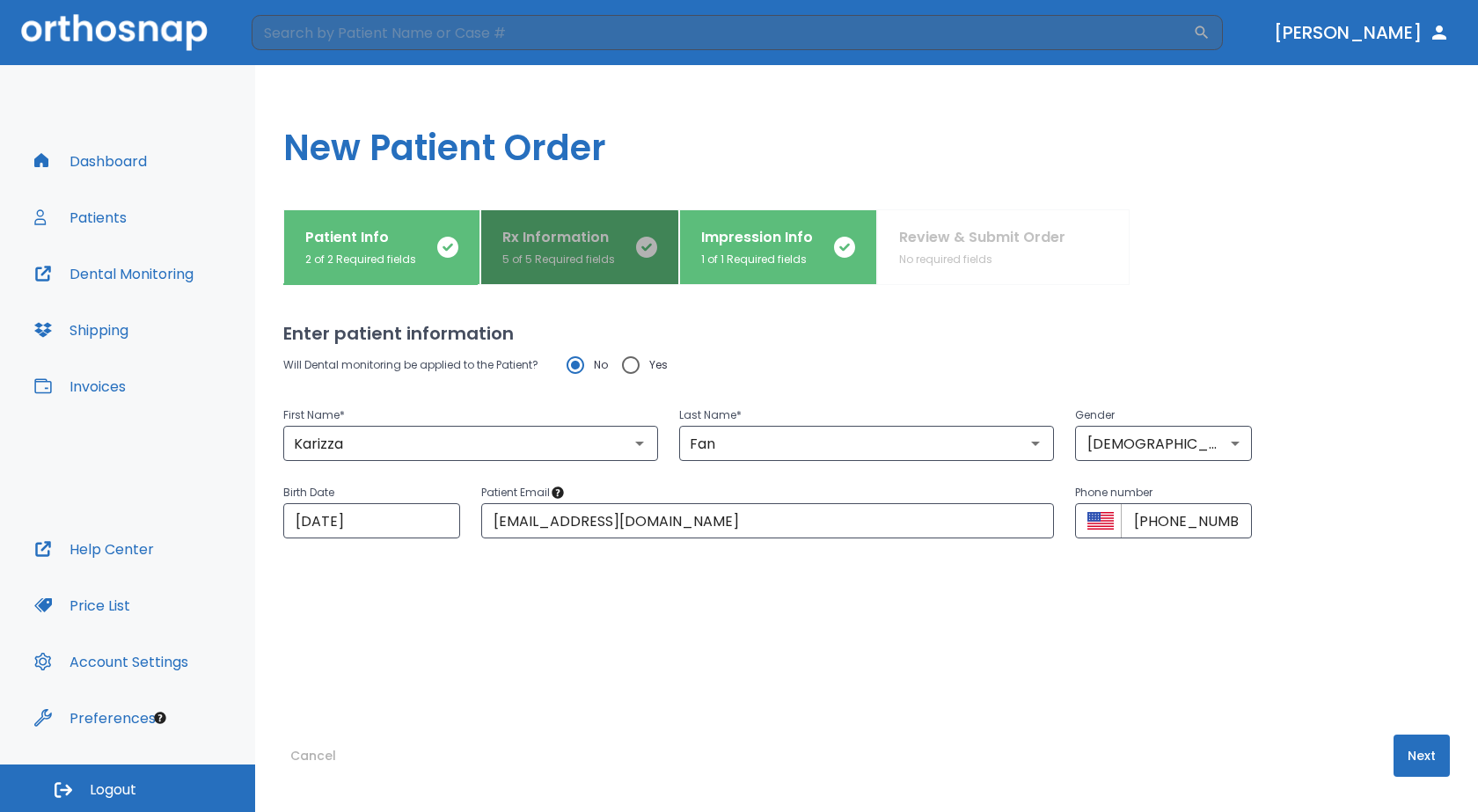
click at [539, 263] on p "5 of 5 Required fields" at bounding box center [558, 260] width 112 height 16
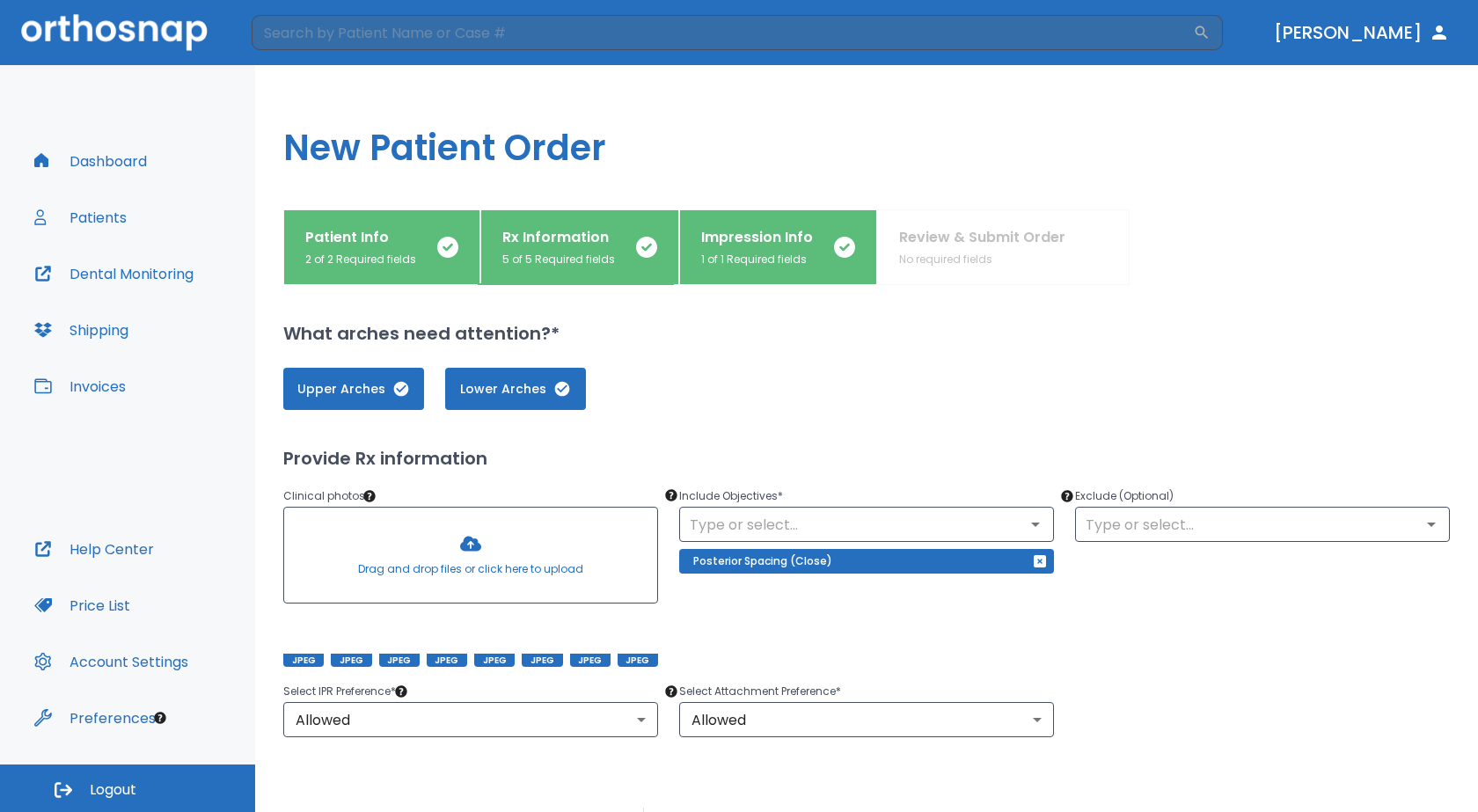
click at [740, 248] on div "Impression Info 1 of 1 Required fields" at bounding box center [757, 247] width 111 height 41
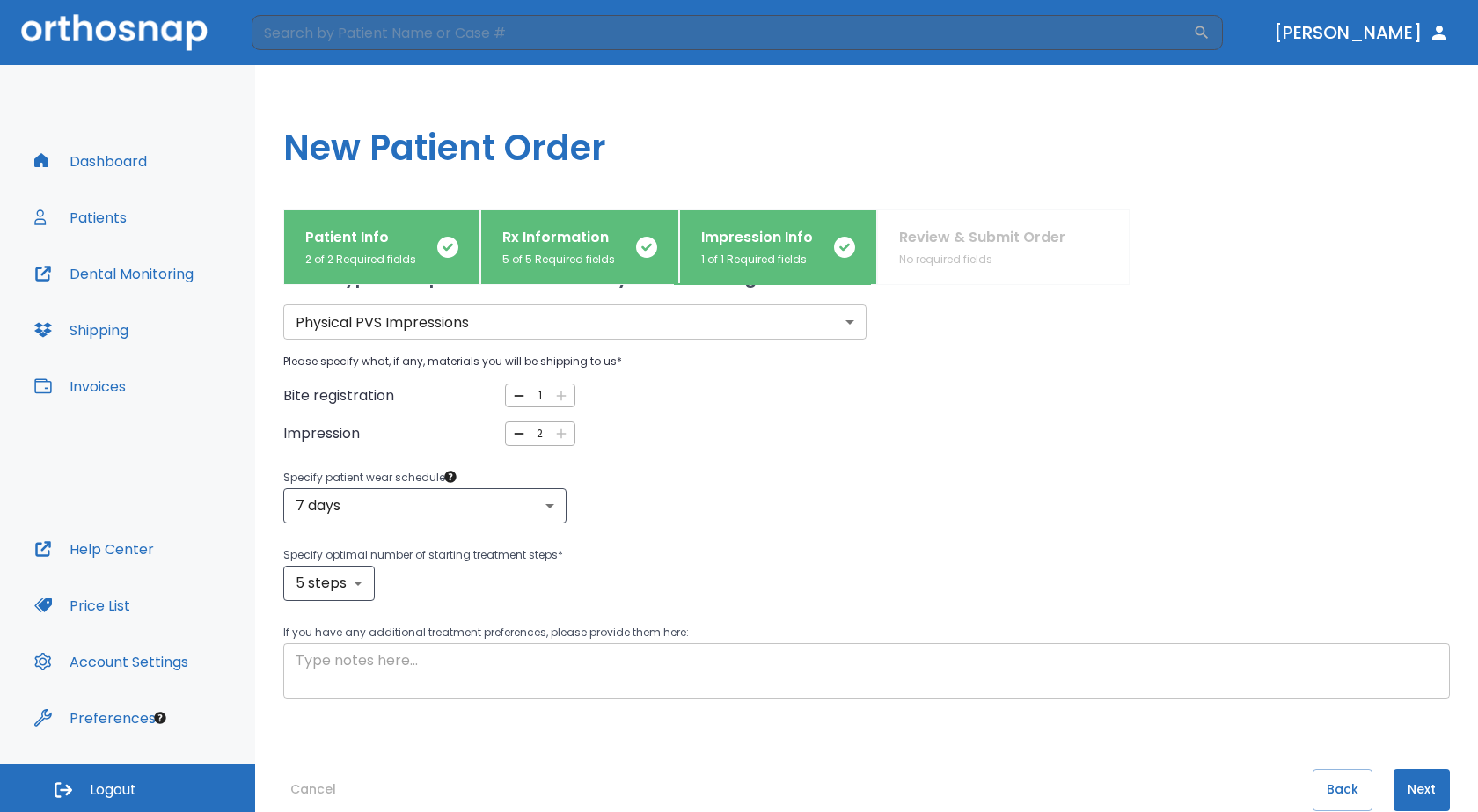
scroll to position [91, 0]
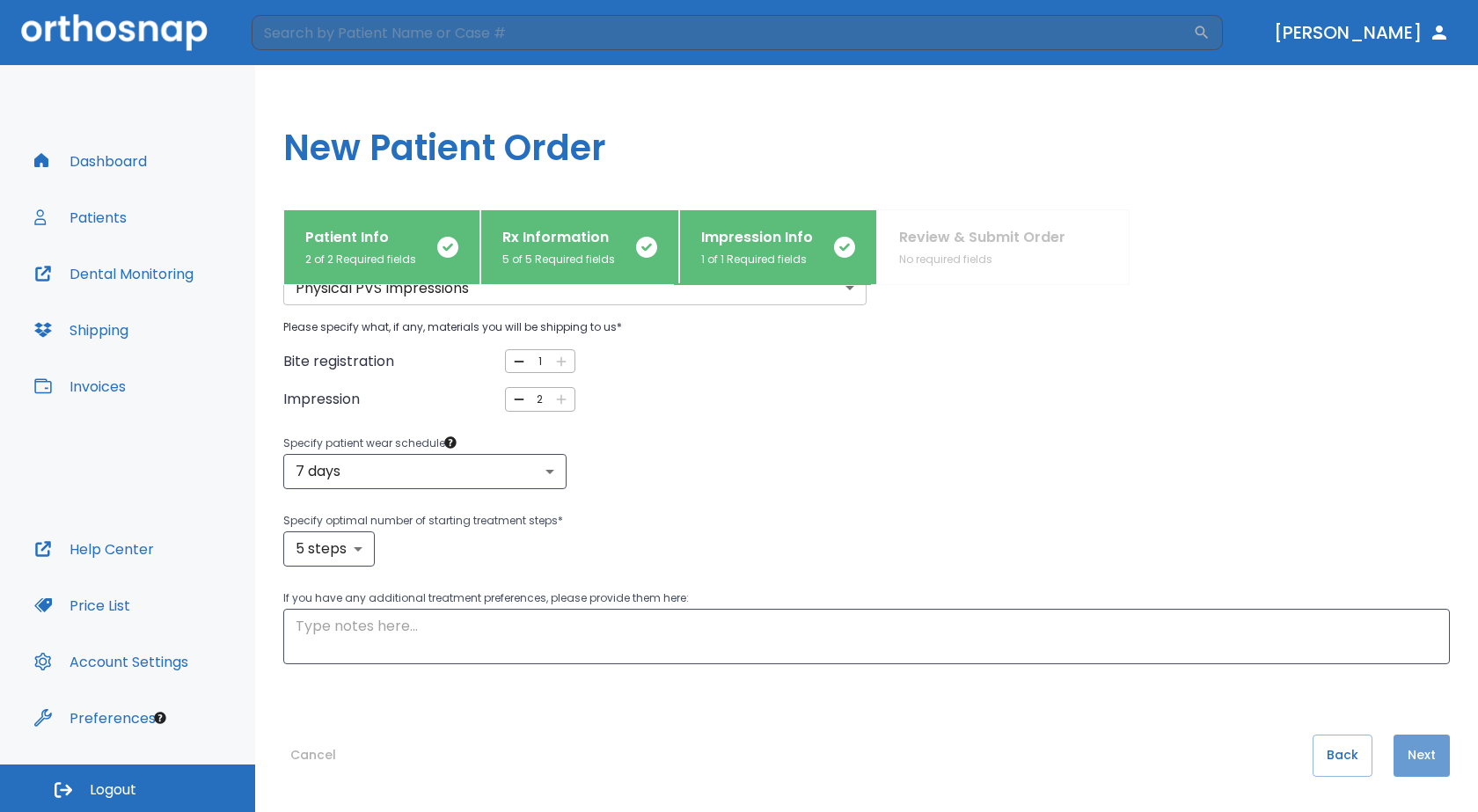
click at [1395, 763] on button "Next" at bounding box center [1422, 755] width 57 height 42
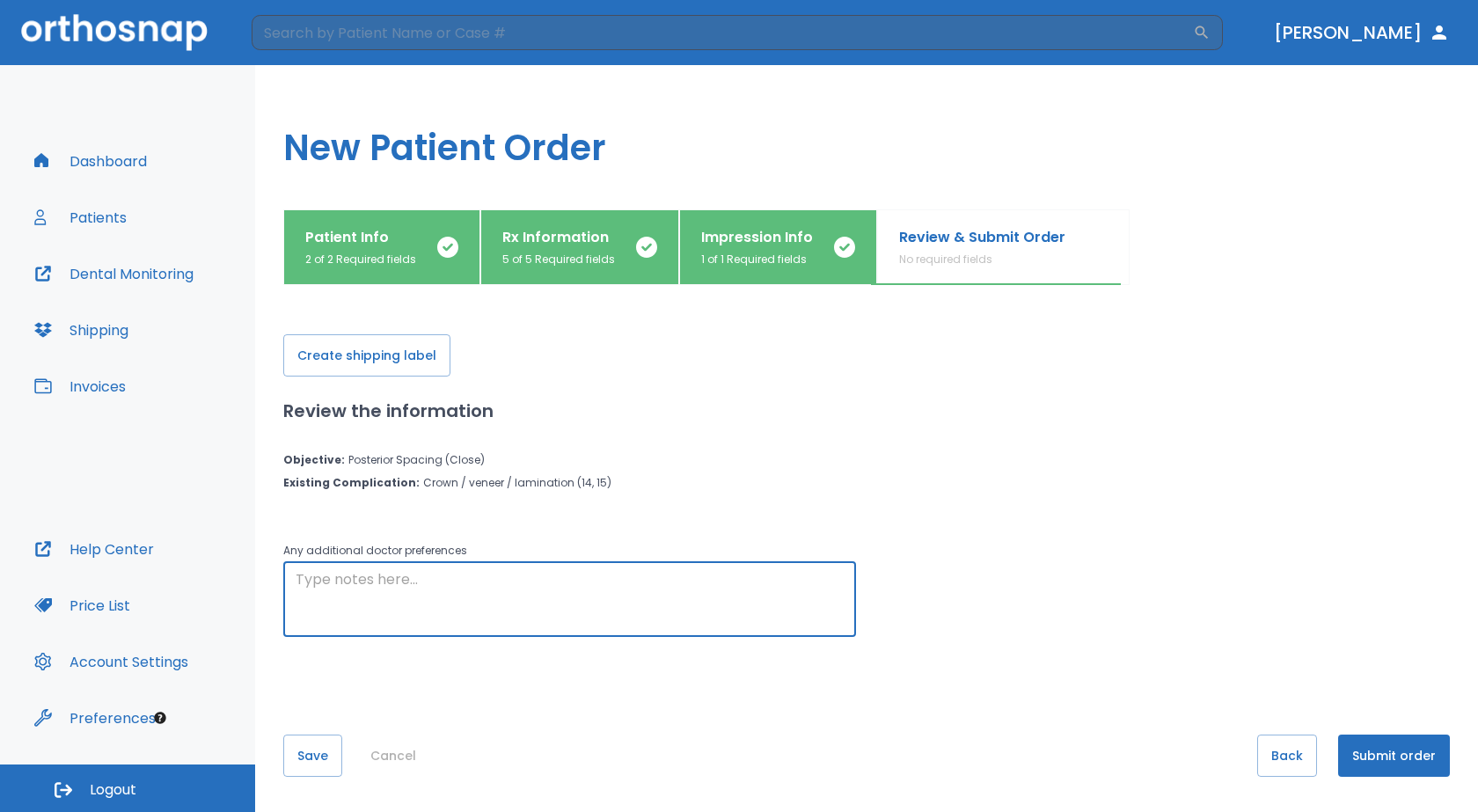
click at [453, 577] on textarea at bounding box center [569, 599] width 548 height 61
type textarea "Upper Anterior Crowding. Center Midline."
click at [329, 364] on button "Create shipping label" at bounding box center [366, 355] width 167 height 42
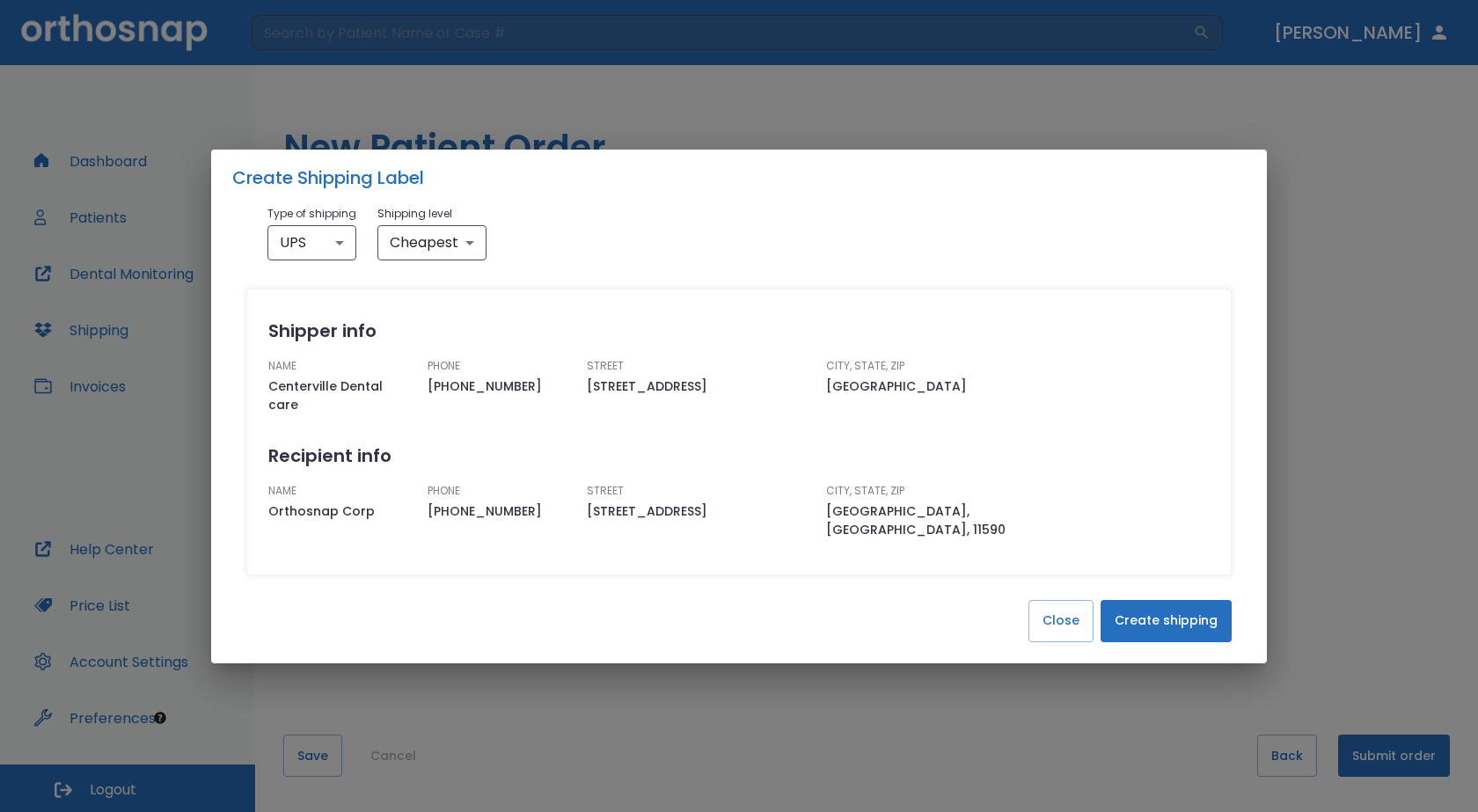
click at [1125, 605] on button "Create shipping" at bounding box center [1166, 621] width 131 height 42
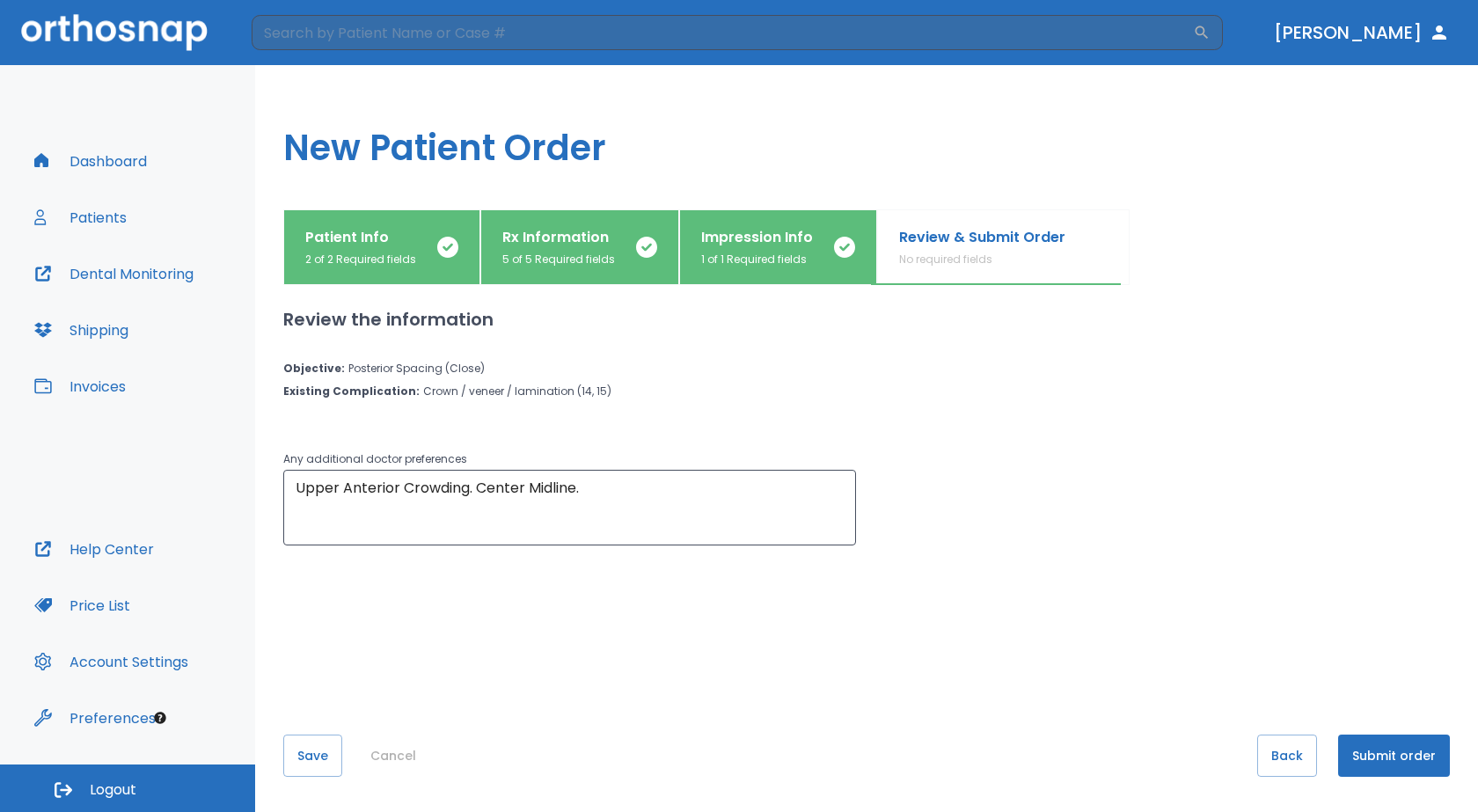
click at [1398, 766] on button "Submit order" at bounding box center [1394, 755] width 111 height 42
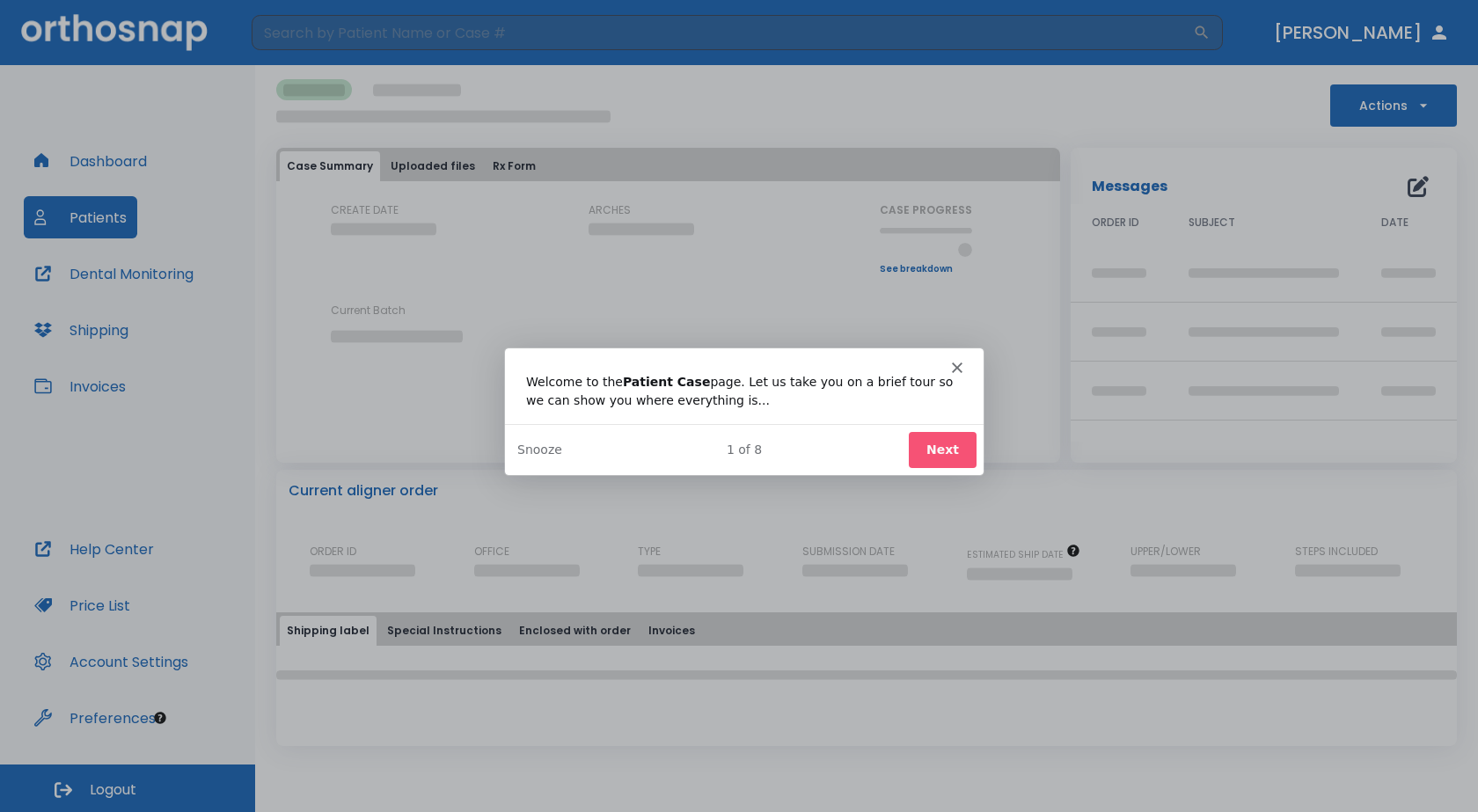
click at [946, 459] on button "Next" at bounding box center [941, 448] width 68 height 36
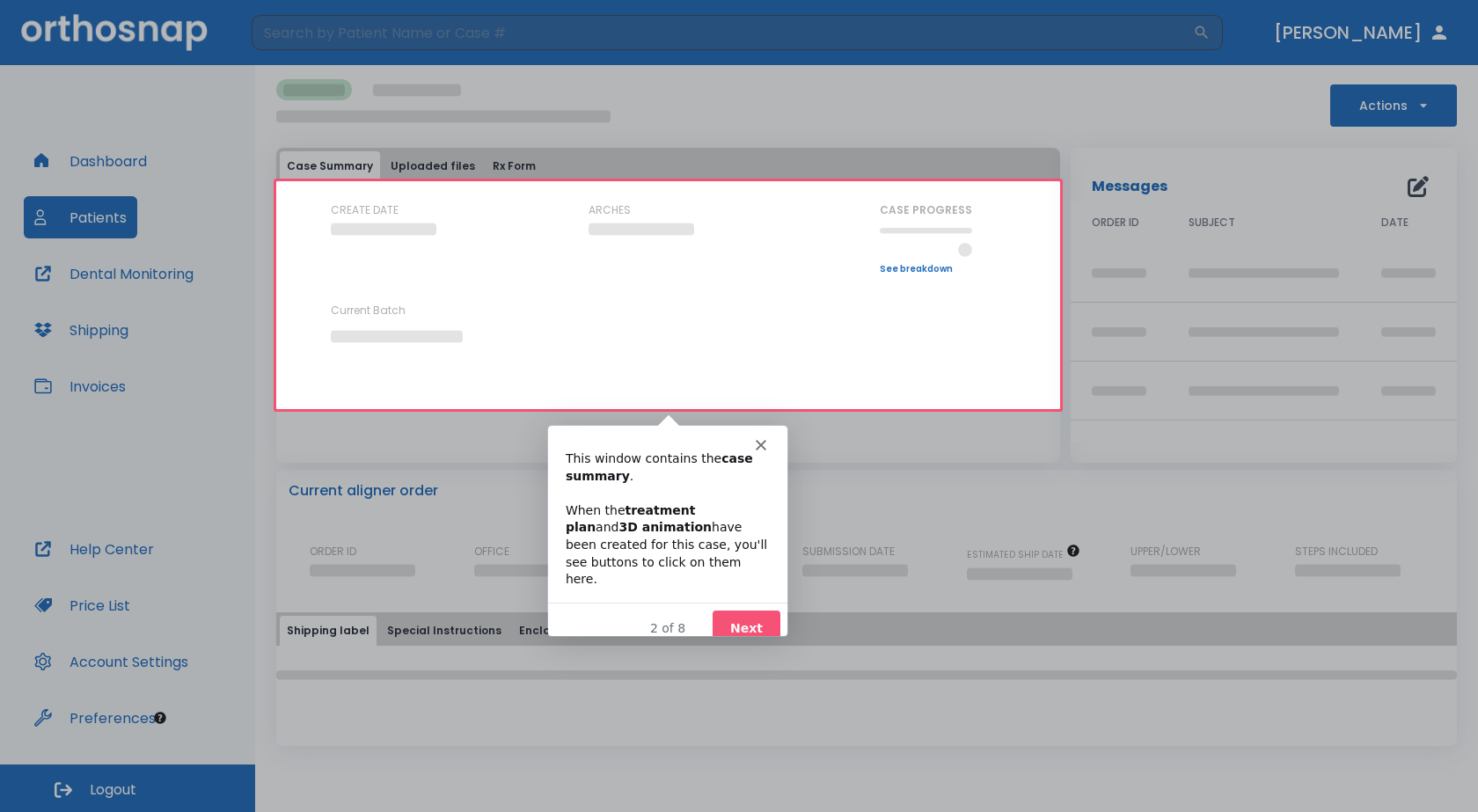
click at [758, 440] on icon "Close" at bounding box center [760, 444] width 11 height 11
